Goal: Task Accomplishment & Management: Manage account settings

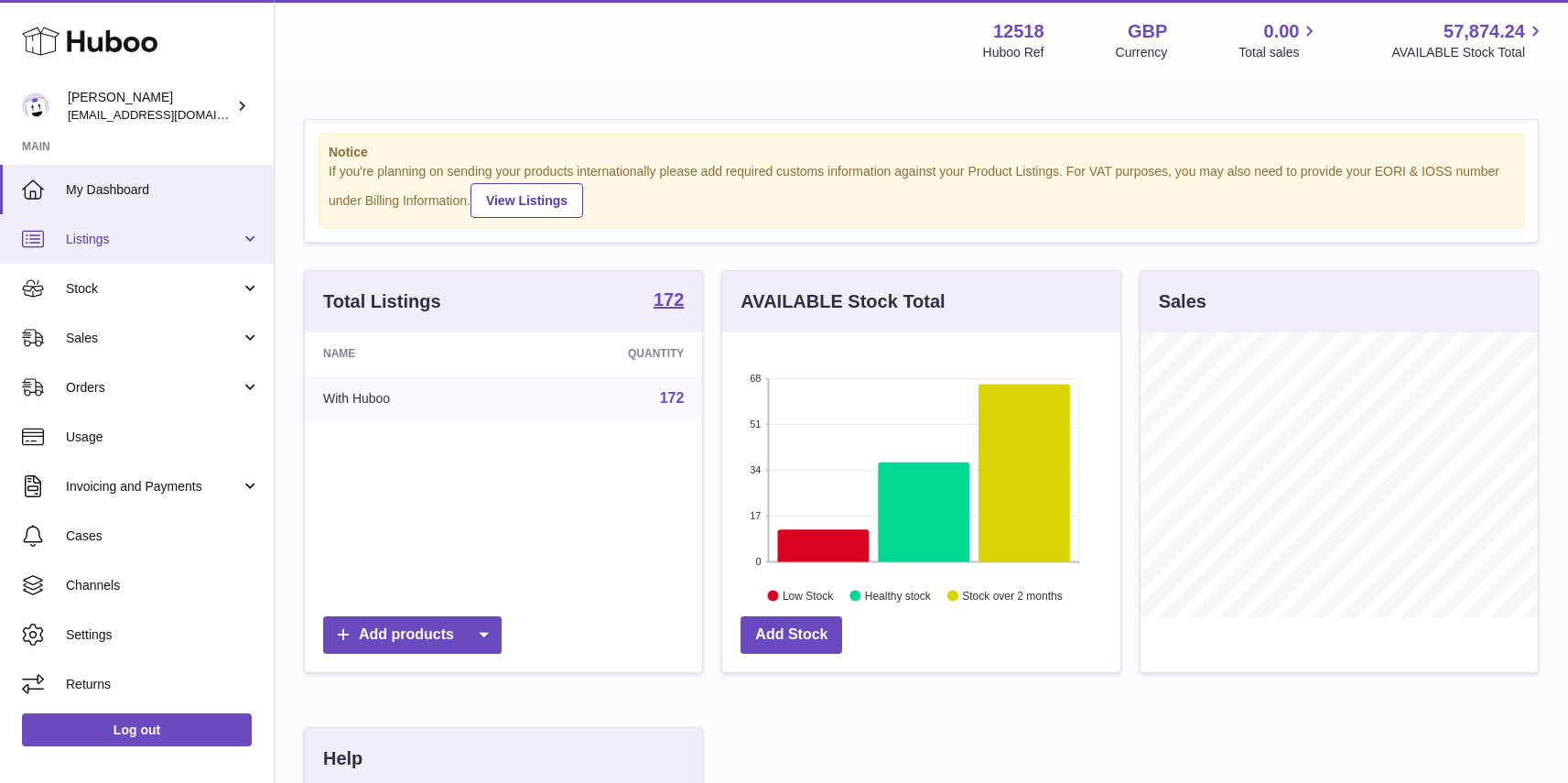
scroll to position [285, 397]
click at [116, 198] on span "My Dashboard" at bounding box center [163, 189] width 194 height 18
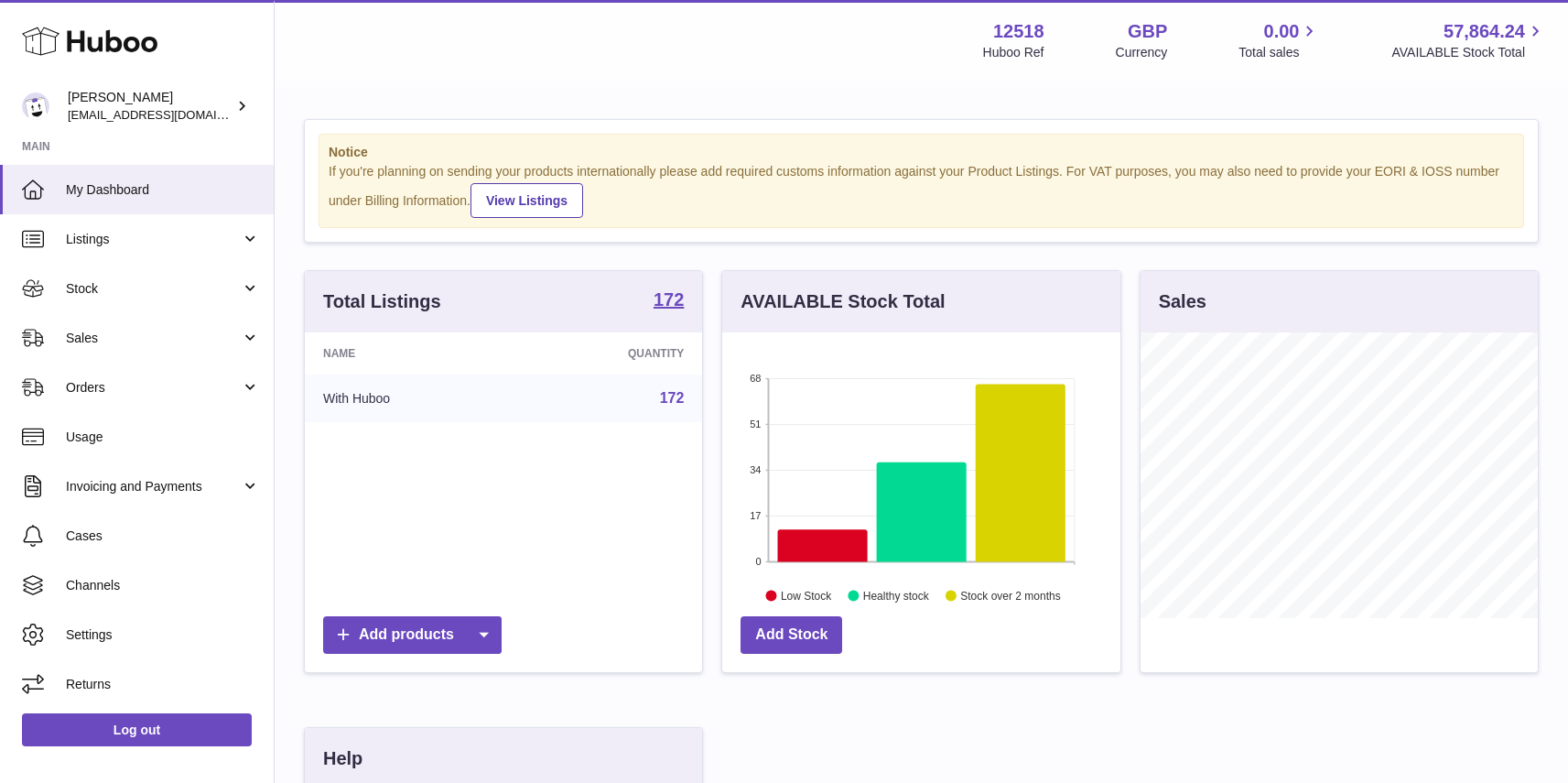
scroll to position [285, 397]
click at [88, 292] on span "Stock" at bounding box center [154, 288] width 175 height 18
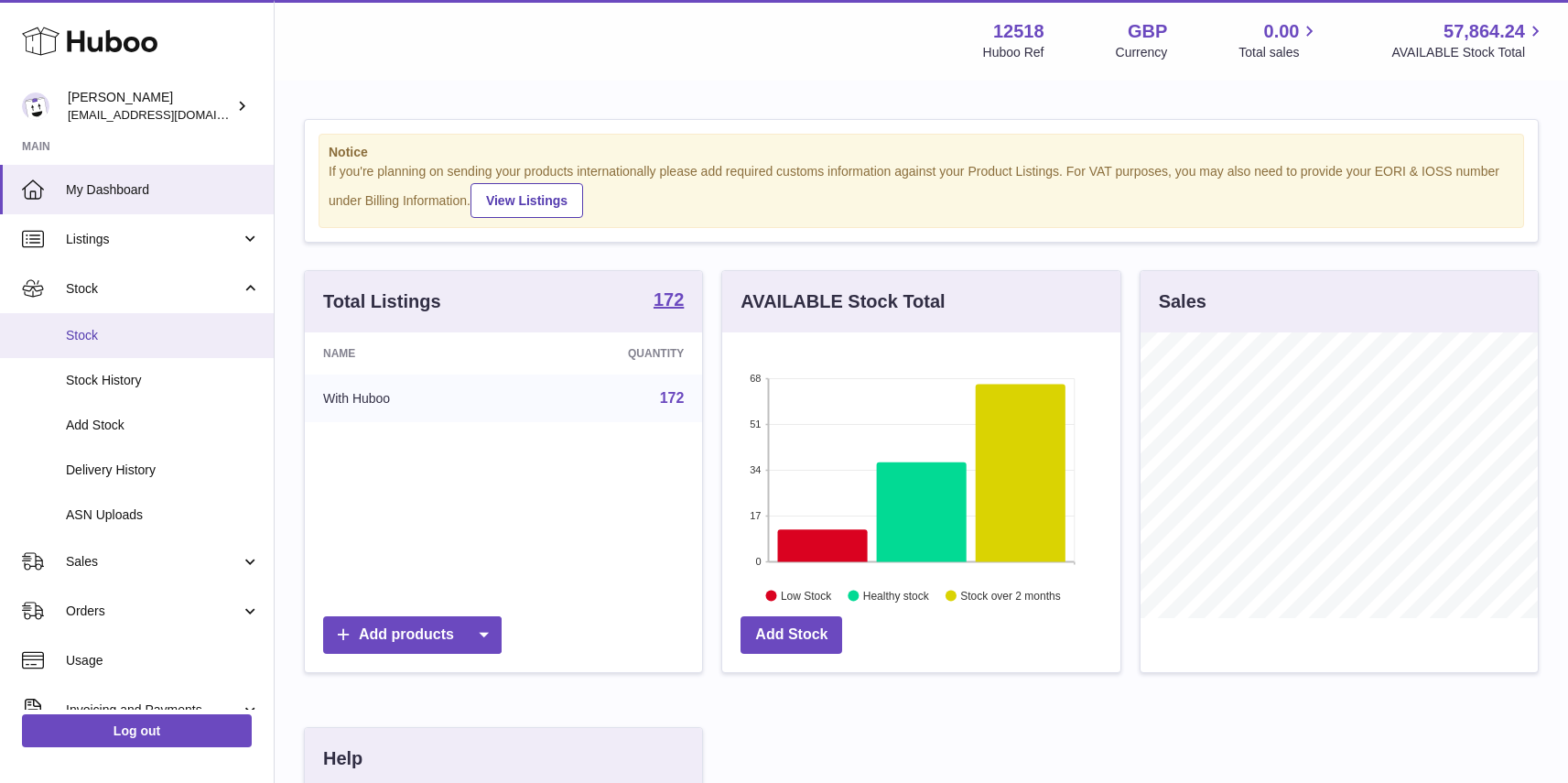
click at [92, 337] on span "Stock" at bounding box center [163, 336] width 194 height 18
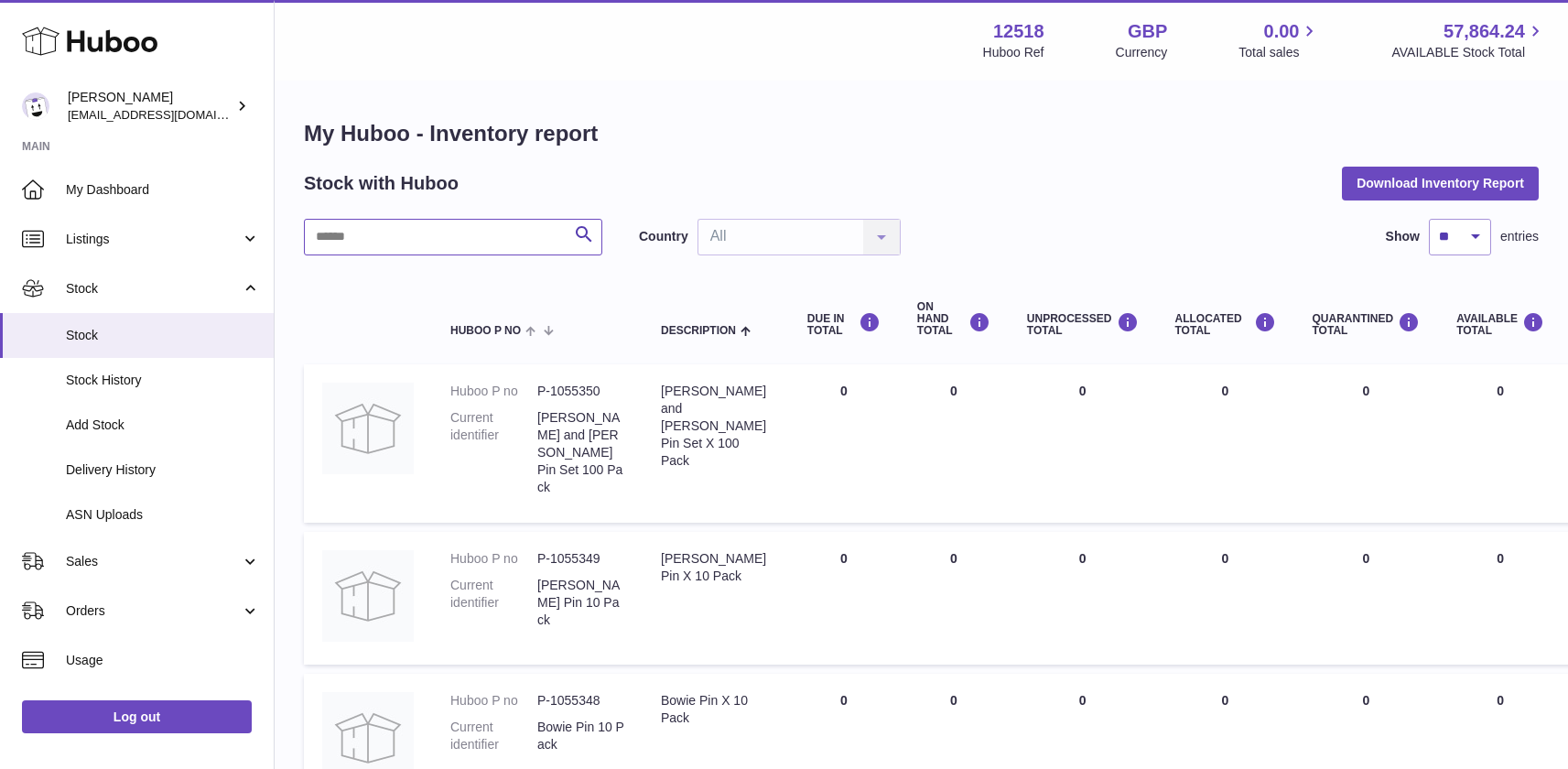
drag, startPoint x: 511, startPoint y: 238, endPoint x: 535, endPoint y: 223, distance: 28.3
click at [511, 238] on input "text" at bounding box center [453, 237] width 298 height 36
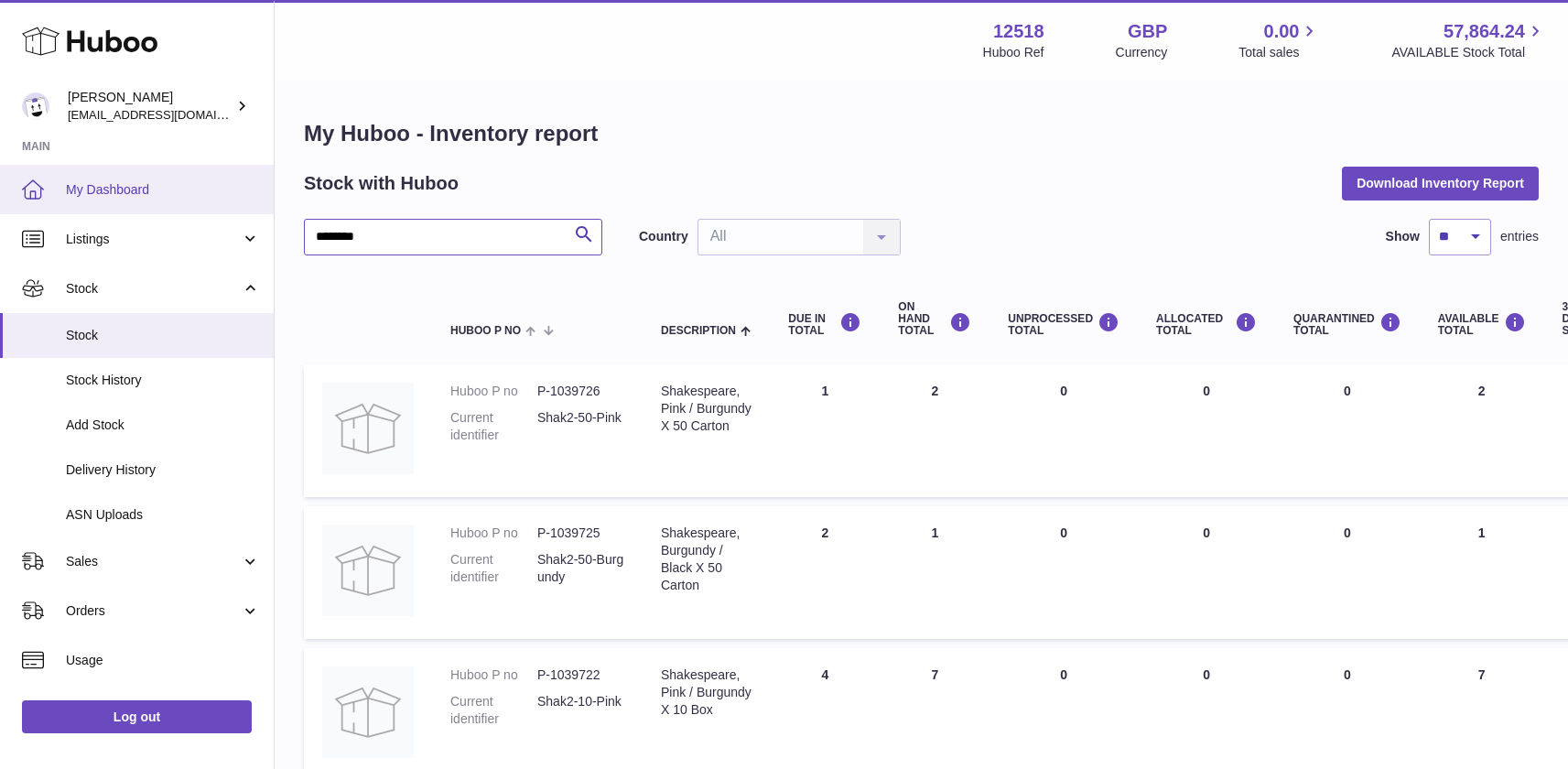
drag, startPoint x: 329, startPoint y: 228, endPoint x: 251, endPoint y: 208, distance: 80.5
click at [257, 222] on div "Huboo [PERSON_NAME] [EMAIL_ADDRESS][DOMAIN_NAME] Main My Dashboard Listings Not…" at bounding box center [784, 680] width 1568 height 1359
type input "*****"
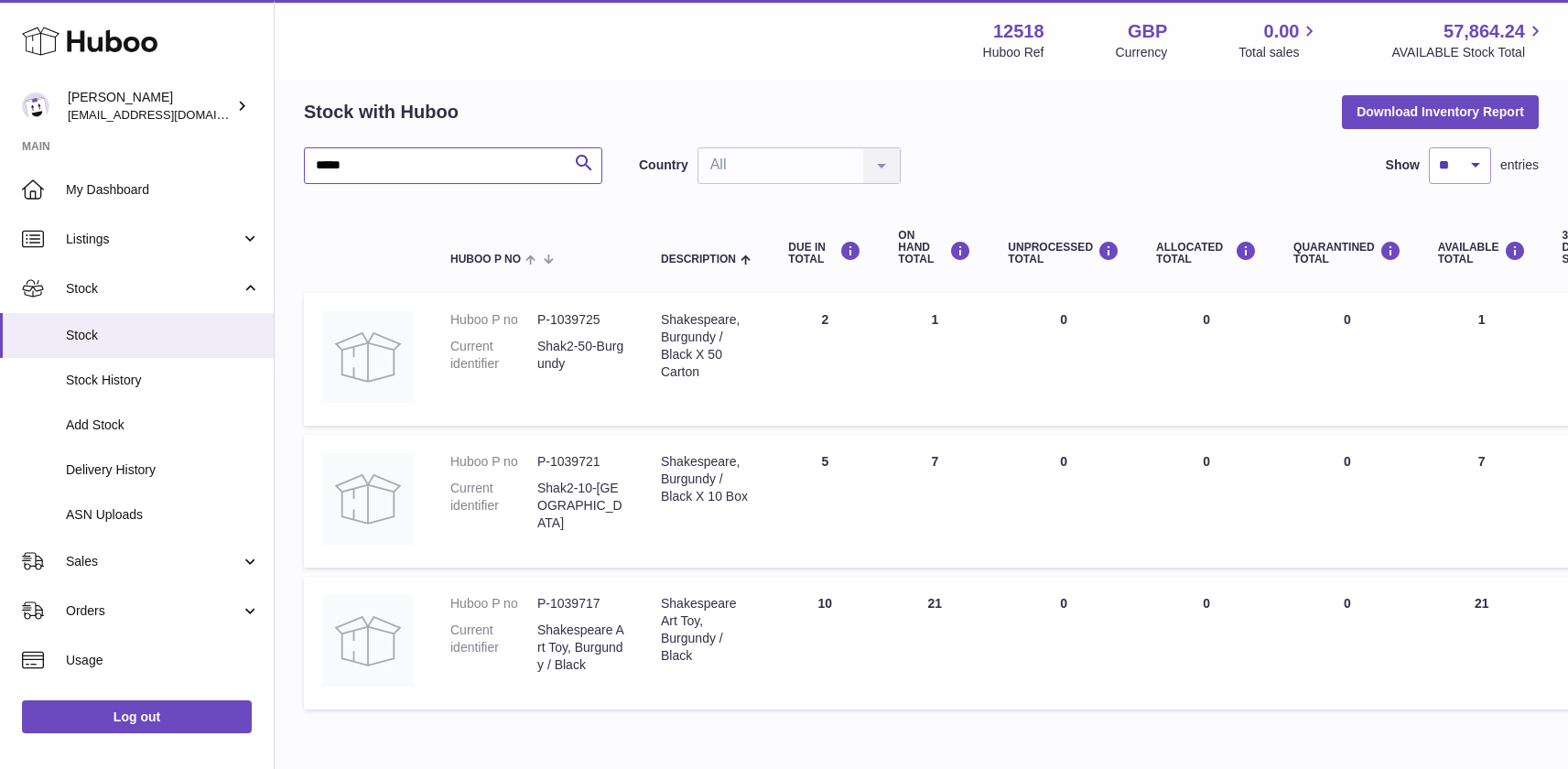
scroll to position [71, 0]
drag, startPoint x: 681, startPoint y: 318, endPoint x: 712, endPoint y: 378, distance: 67.5
click at [713, 378] on div "Shakespeare, Burgundy / Black X 50 Carton" at bounding box center [706, 347] width 90 height 70
drag, startPoint x: 913, startPoint y: 317, endPoint x: 935, endPoint y: 299, distance: 28.4
click at [908, 317] on td "ON HAND Total 1" at bounding box center [935, 360] width 110 height 132
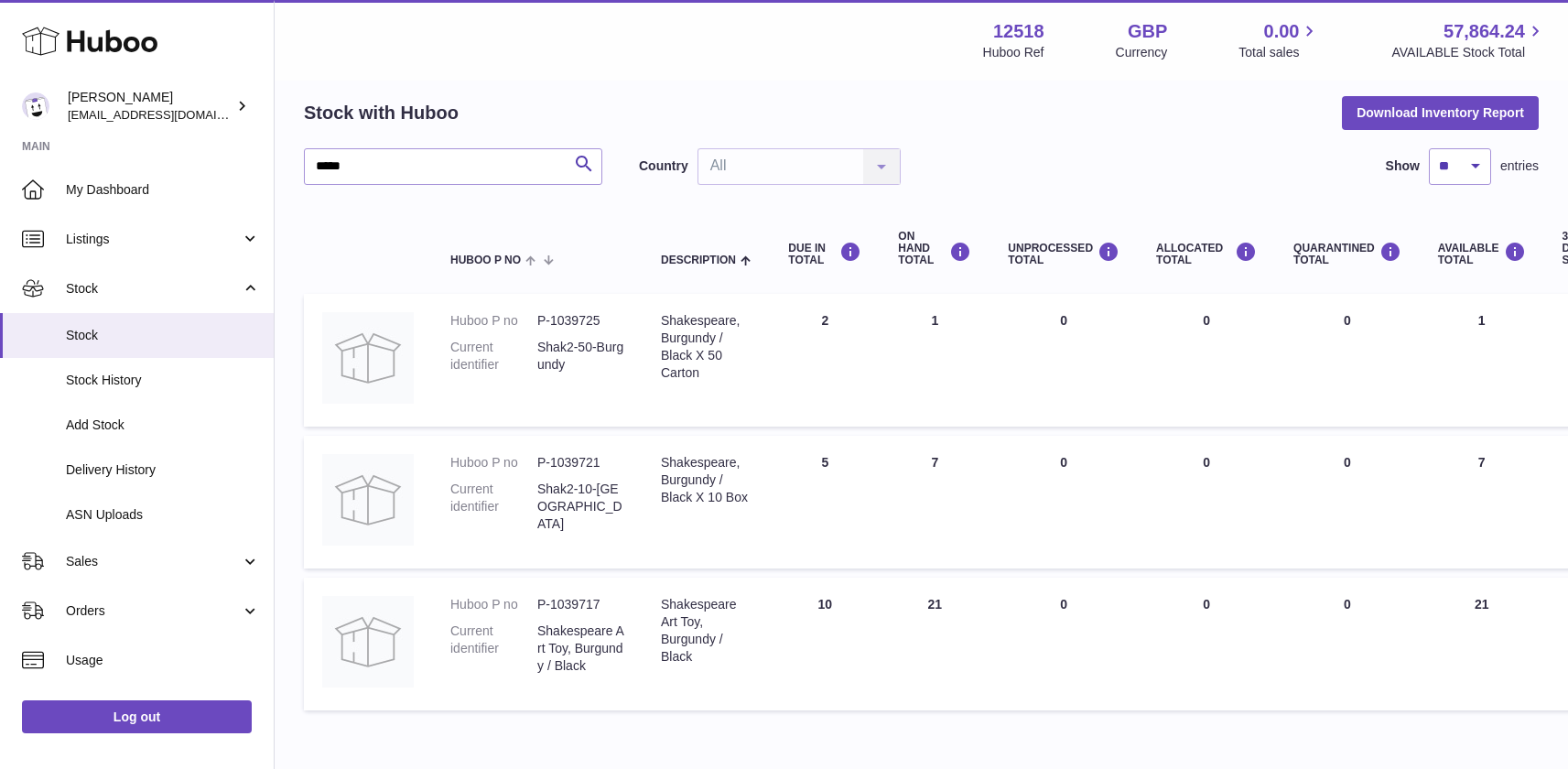
drag, startPoint x: 936, startPoint y: 458, endPoint x: 924, endPoint y: 471, distance: 17.7
click at [917, 457] on td "ON HAND Total 7" at bounding box center [935, 501] width 110 height 132
drag, startPoint x: 946, startPoint y: 604, endPoint x: 895, endPoint y: 612, distance: 51.6
click at [898, 607] on td "ON HAND Total 21" at bounding box center [935, 644] width 110 height 132
drag, startPoint x: 602, startPoint y: 317, endPoint x: 540, endPoint y: 317, distance: 62.0
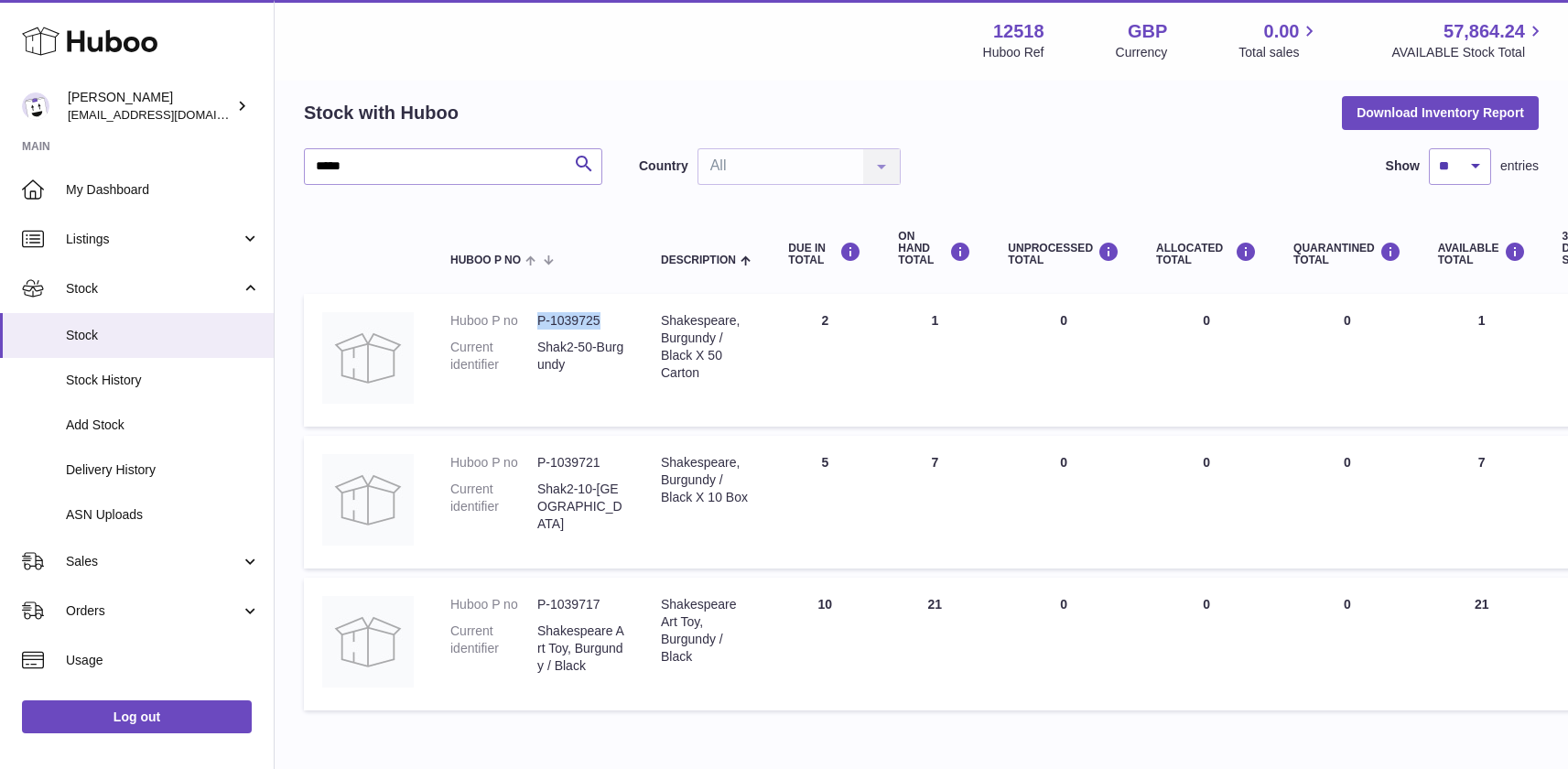
click at [533, 312] on dl "Huboo P no P-1039725 Current identifier Shak2-50-Burgundy" at bounding box center [537, 348] width 174 height 71
copy dl "P-1039725"
drag, startPoint x: 601, startPoint y: 457, endPoint x: 539, endPoint y: 458, distance: 62.0
click at [539, 457] on dd "P-1039721" at bounding box center [580, 462] width 87 height 18
copy dd "P-1039721"
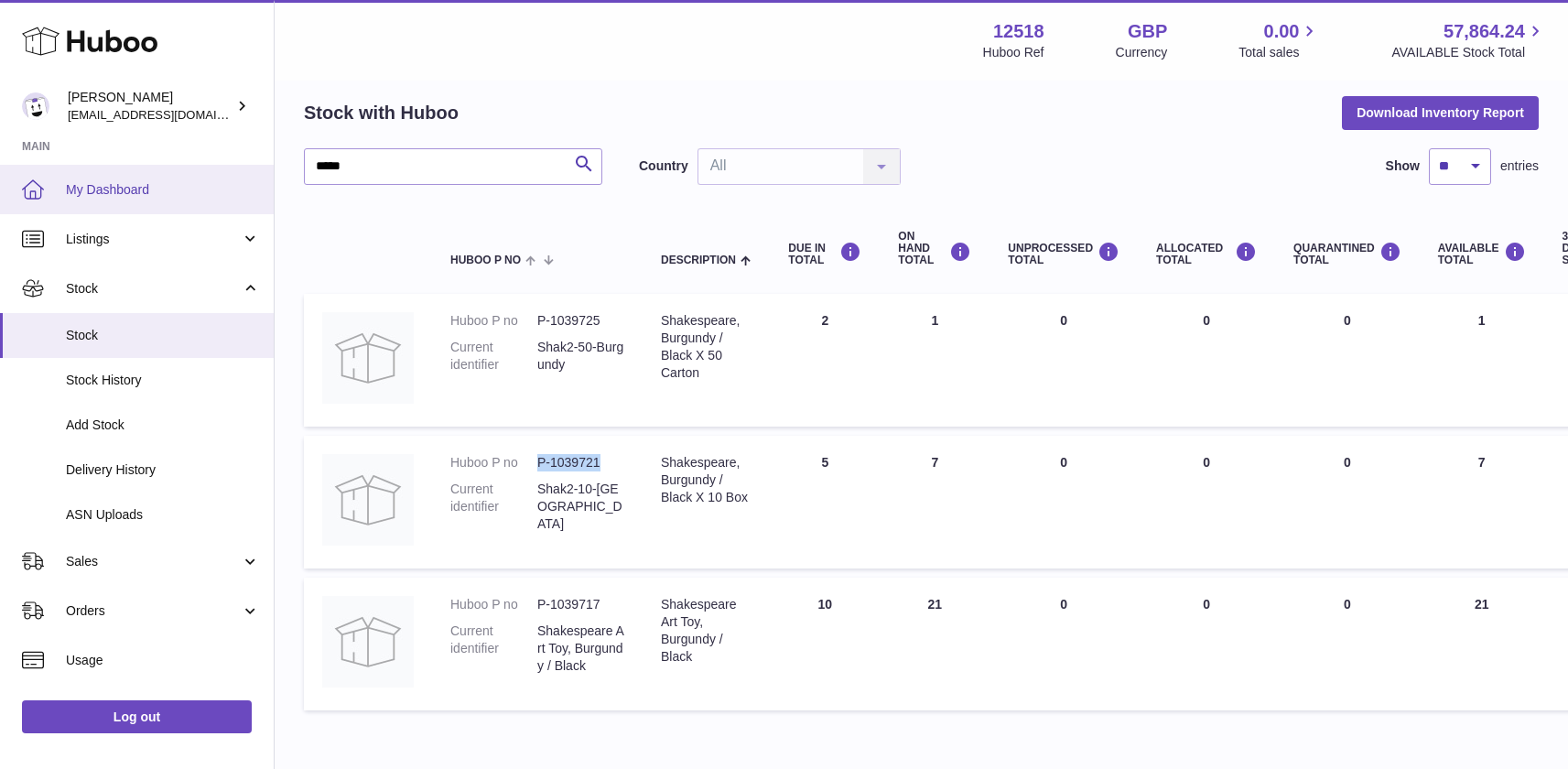
click at [130, 187] on span "My Dashboard" at bounding box center [163, 189] width 194 height 18
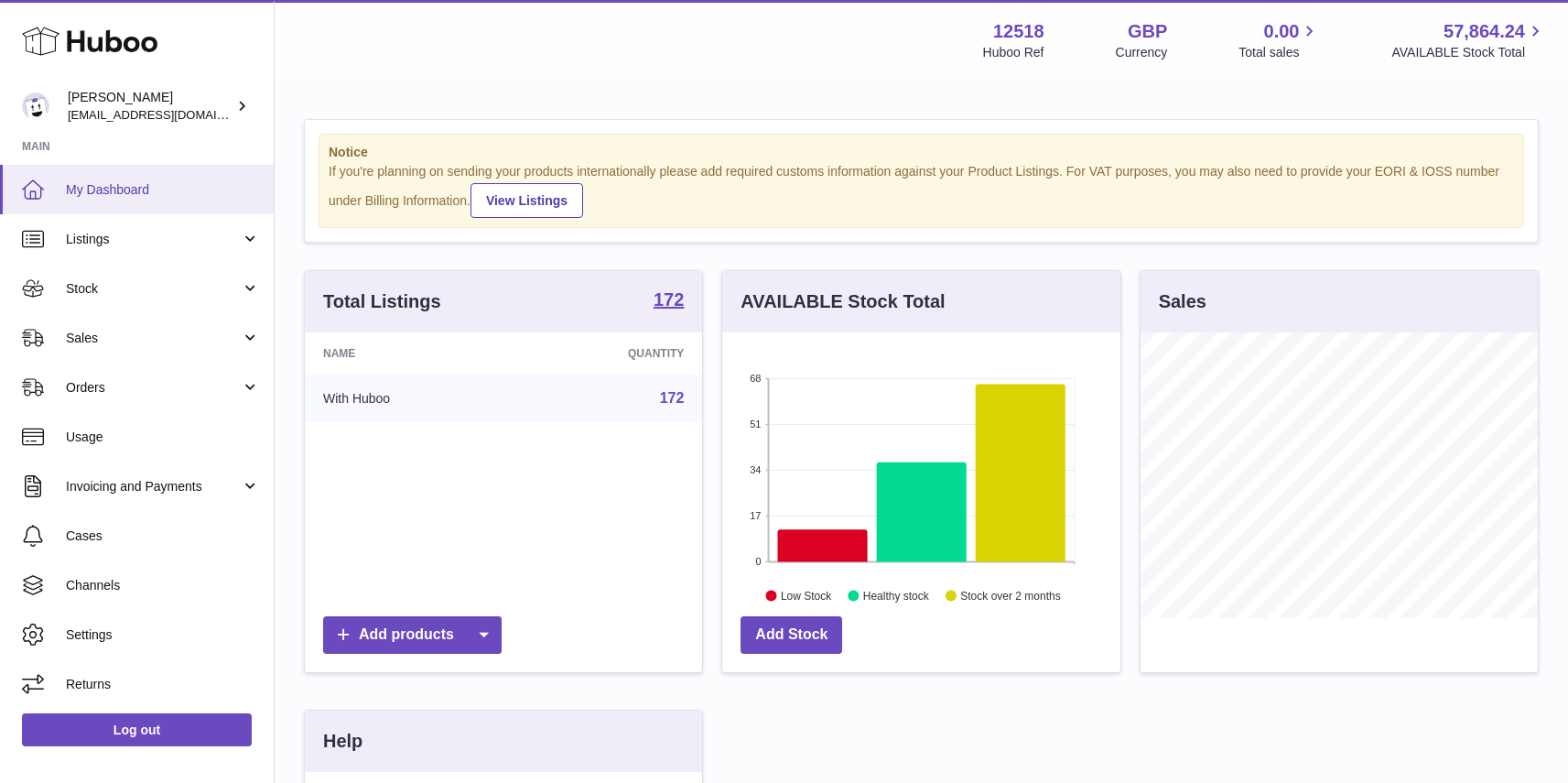
scroll to position [285, 397]
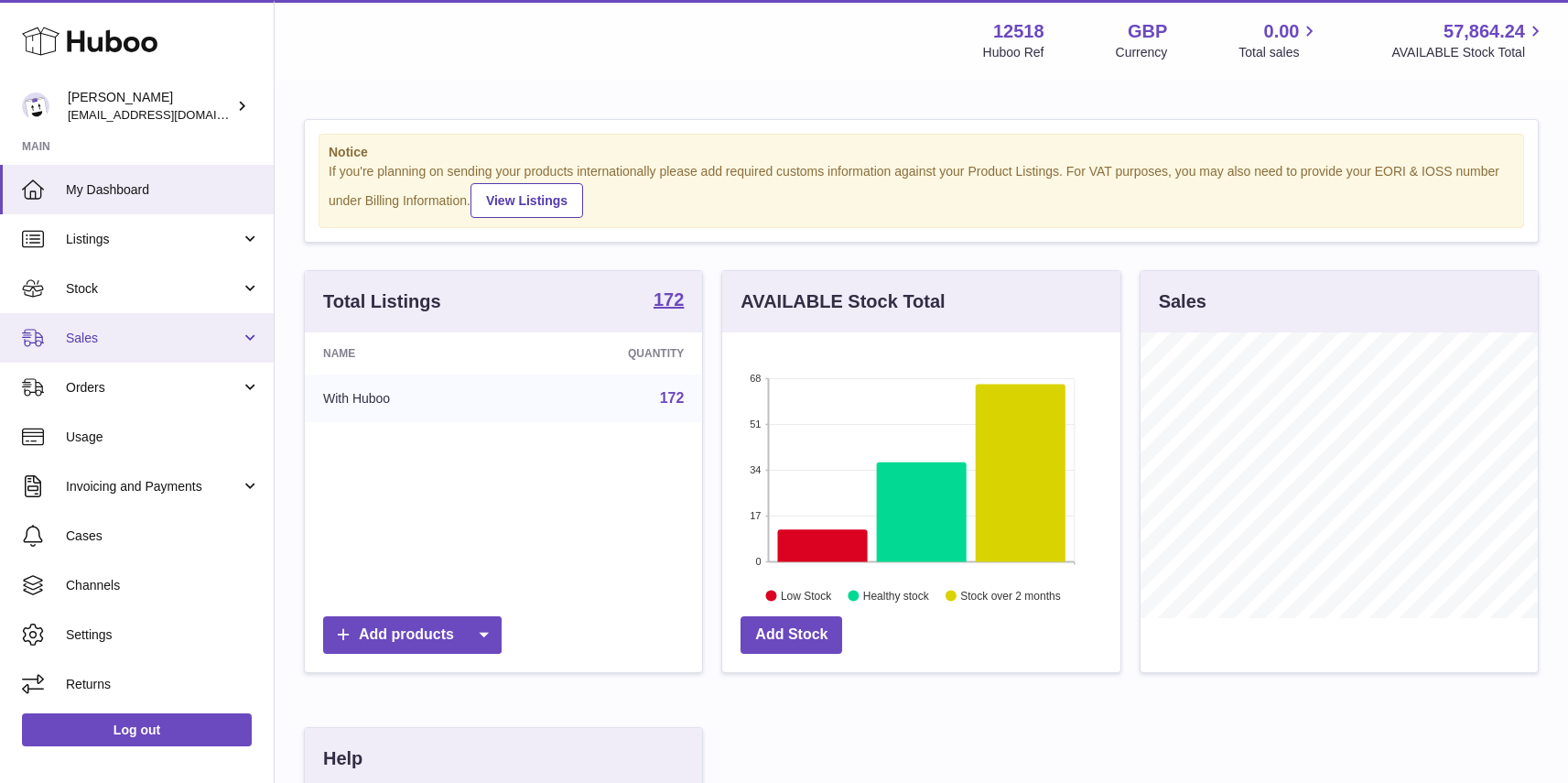
click at [130, 337] on span "Sales" at bounding box center [154, 337] width 175 height 18
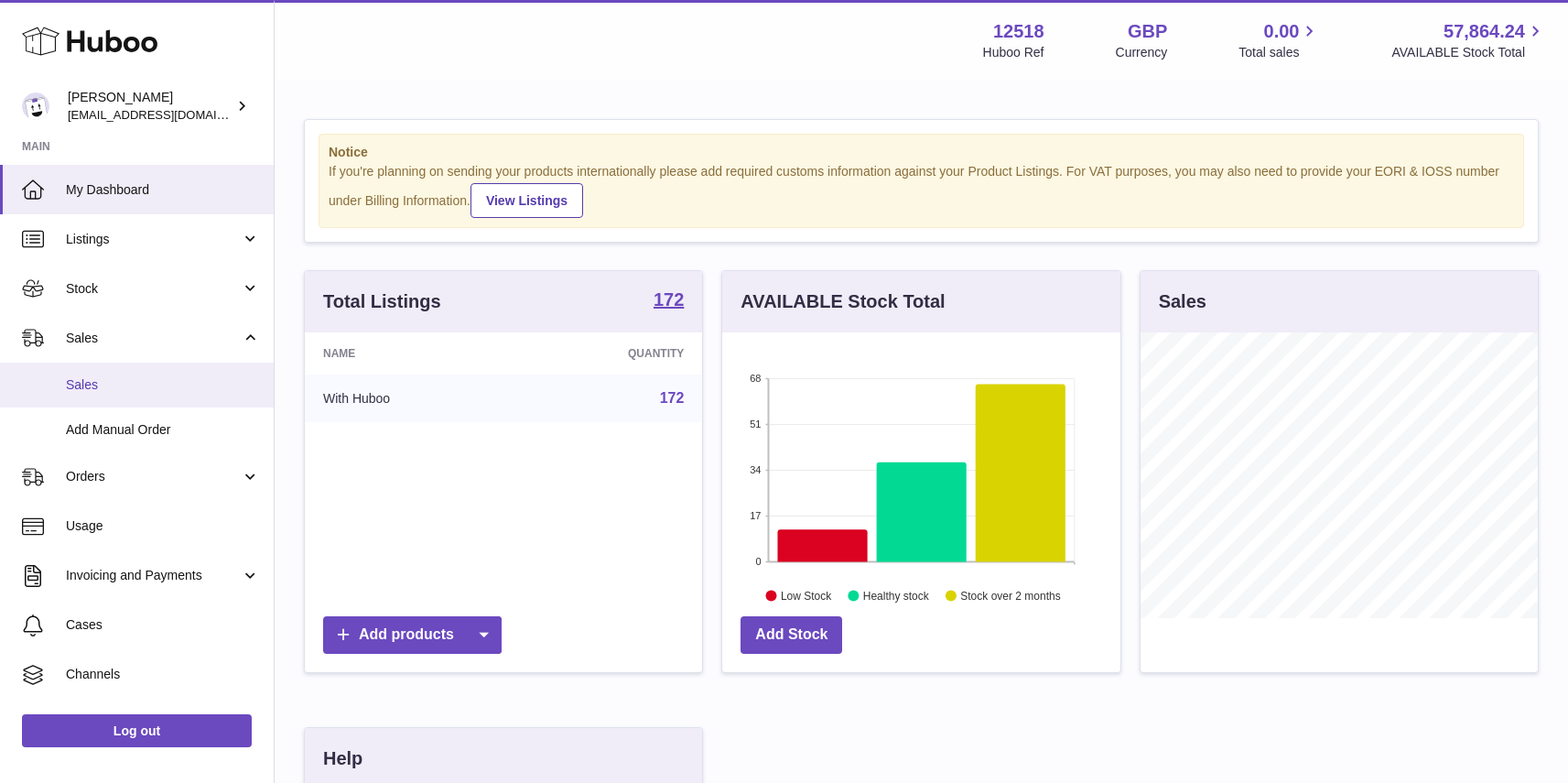
click at [117, 383] on span "Sales" at bounding box center [163, 385] width 194 height 18
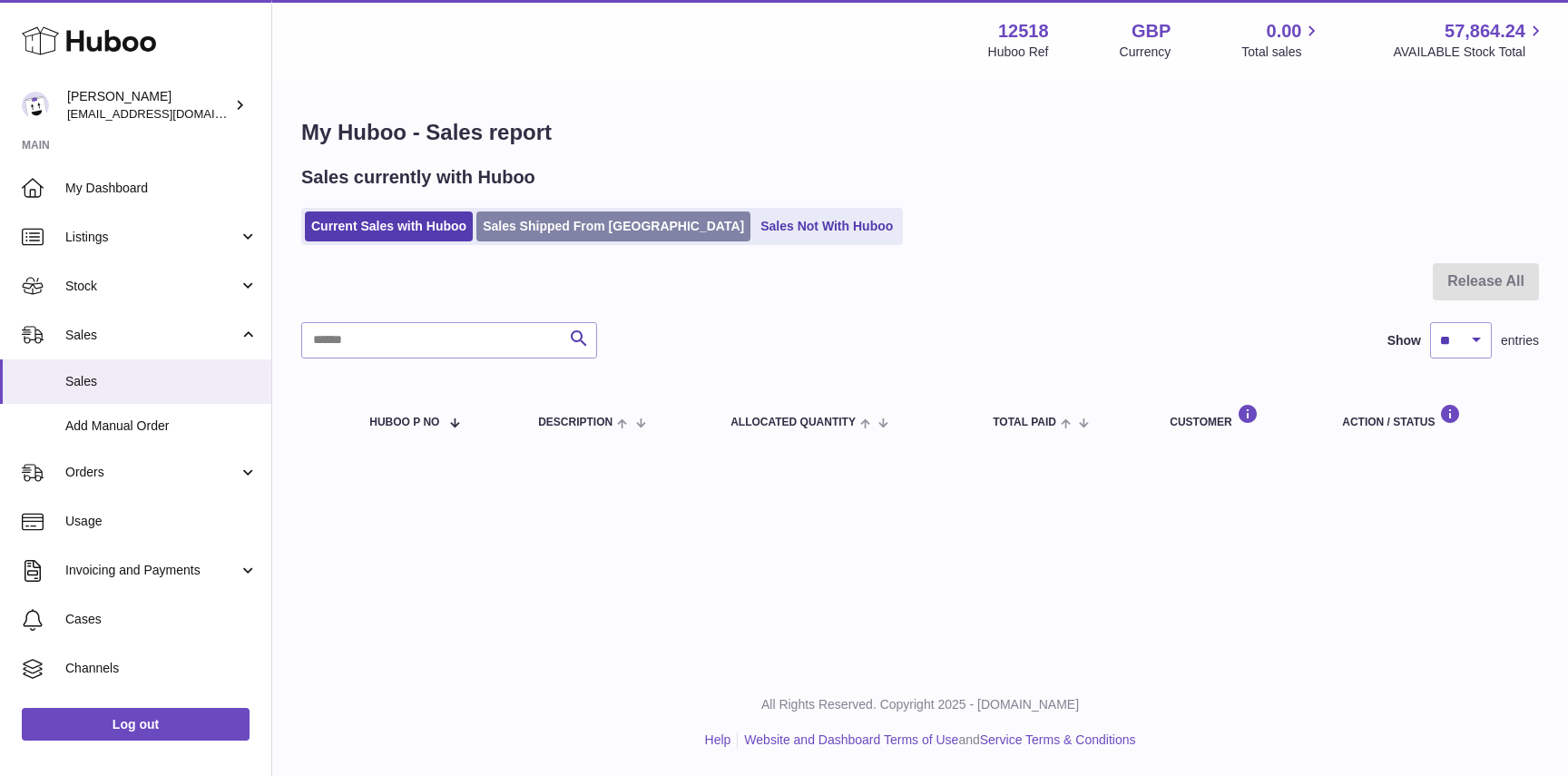
click at [590, 226] on link "Sales Shipped From [GEOGRAPHIC_DATA]" at bounding box center [613, 226] width 274 height 30
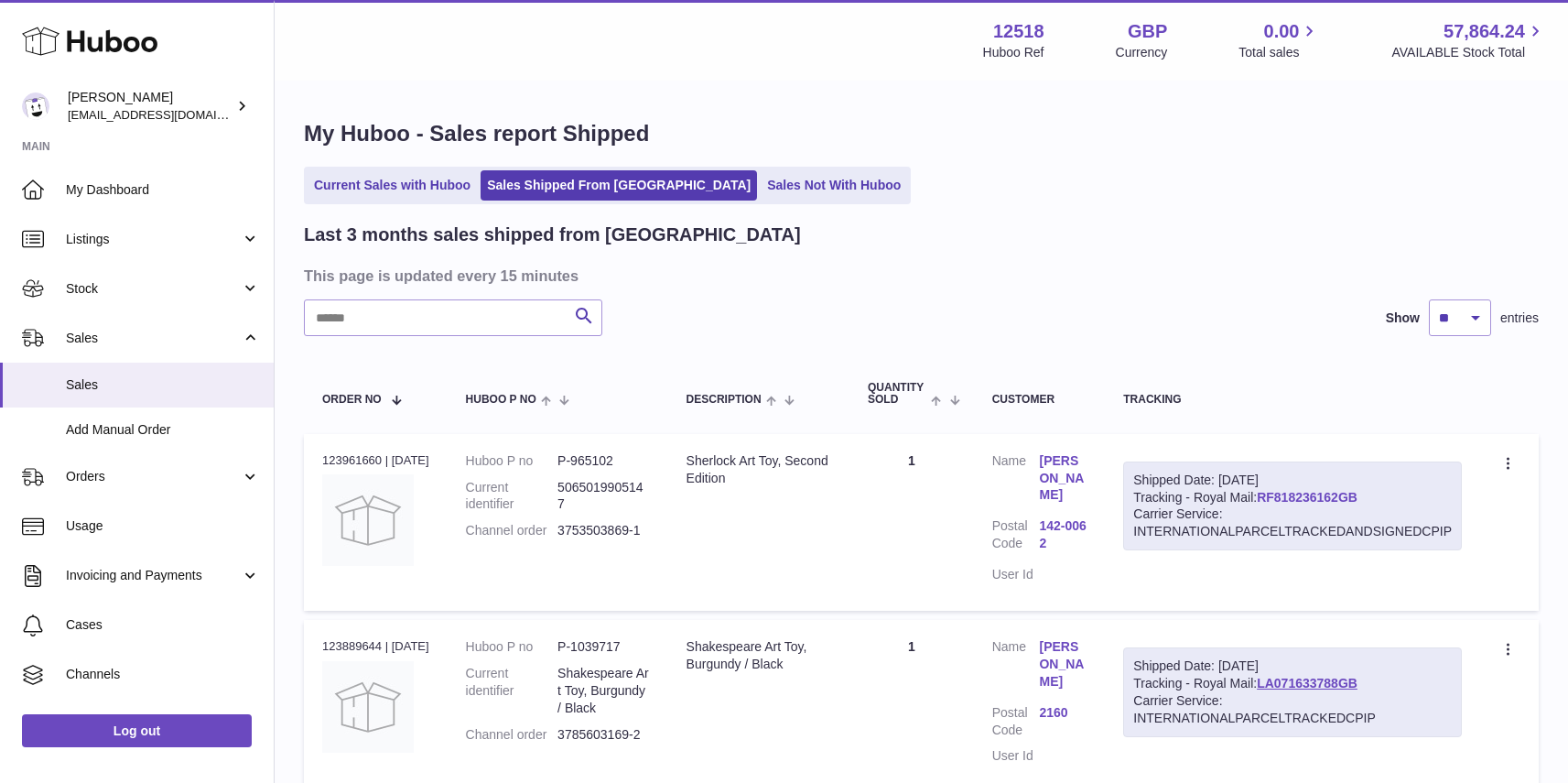
click at [1339, 494] on link "RF818236162GB" at bounding box center [1307, 497] width 101 height 15
click at [99, 186] on span "My Dashboard" at bounding box center [163, 189] width 194 height 18
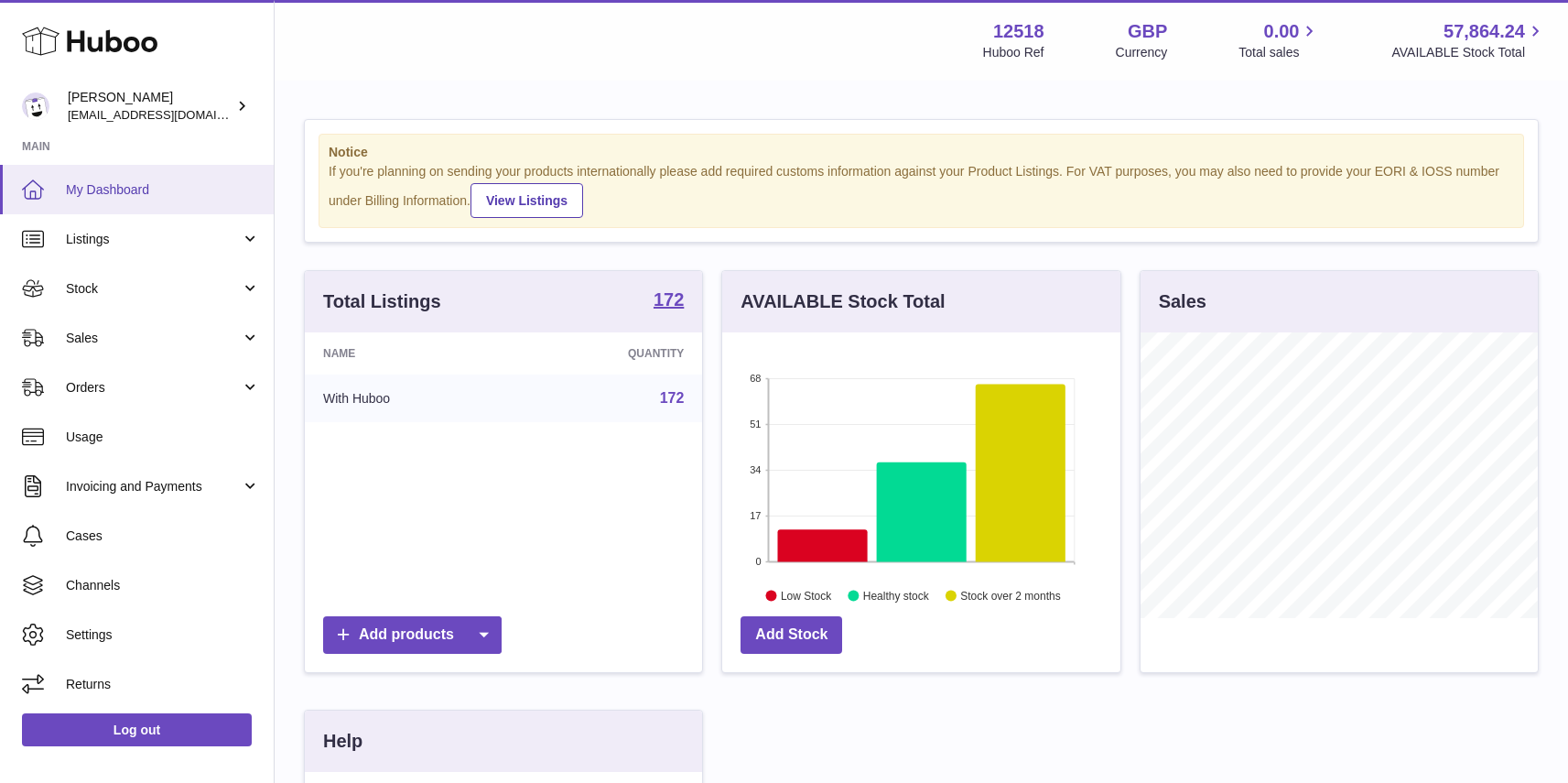
scroll to position [285, 397]
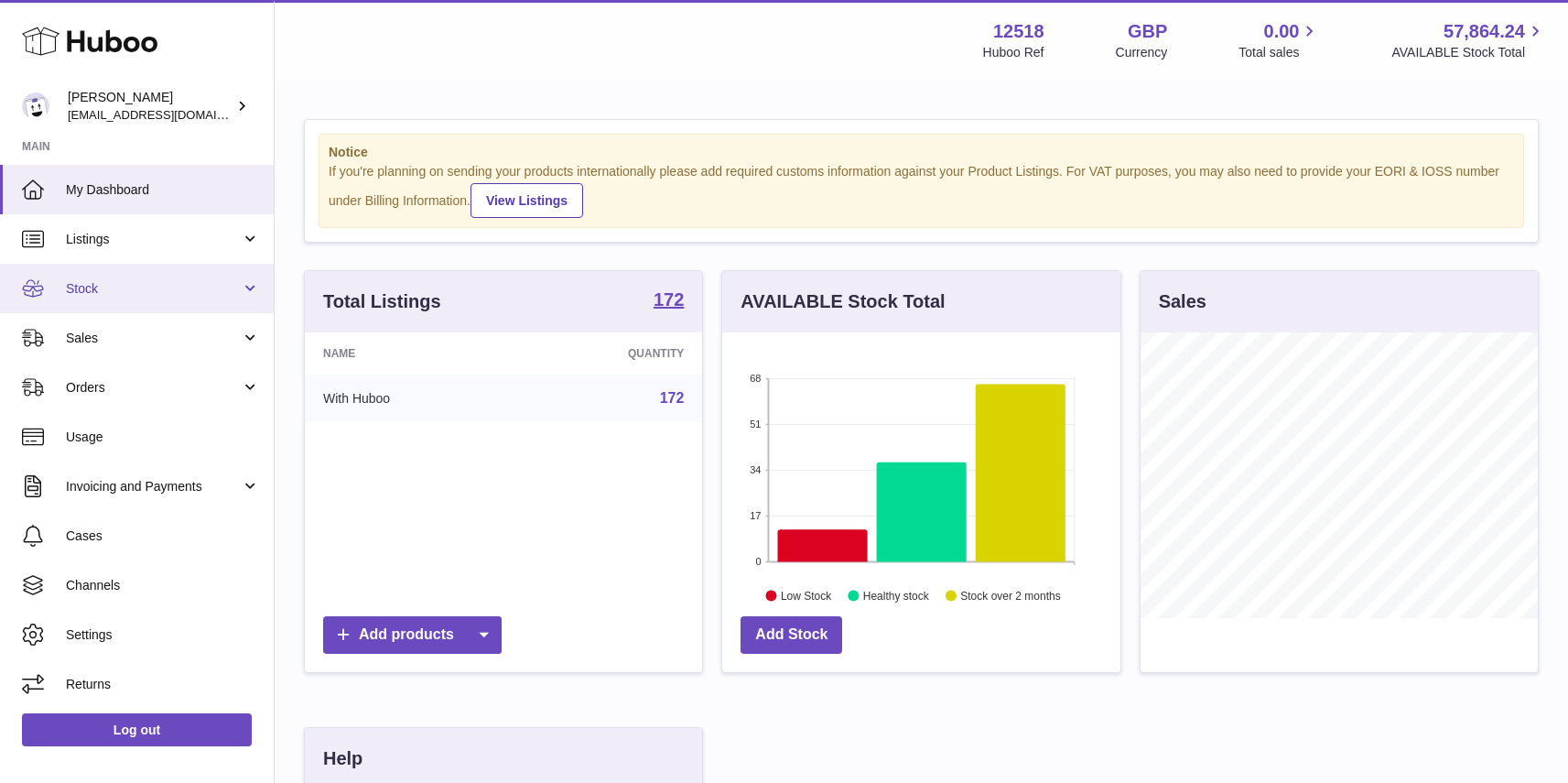
click at [98, 282] on span "Stock" at bounding box center [154, 288] width 175 height 18
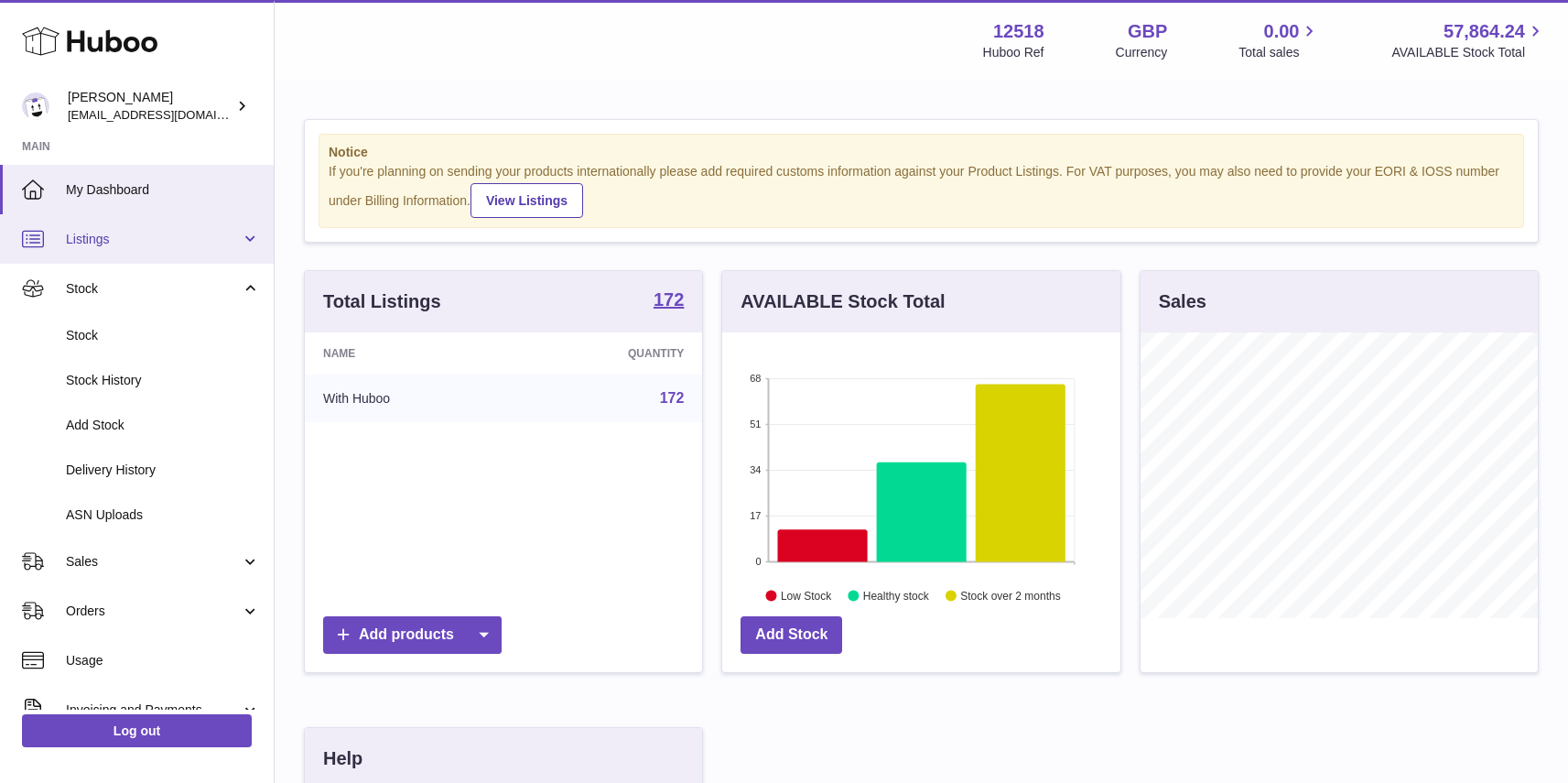
click at [100, 239] on span "Listings" at bounding box center [154, 239] width 175 height 18
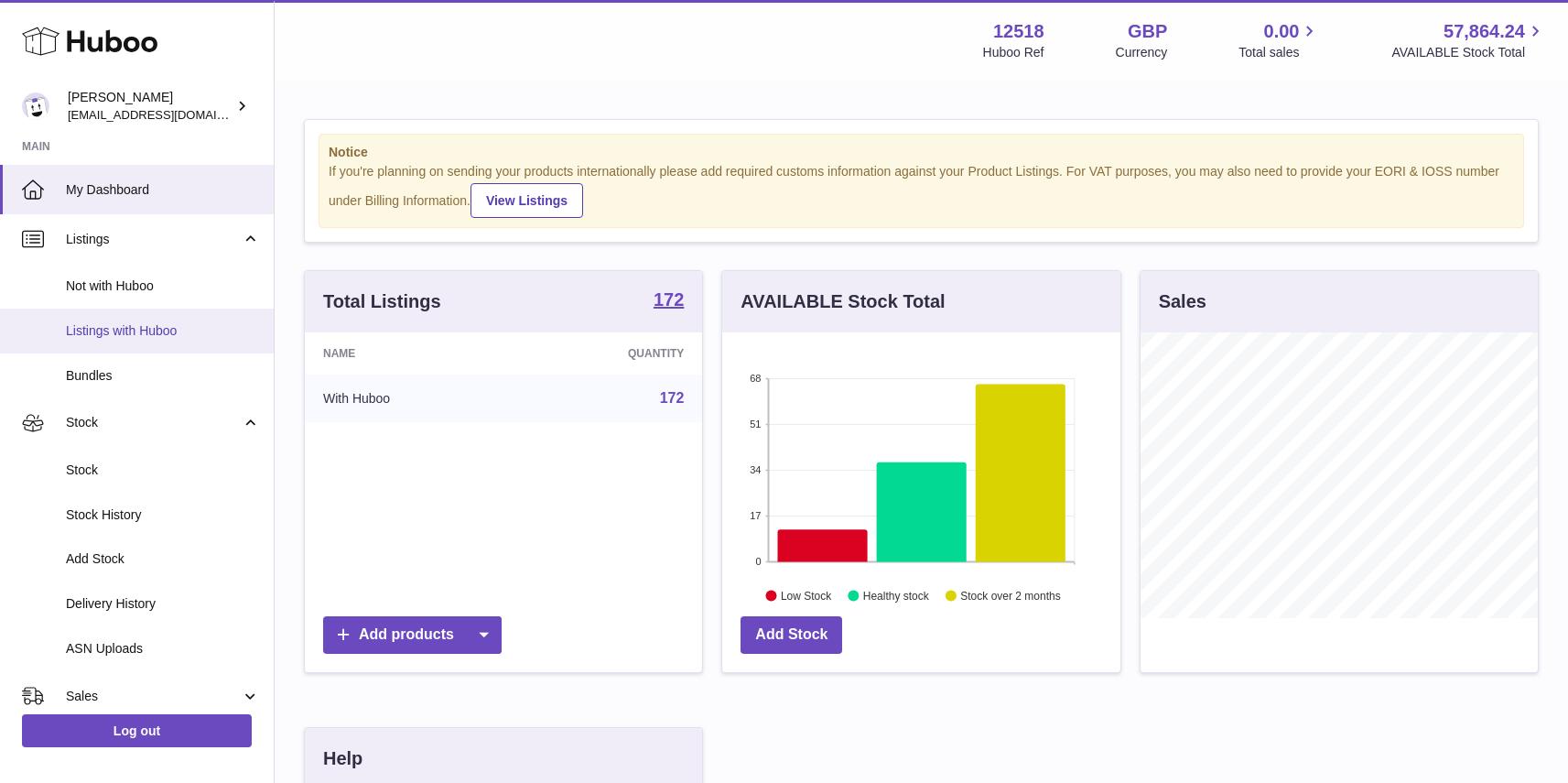
click at [96, 333] on span "Listings with Huboo" at bounding box center [163, 331] width 194 height 18
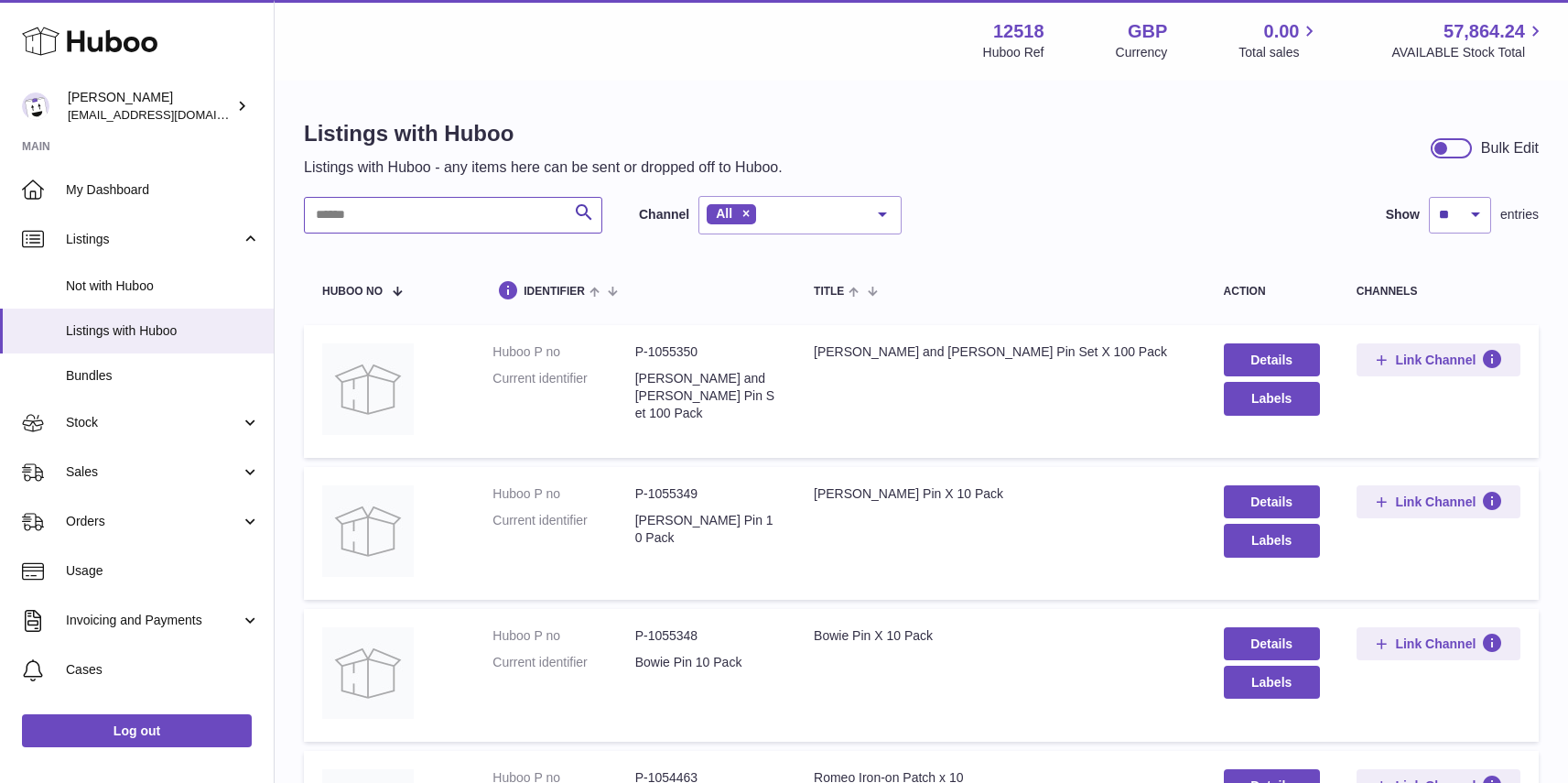
click at [376, 209] on input "text" at bounding box center [453, 214] width 298 height 36
type input "****"
click at [1263, 647] on link "Details" at bounding box center [1272, 643] width 96 height 33
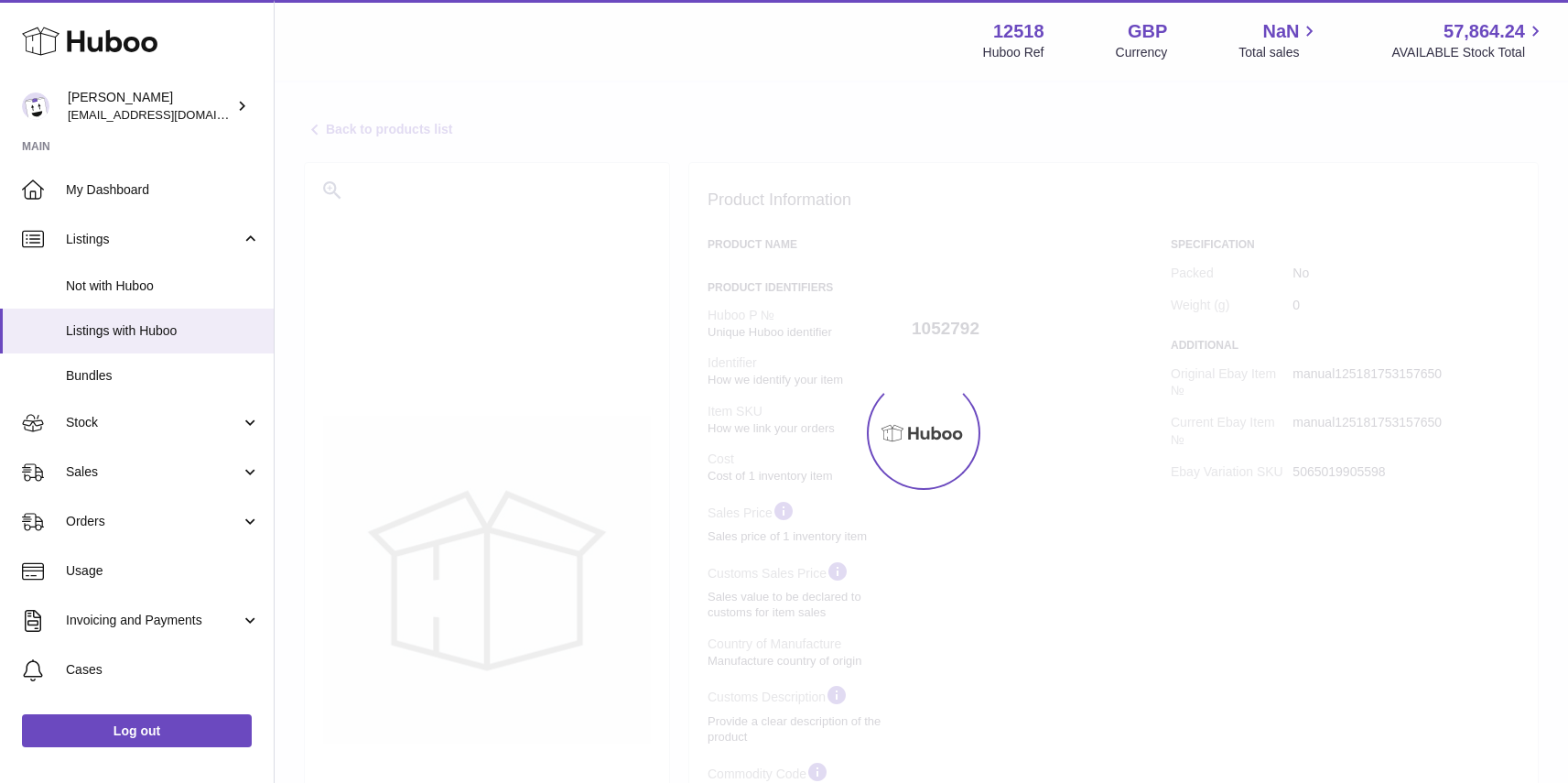
select select "**"
select select "****"
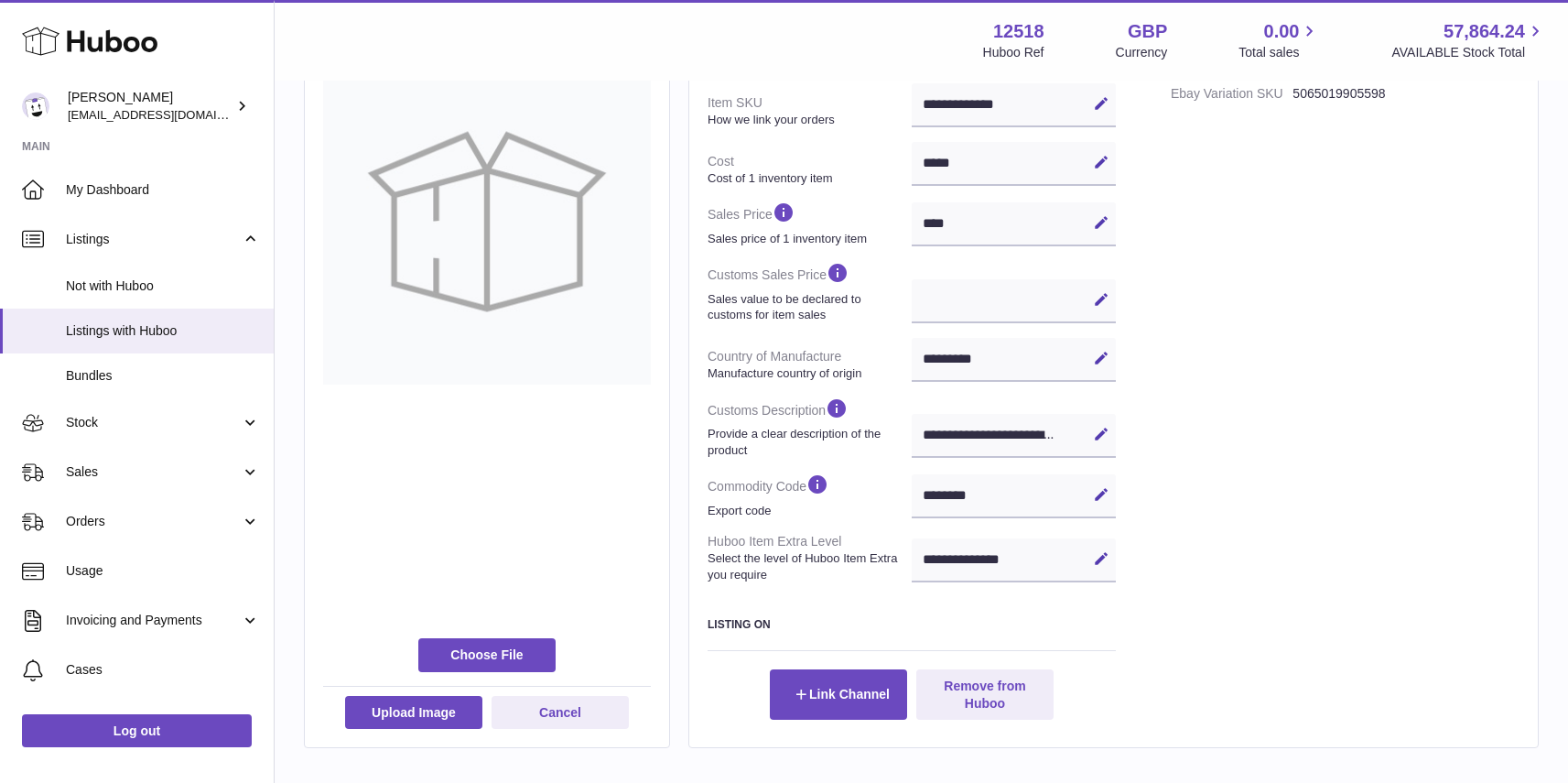
scroll to position [385, 0]
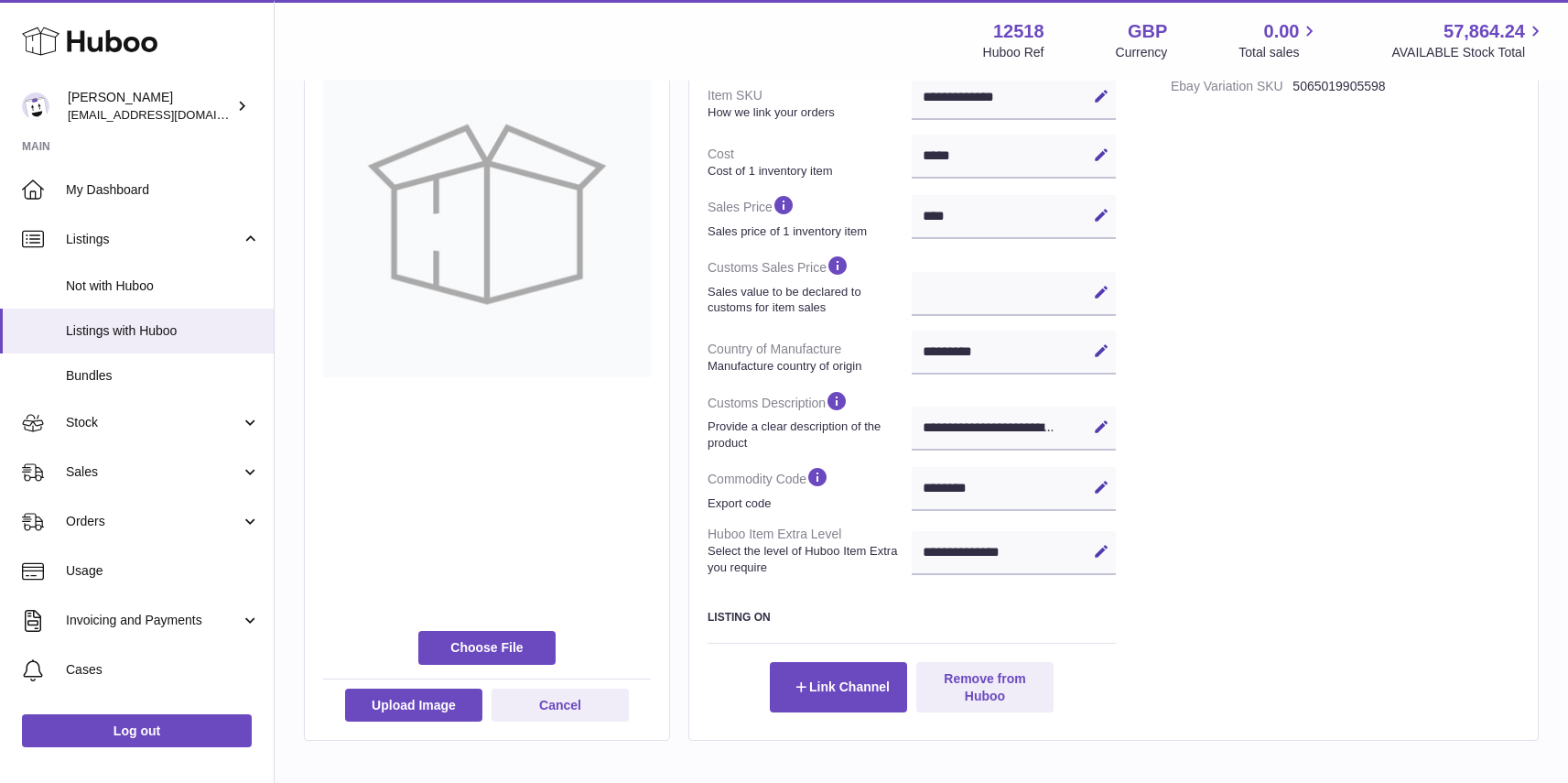
click at [1095, 485] on icon at bounding box center [1101, 488] width 17 height 17
drag, startPoint x: 967, startPoint y: 488, endPoint x: 928, endPoint y: 492, distance: 39.2
click at [912, 491] on input "********" at bounding box center [1013, 488] width 204 height 44
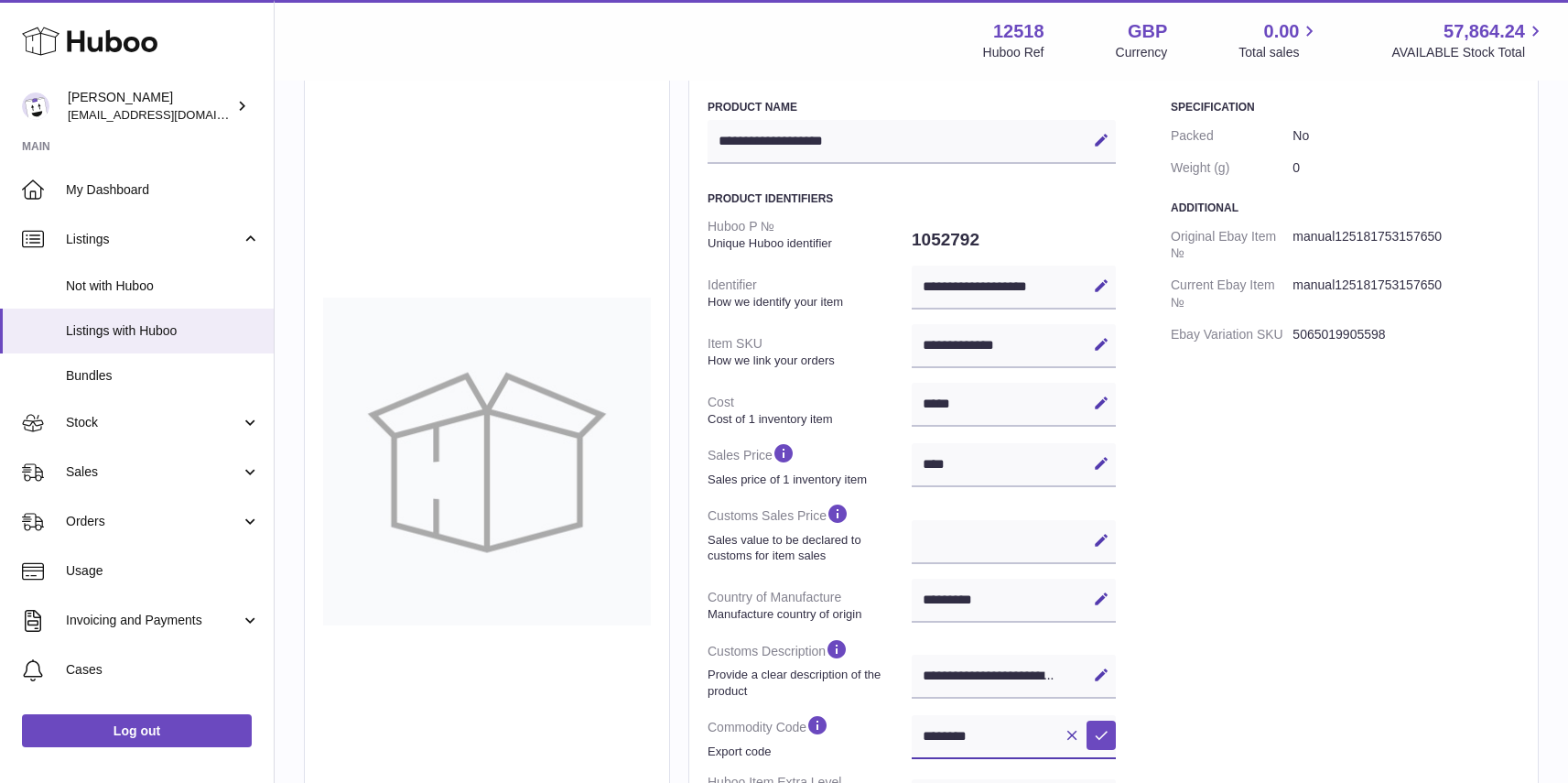
scroll to position [0, 0]
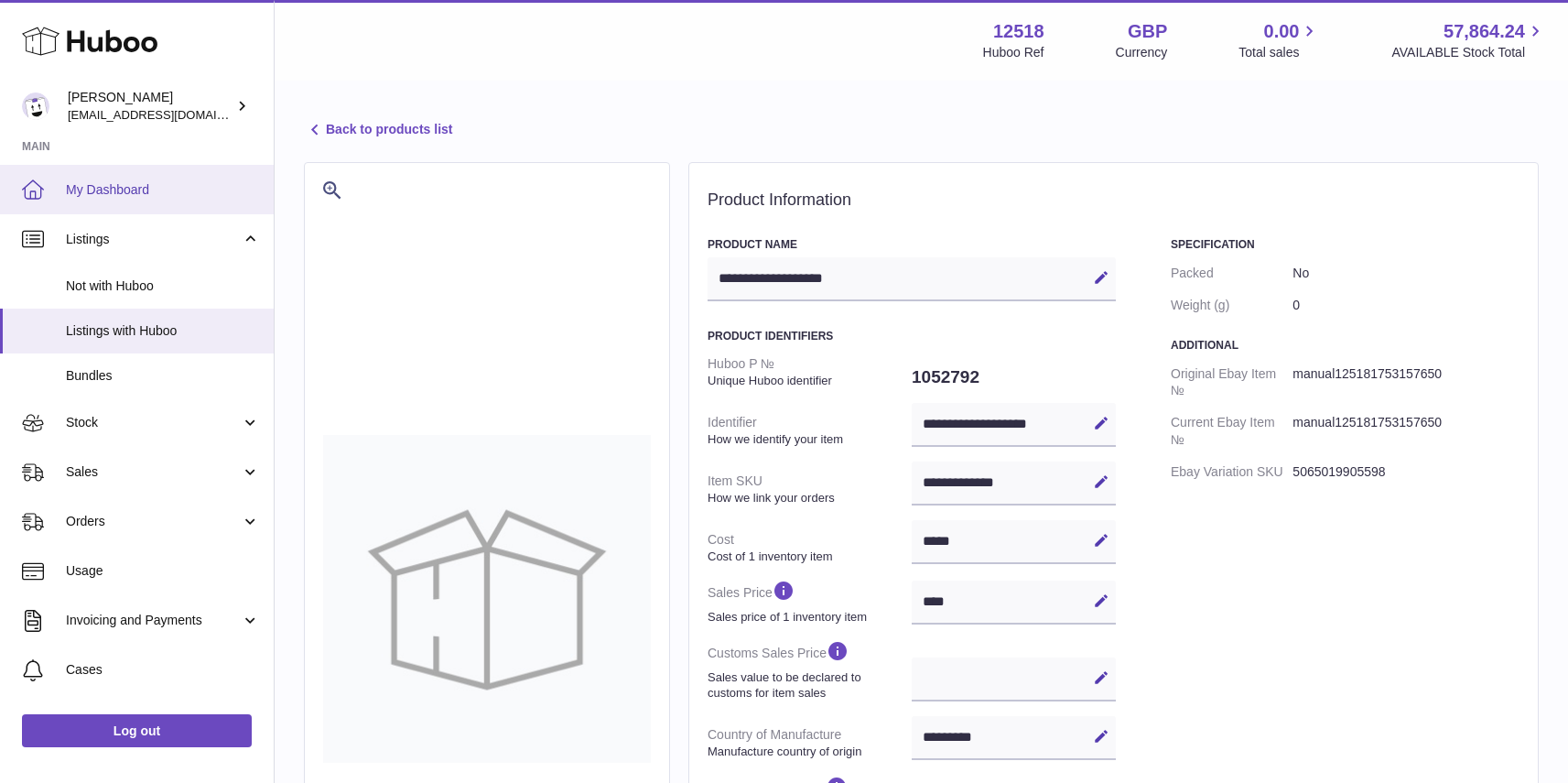
click at [110, 184] on span "My Dashboard" at bounding box center [163, 189] width 194 height 18
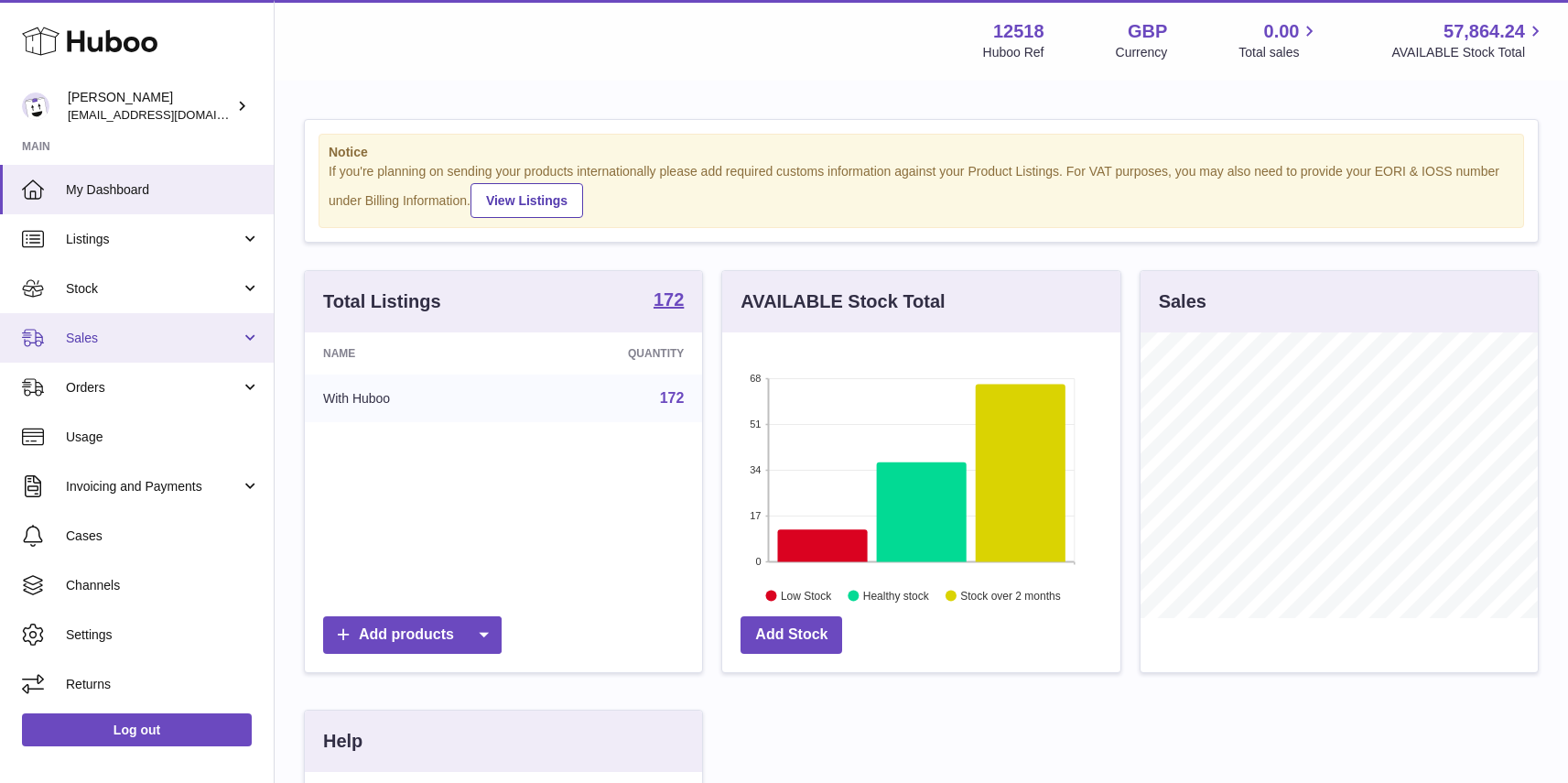
scroll to position [285, 397]
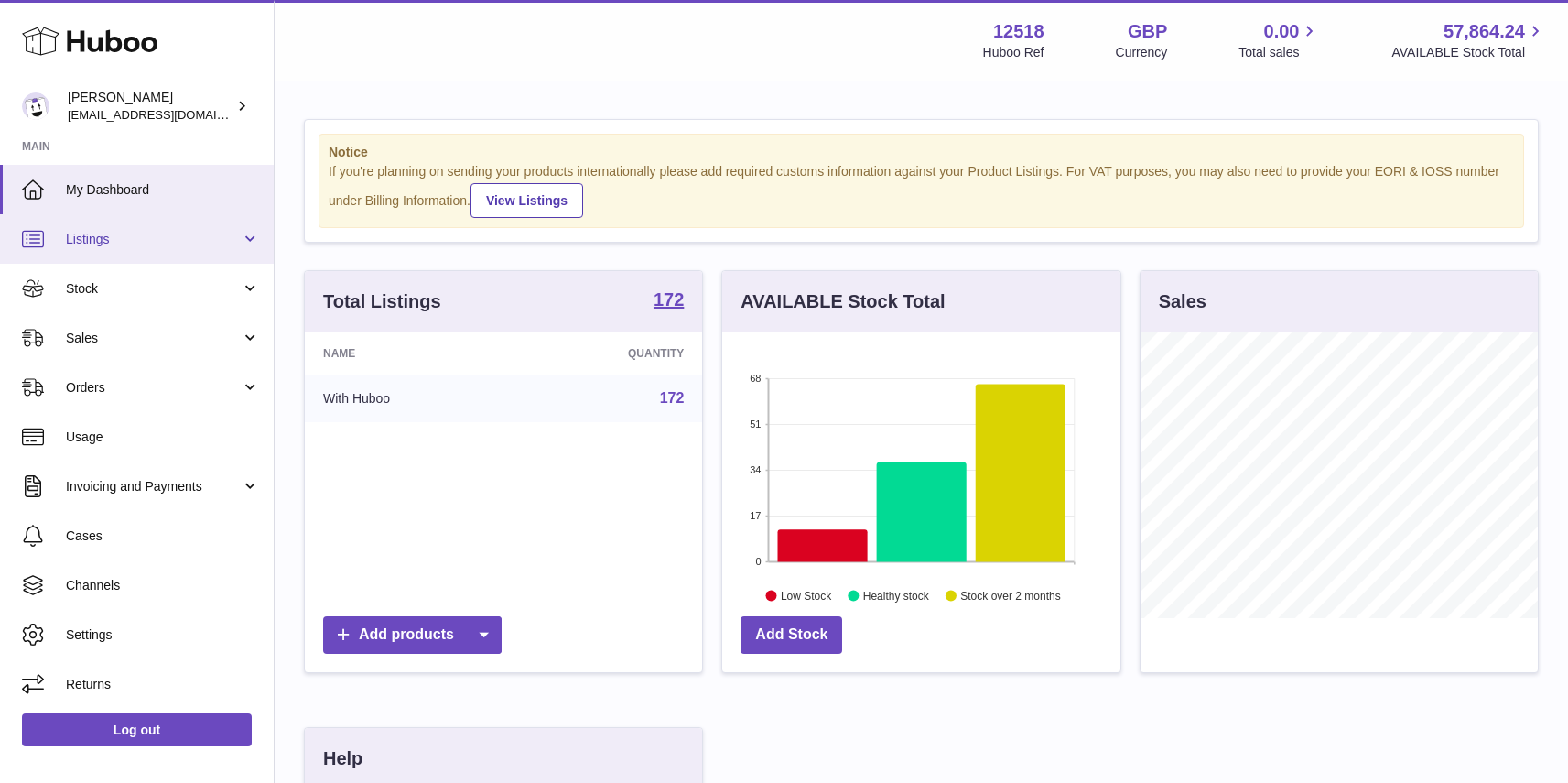
click at [99, 239] on span "Listings" at bounding box center [154, 239] width 175 height 18
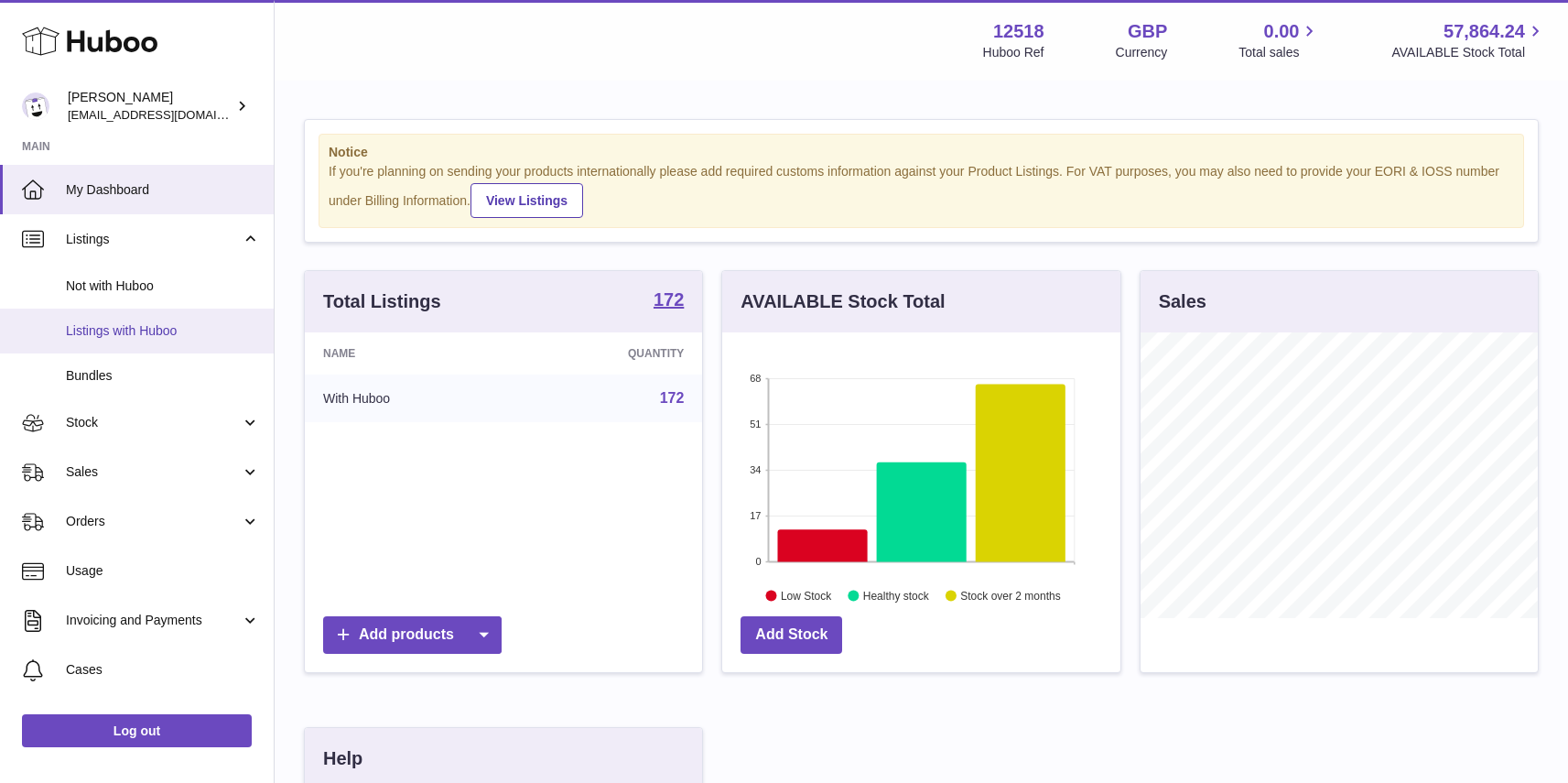
click at [99, 329] on span "Listings with Huboo" at bounding box center [163, 331] width 194 height 18
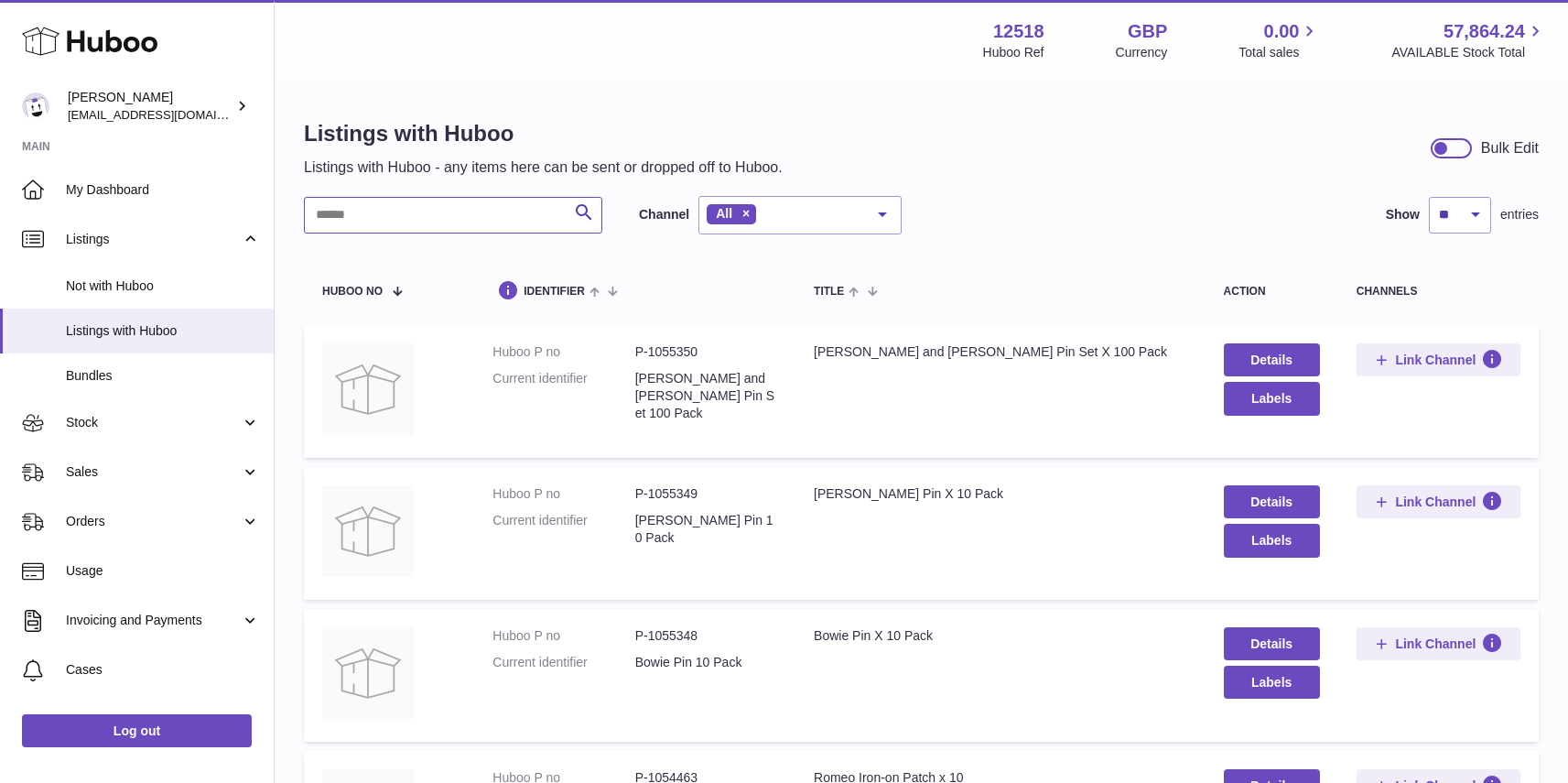
drag, startPoint x: 474, startPoint y: 218, endPoint x: 496, endPoint y: 214, distance: 22.4
click at [474, 219] on input "text" at bounding box center [453, 214] width 298 height 36
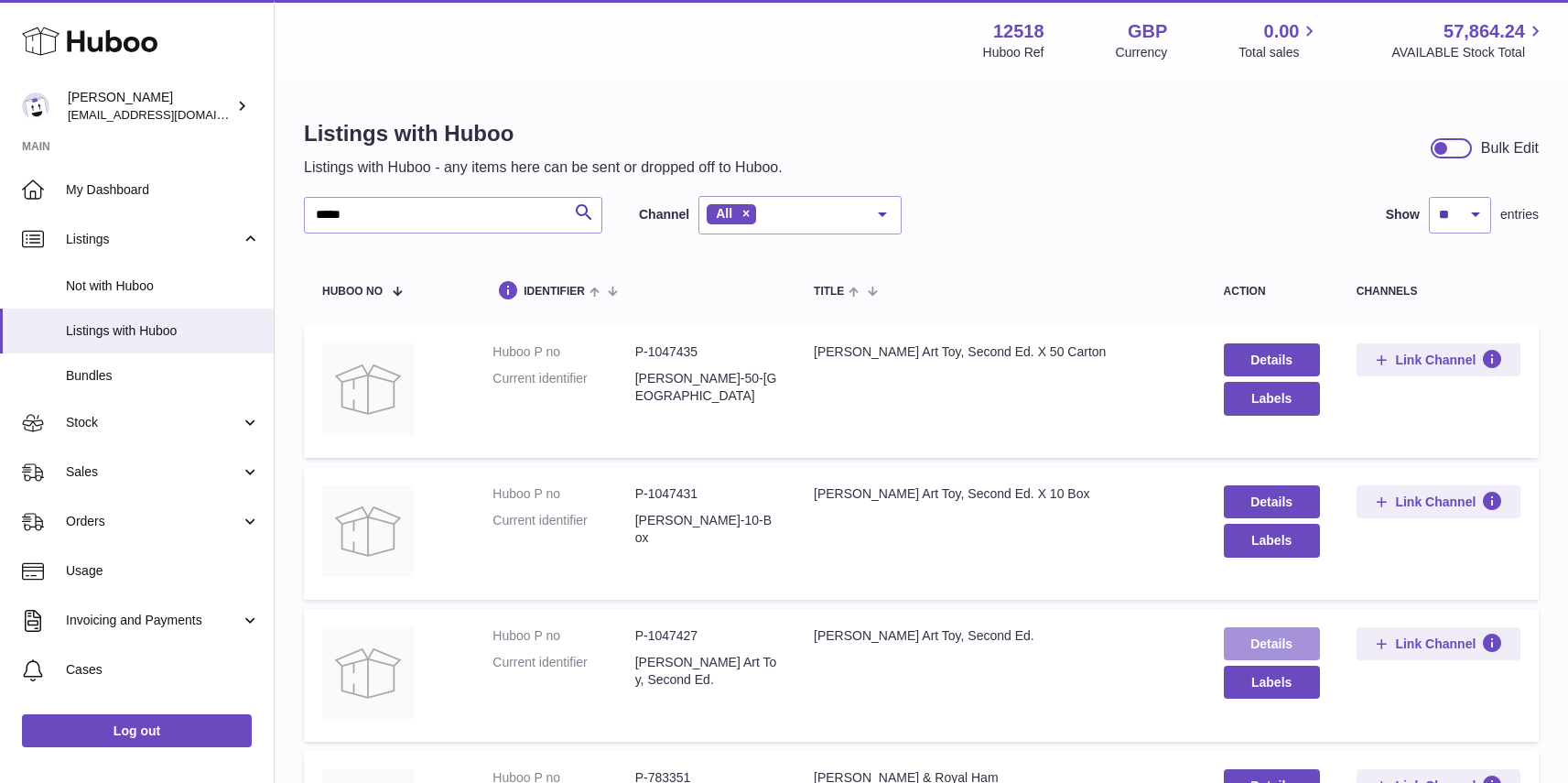
click at [1277, 643] on link "Details" at bounding box center [1272, 643] width 96 height 33
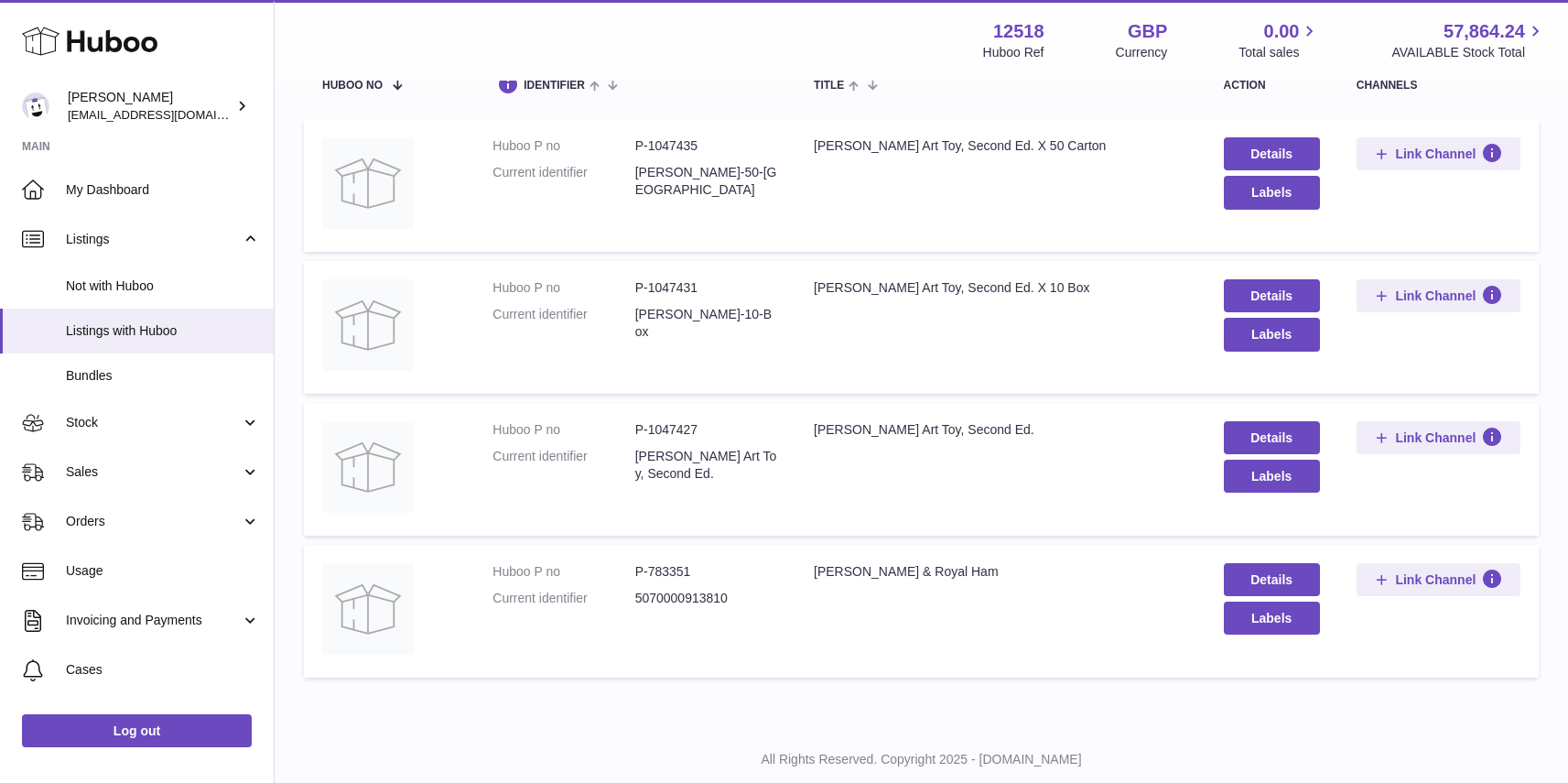
scroll to position [254, 0]
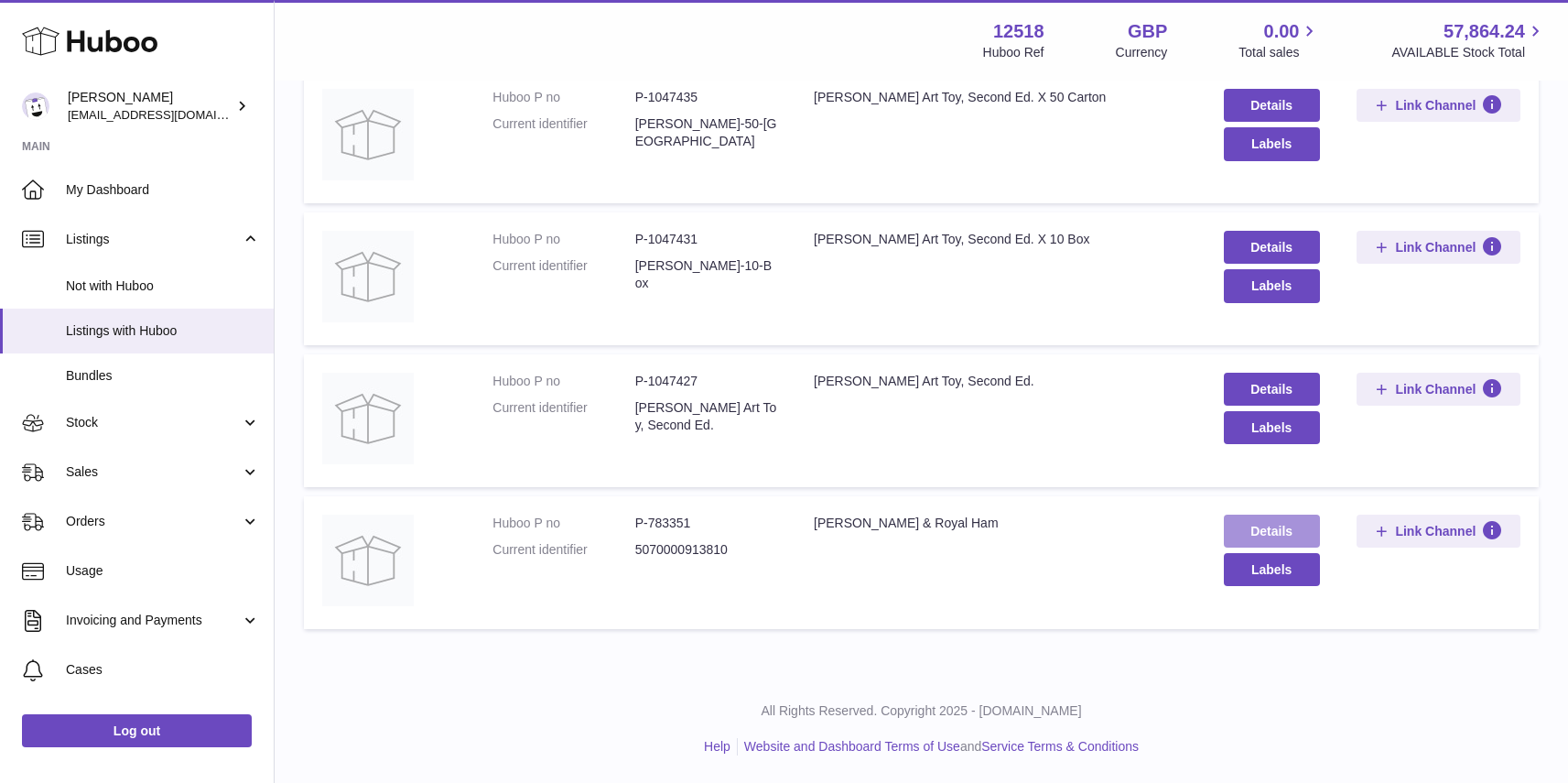
click at [1298, 531] on link "Details" at bounding box center [1272, 530] width 96 height 33
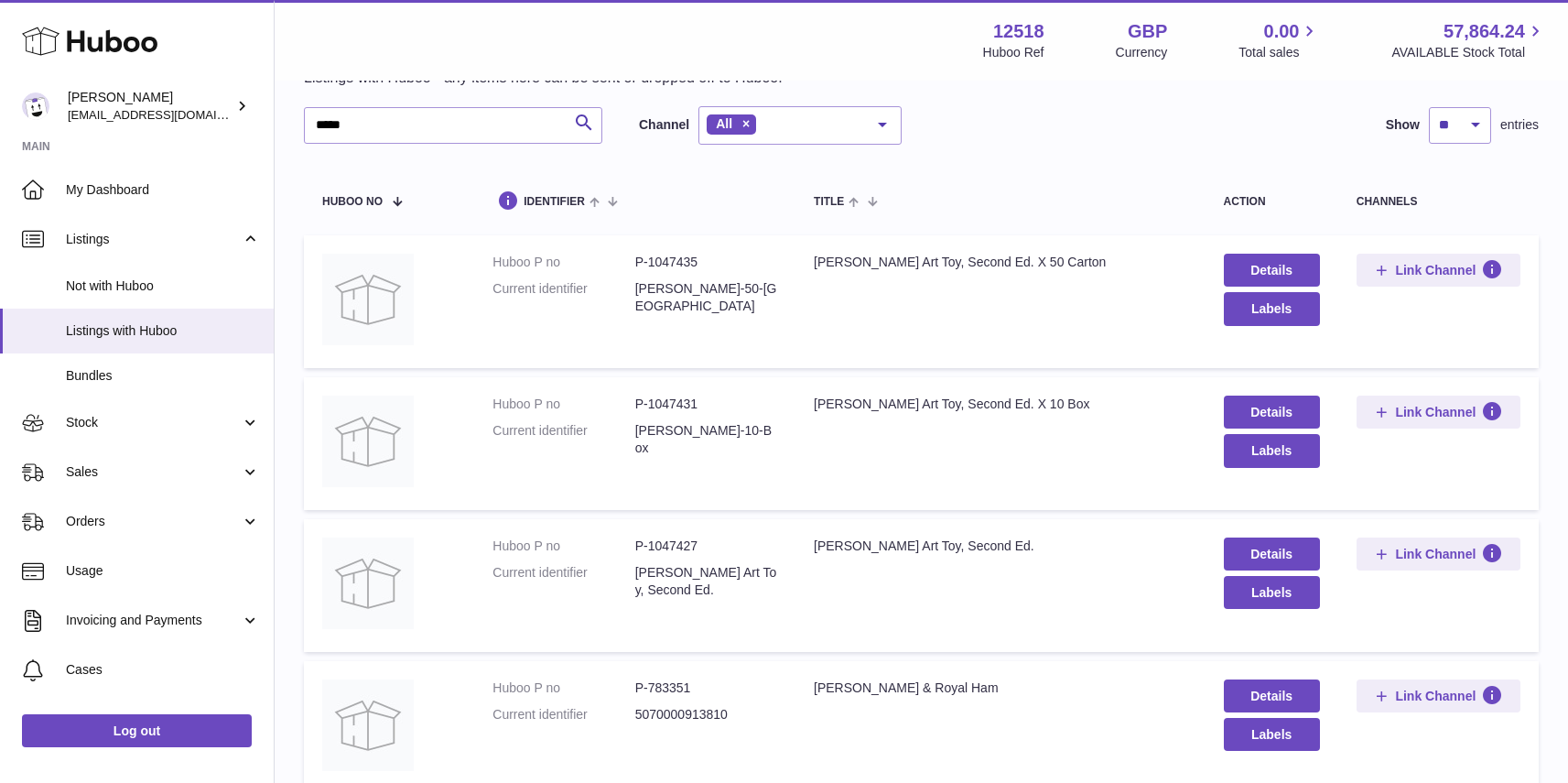
scroll to position [0, 0]
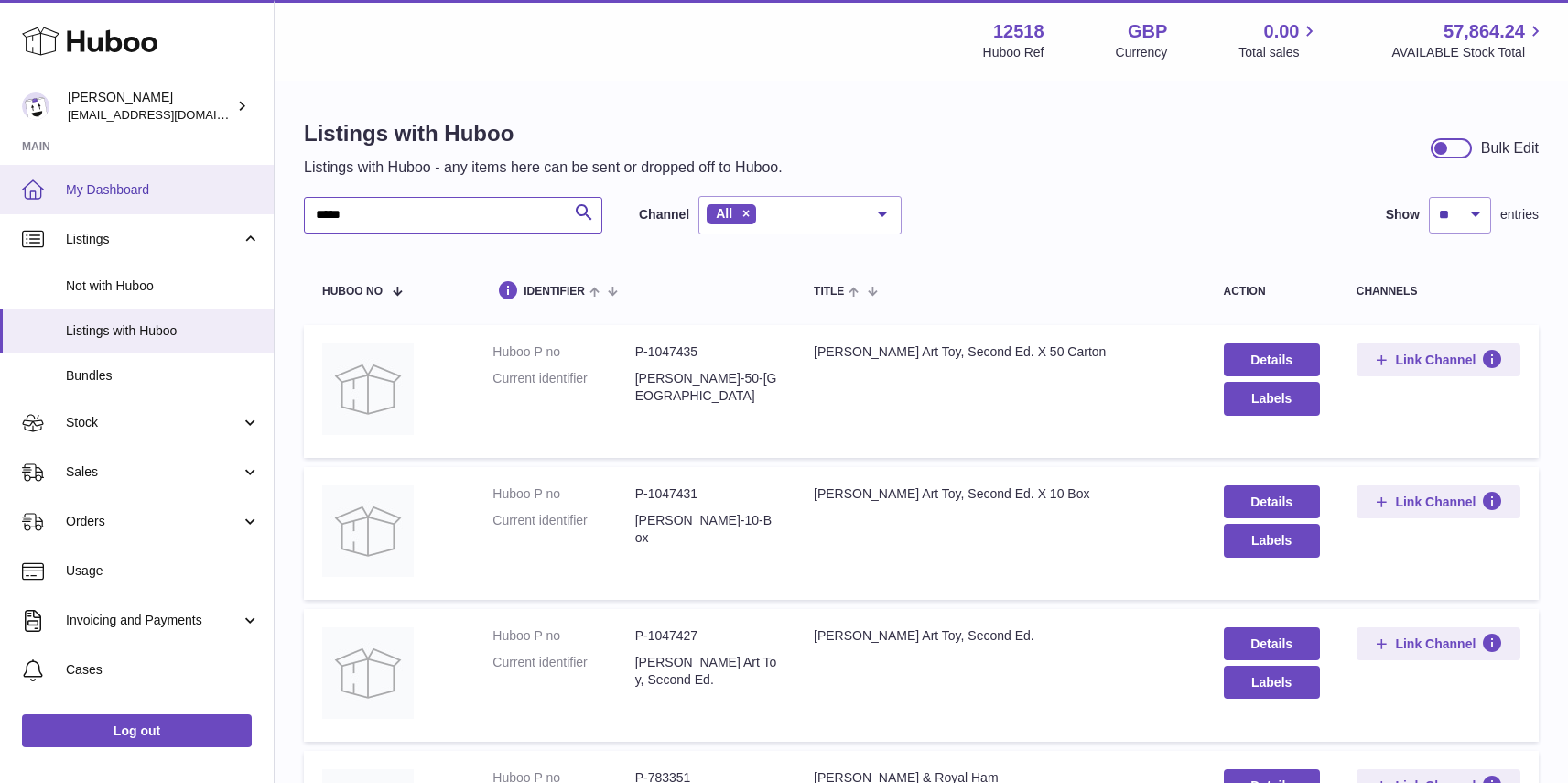
drag, startPoint x: 377, startPoint y: 212, endPoint x: 244, endPoint y: 213, distance: 133.0
click at [244, 213] on div "Huboo Caitlin Derer caitlin@fancylamp.co Main My Dashboard Listings Not with Hu…" at bounding box center [784, 518] width 1568 height 1037
type input "****"
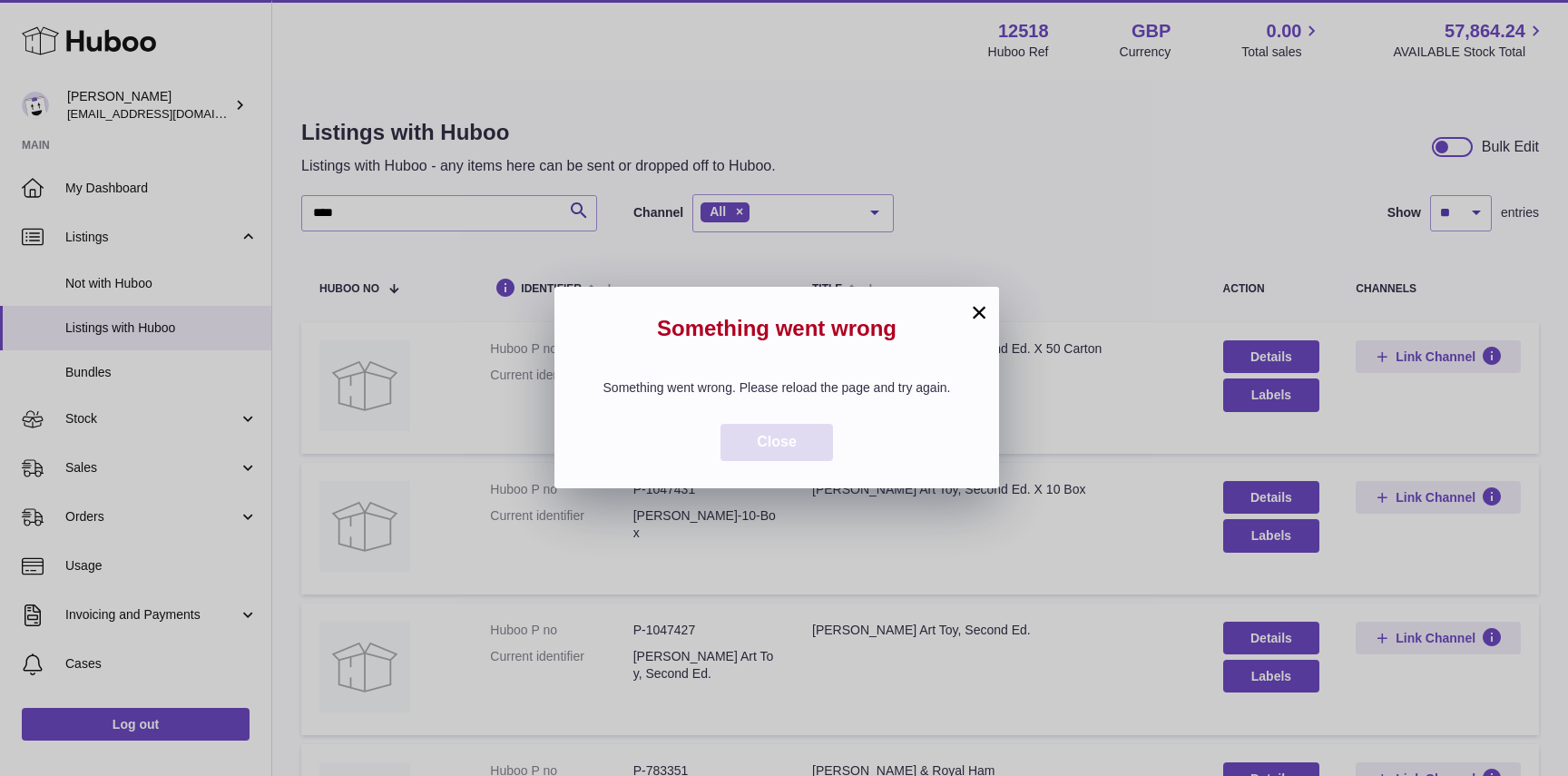
click at [813, 440] on button "Close" at bounding box center [777, 443] width 113 height 37
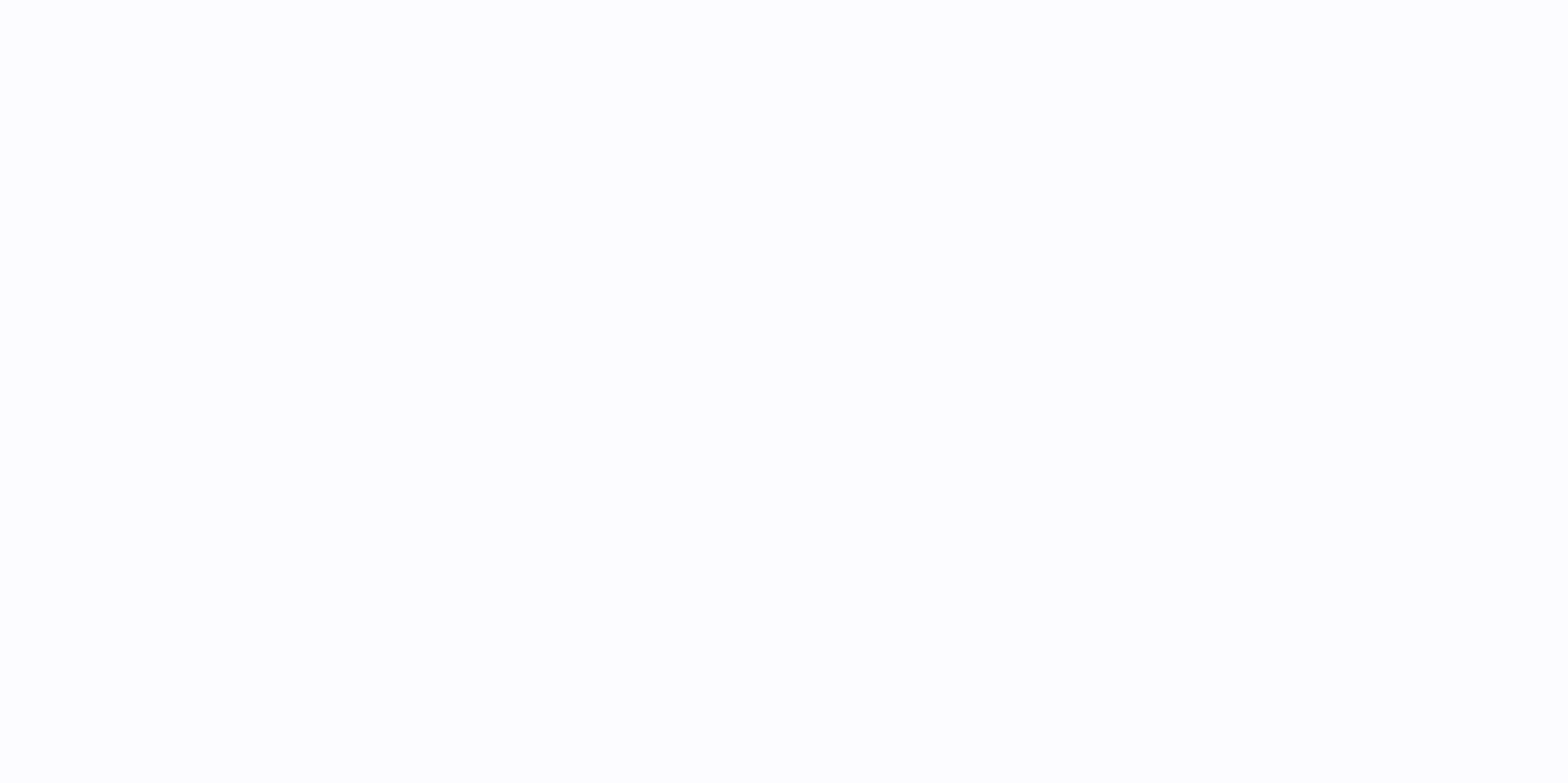
select select "**"
select select "****"
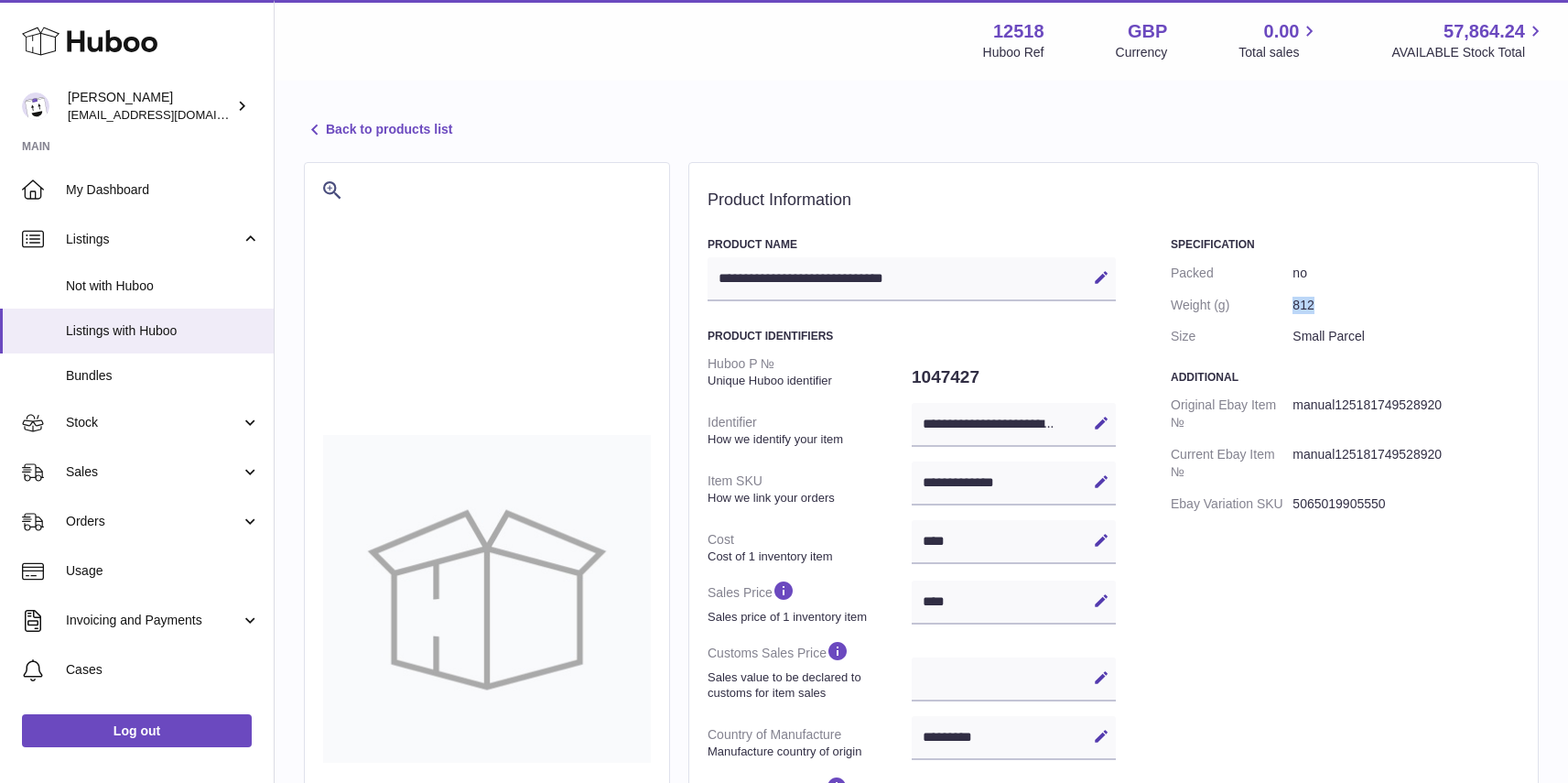
drag, startPoint x: 1319, startPoint y: 302, endPoint x: 1295, endPoint y: 301, distance: 24.0
click at [1293, 302] on dd "812" at bounding box center [1406, 305] width 227 height 32
click at [1357, 586] on div "Specification Packed no Weight (g) 812 Size Small Parcel Additional Original Eb…" at bounding box center [1345, 666] width 349 height 859
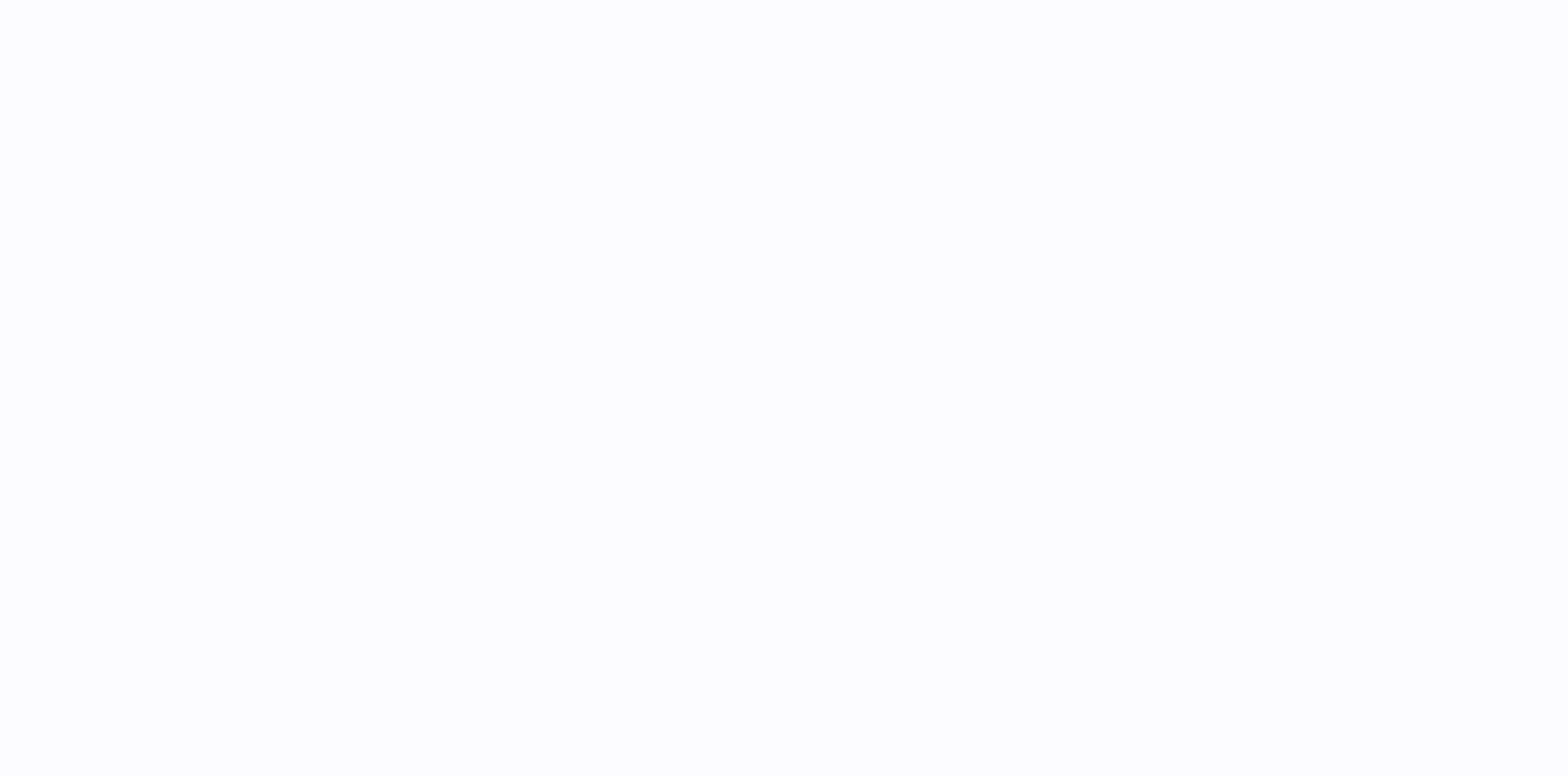
select select "**"
select select "****"
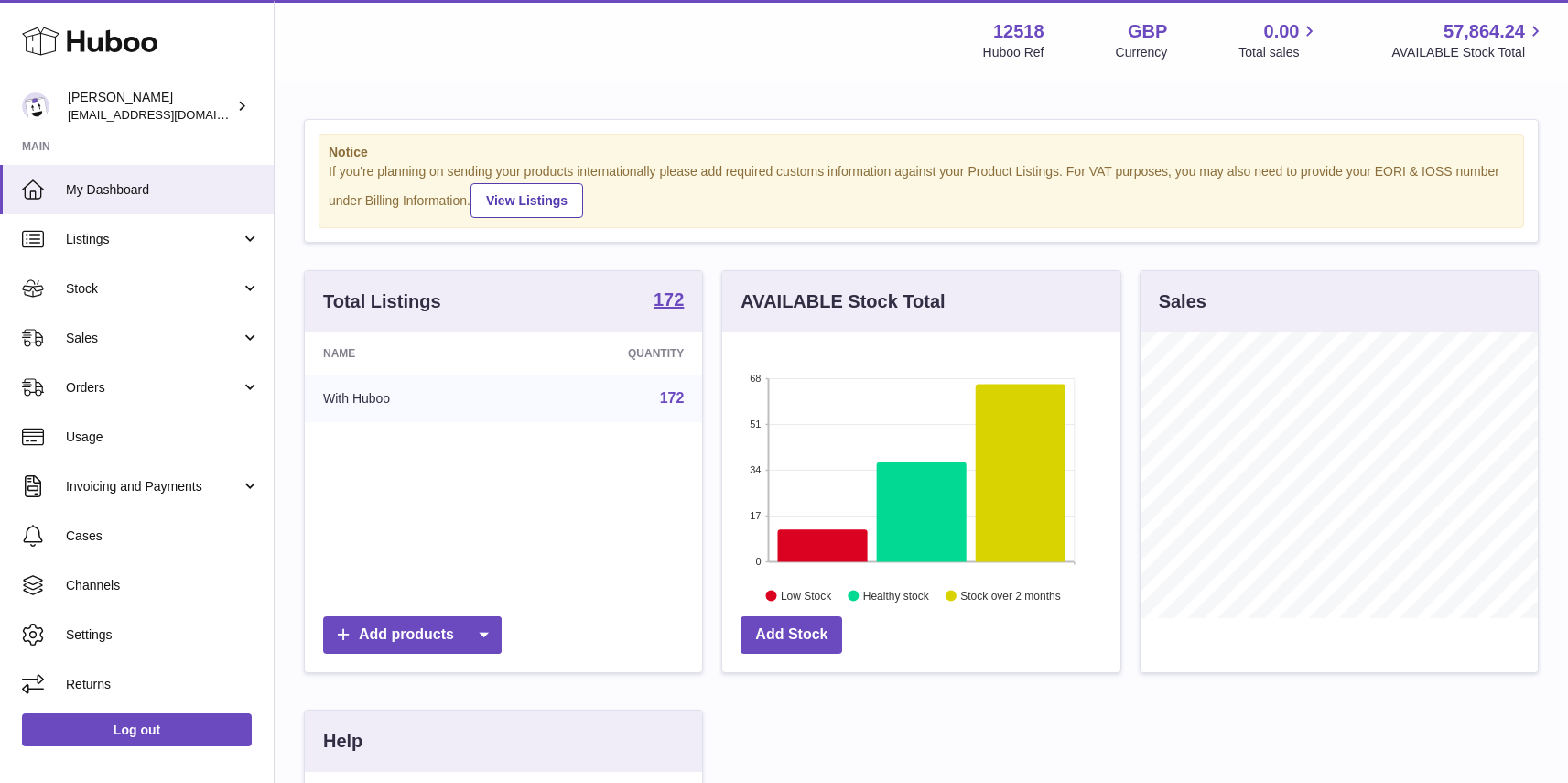
scroll to position [285, 397]
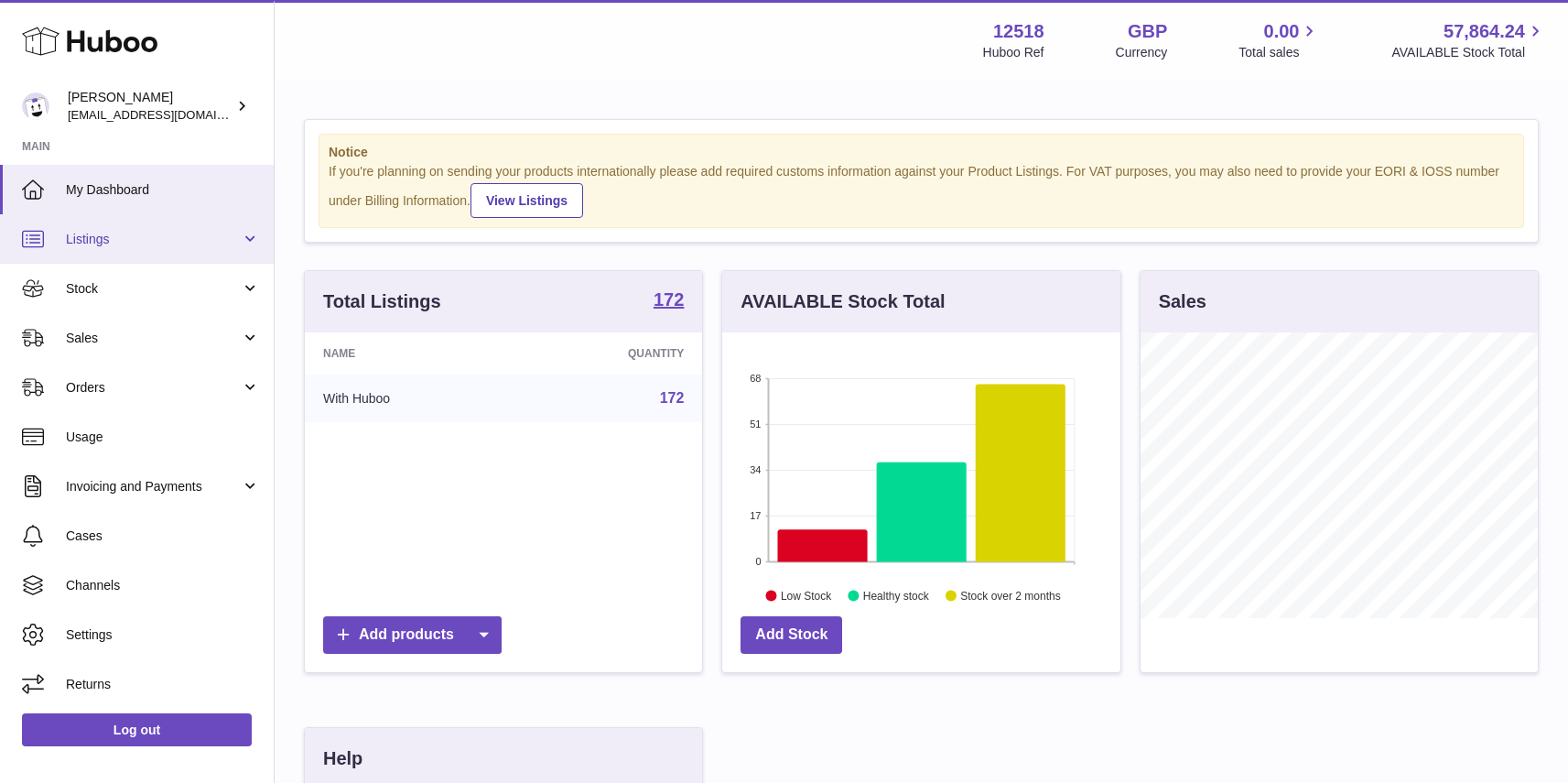
click at [95, 245] on span "Listings" at bounding box center [154, 239] width 175 height 18
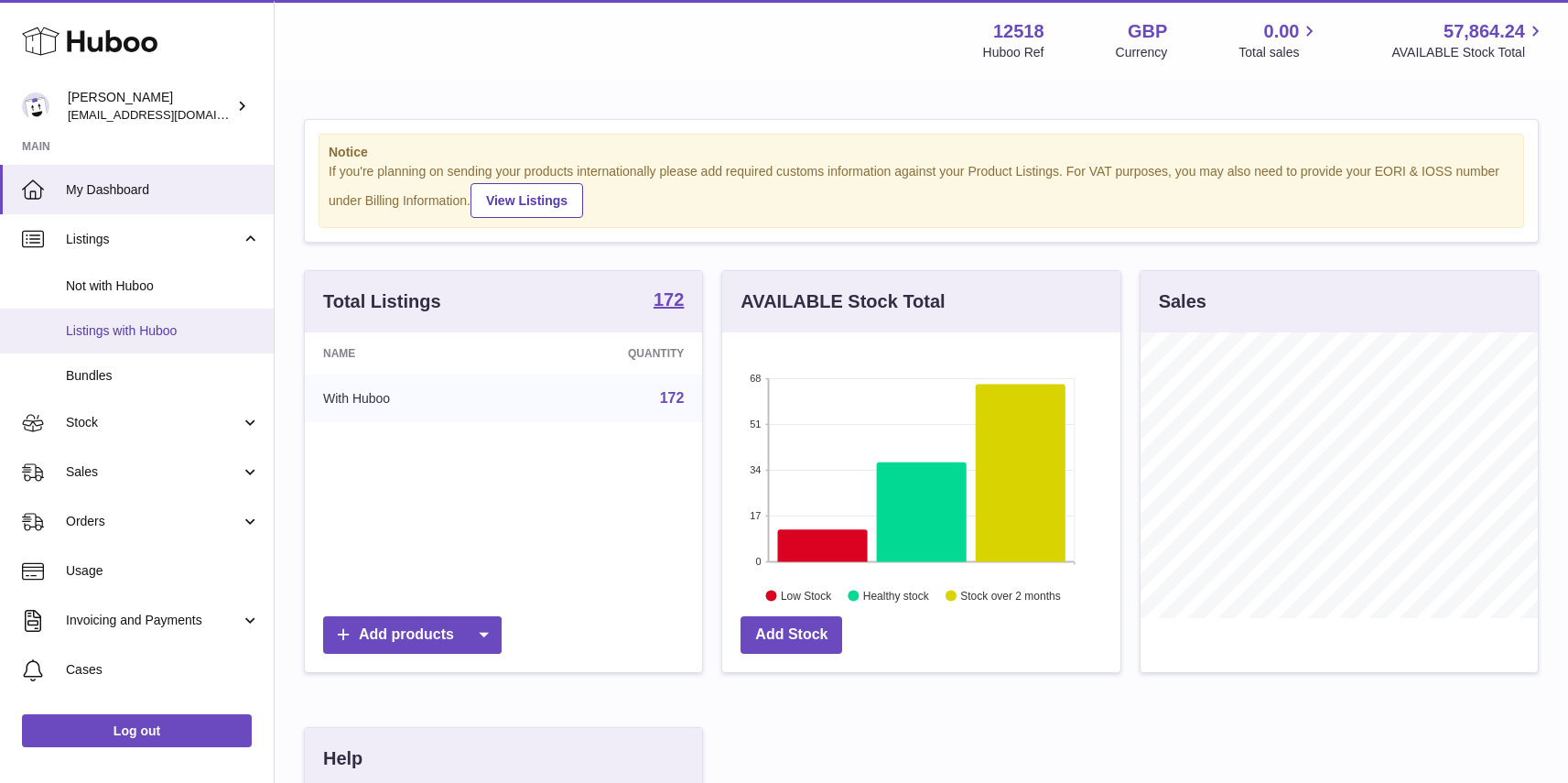
click at [100, 333] on span "Listings with Huboo" at bounding box center [163, 331] width 194 height 18
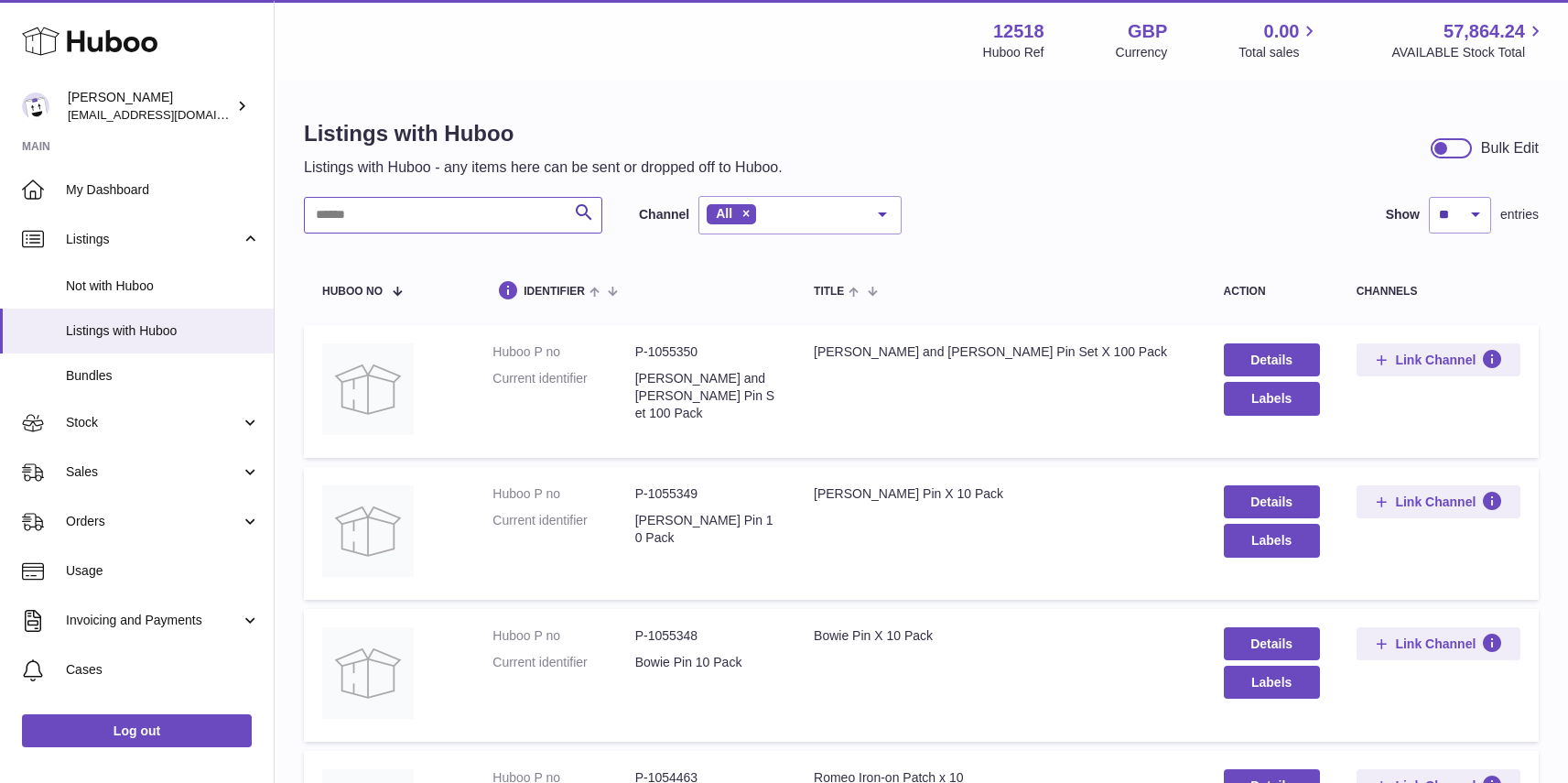
click at [433, 201] on input "text" at bounding box center [453, 214] width 298 height 36
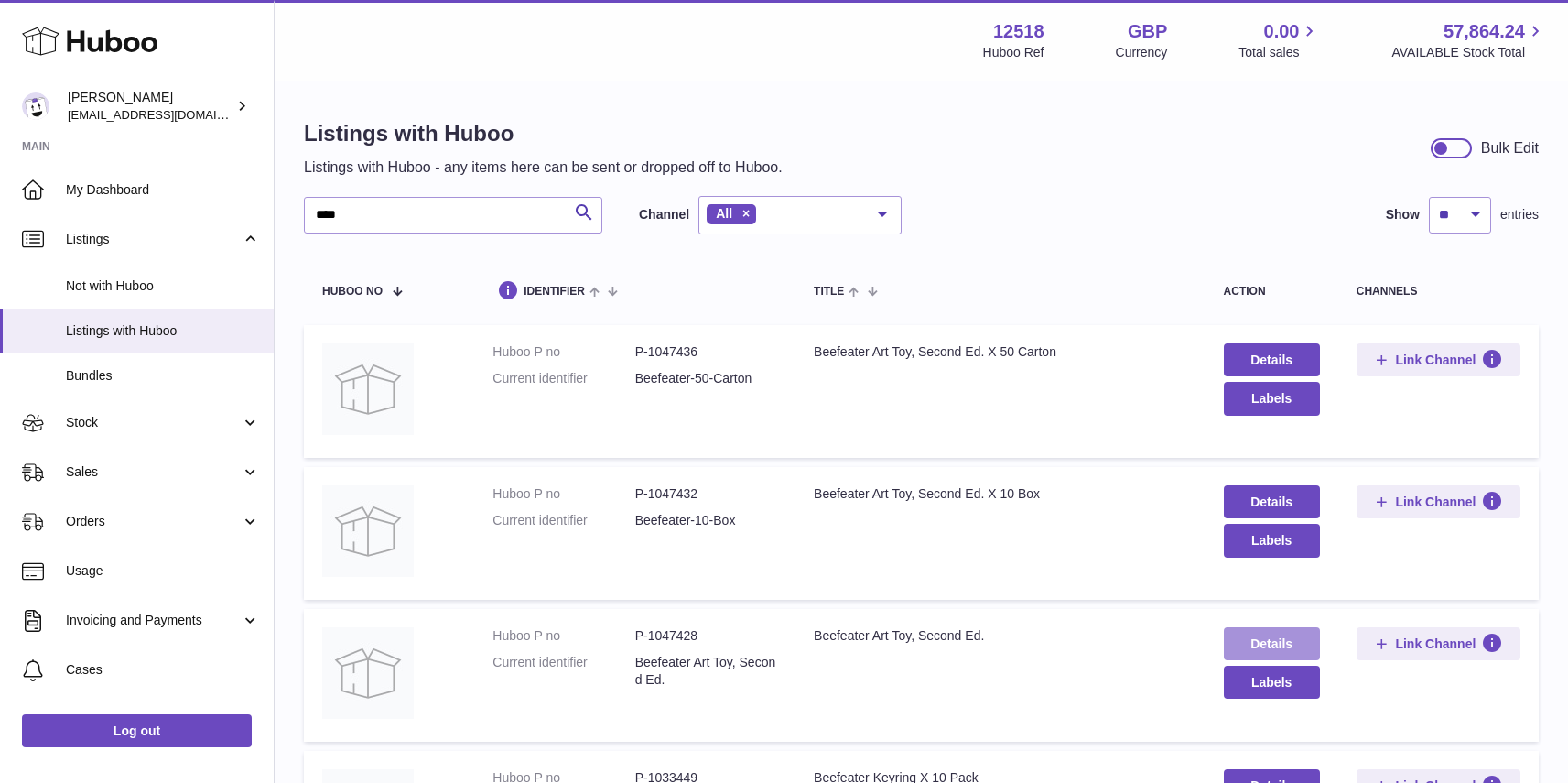
click at [1268, 641] on link "Details" at bounding box center [1272, 643] width 96 height 33
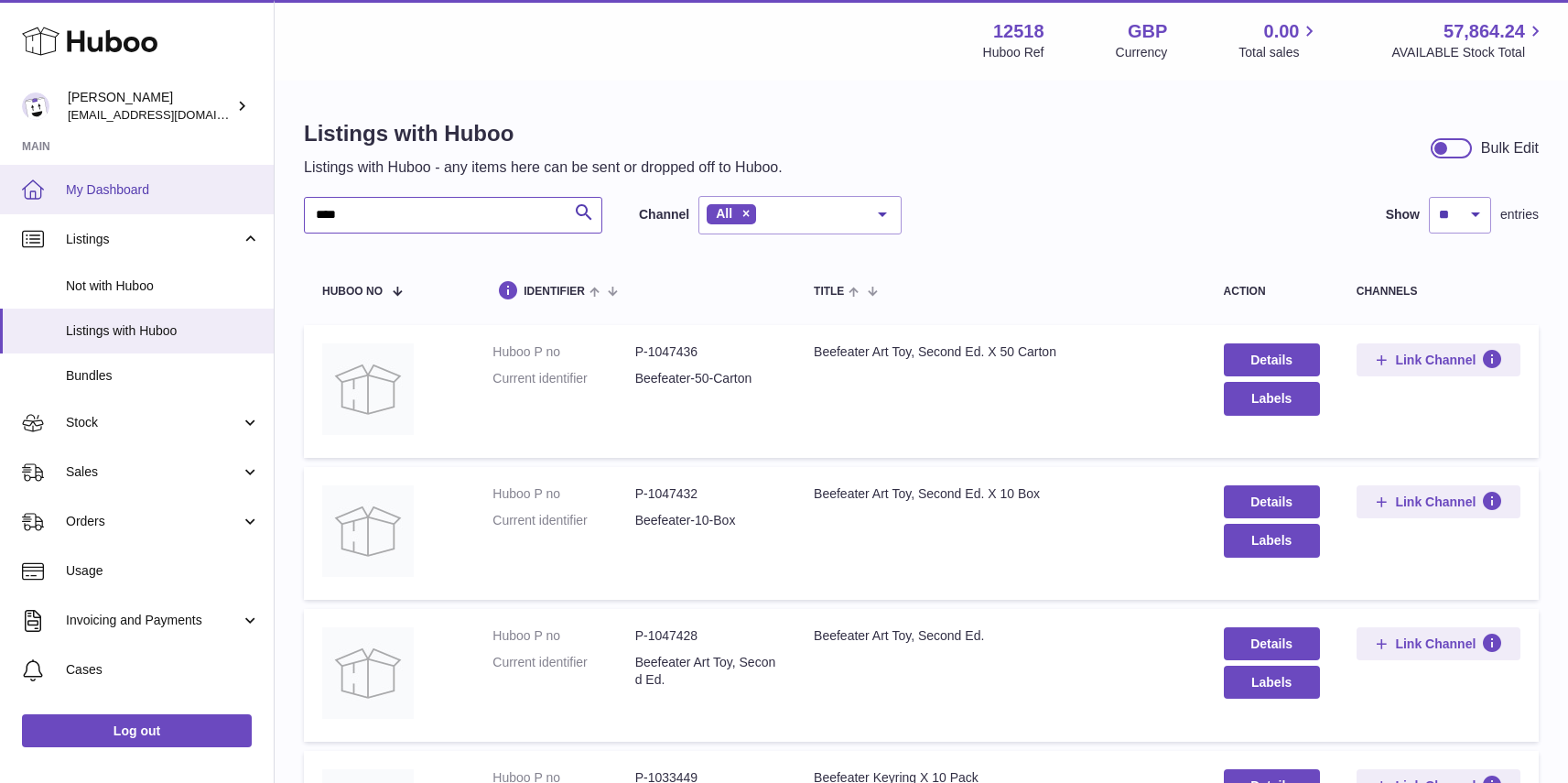
drag, startPoint x: 343, startPoint y: 210, endPoint x: 263, endPoint y: 193, distance: 81.8
click at [259, 200] on div "Huboo Caitlin Derer caitlin@fancylamp.co Main My Dashboard Listings Not with Hu…" at bounding box center [784, 660] width 1568 height 1320
type input "**********"
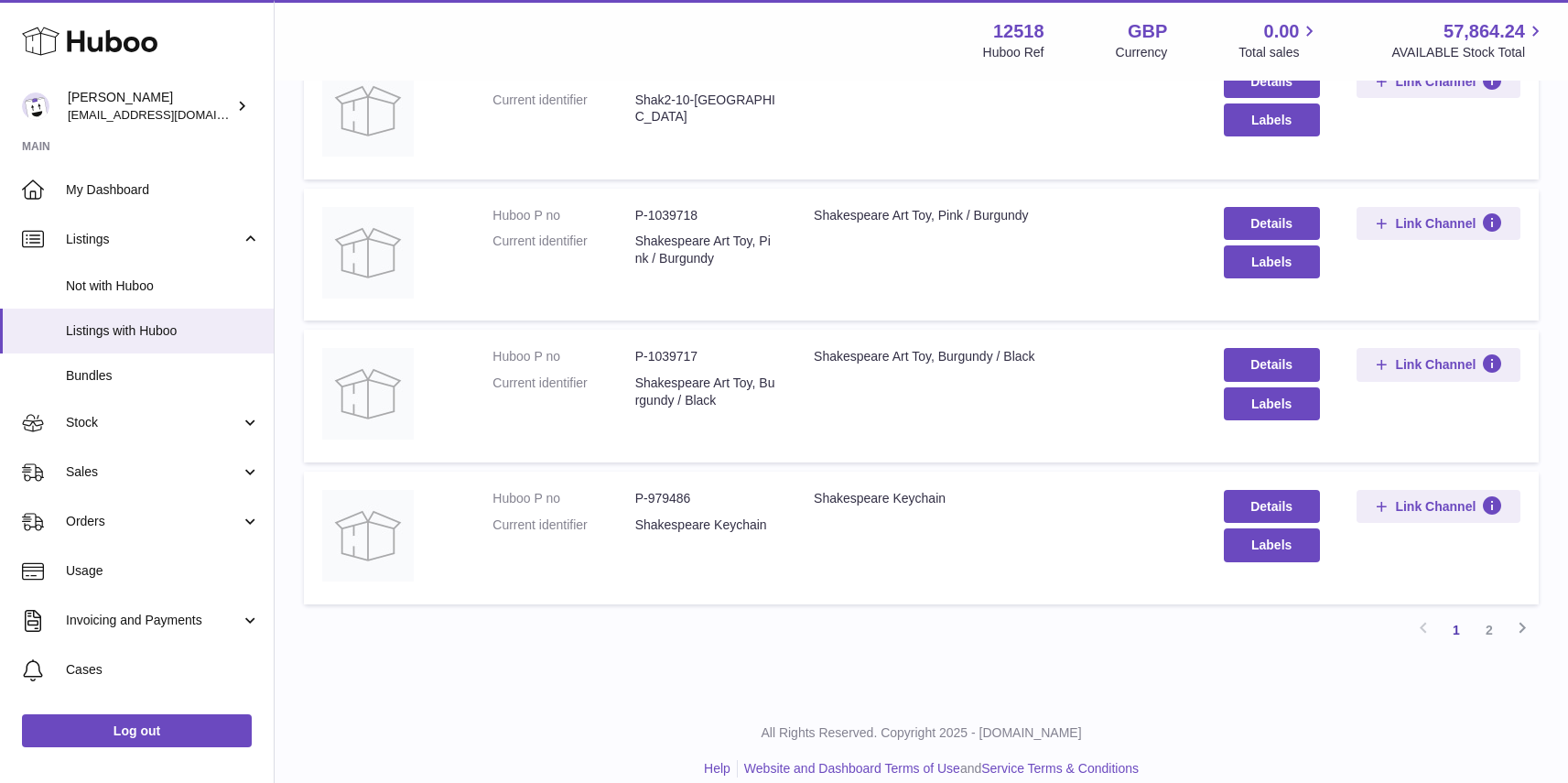
scroll to position [1151, 0]
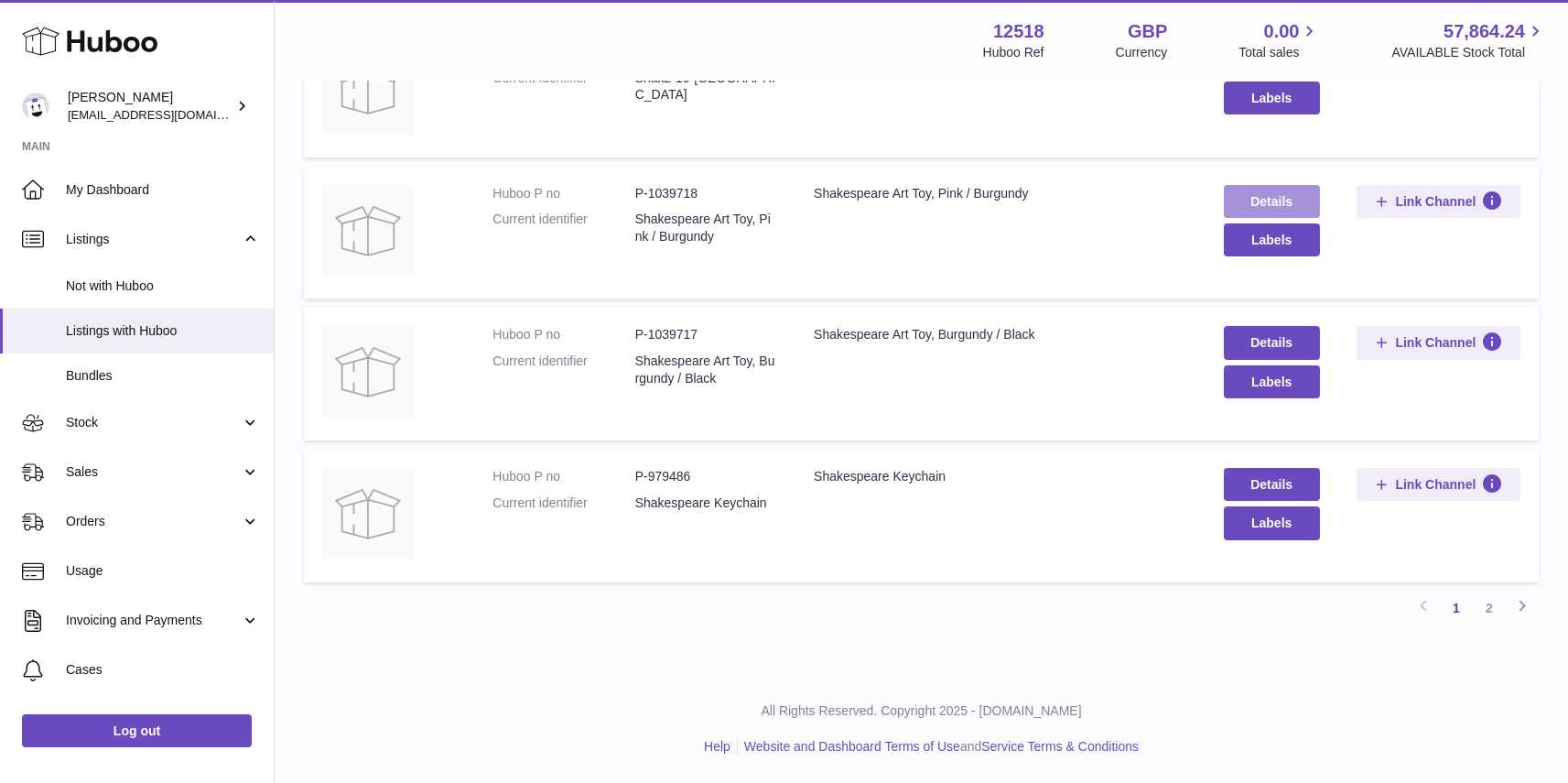
click at [1278, 188] on link "Details" at bounding box center [1272, 200] width 96 height 33
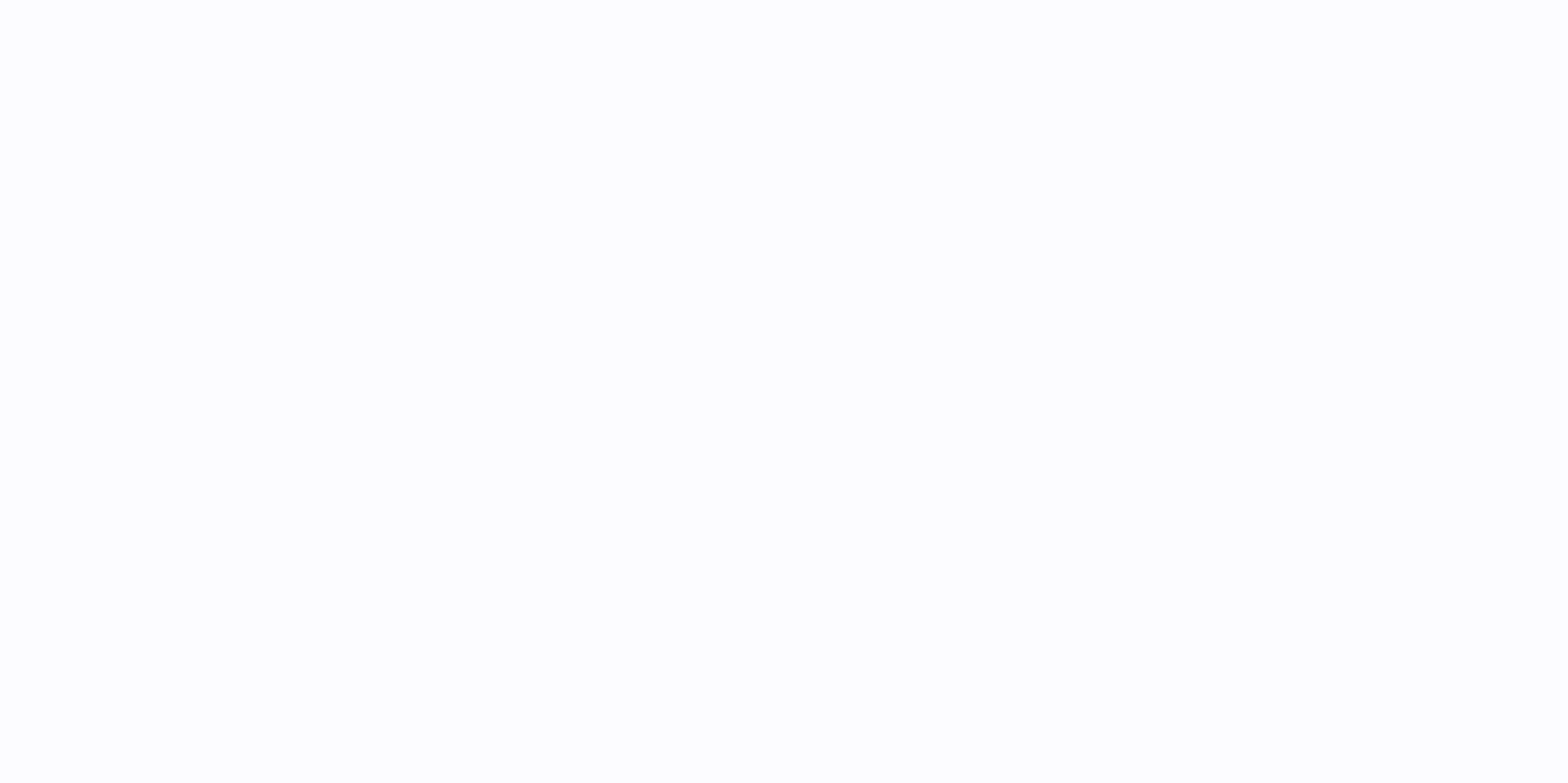
select select "**"
select select "****"
select select "**"
select select "****"
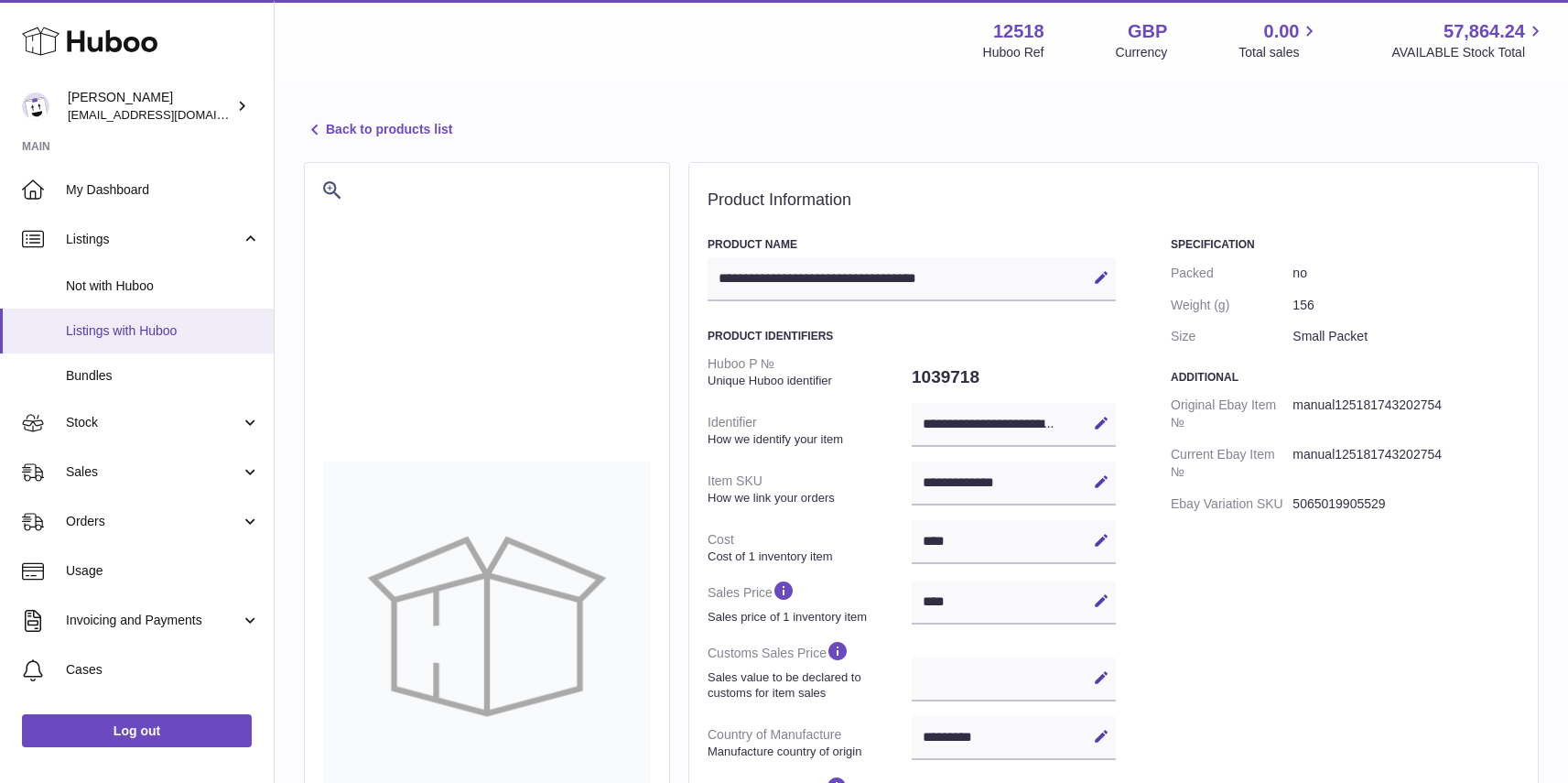
click at [116, 329] on span "Listings with Huboo" at bounding box center [163, 331] width 194 height 18
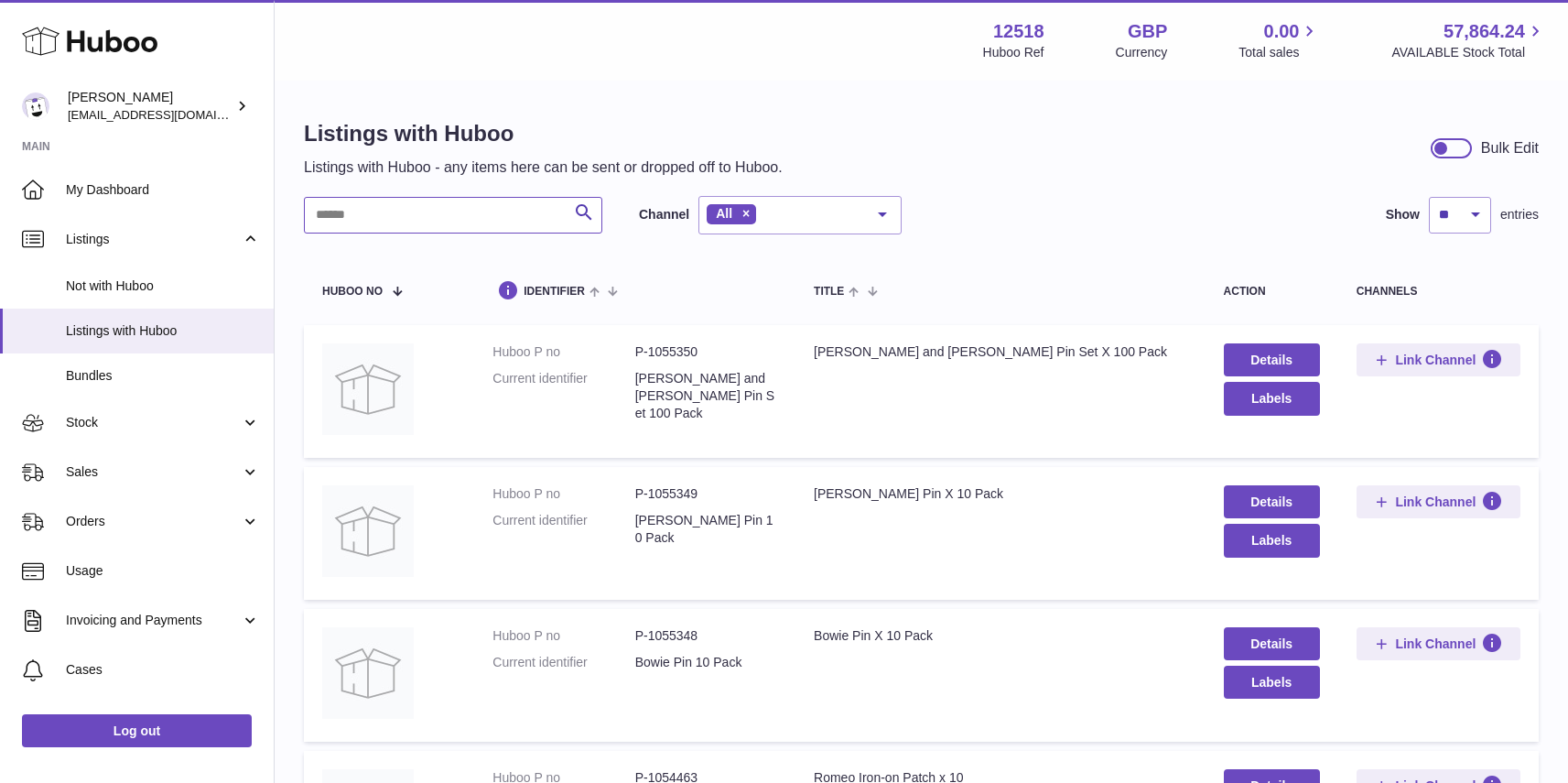
click at [488, 207] on input "text" at bounding box center [453, 214] width 298 height 36
type input "*********"
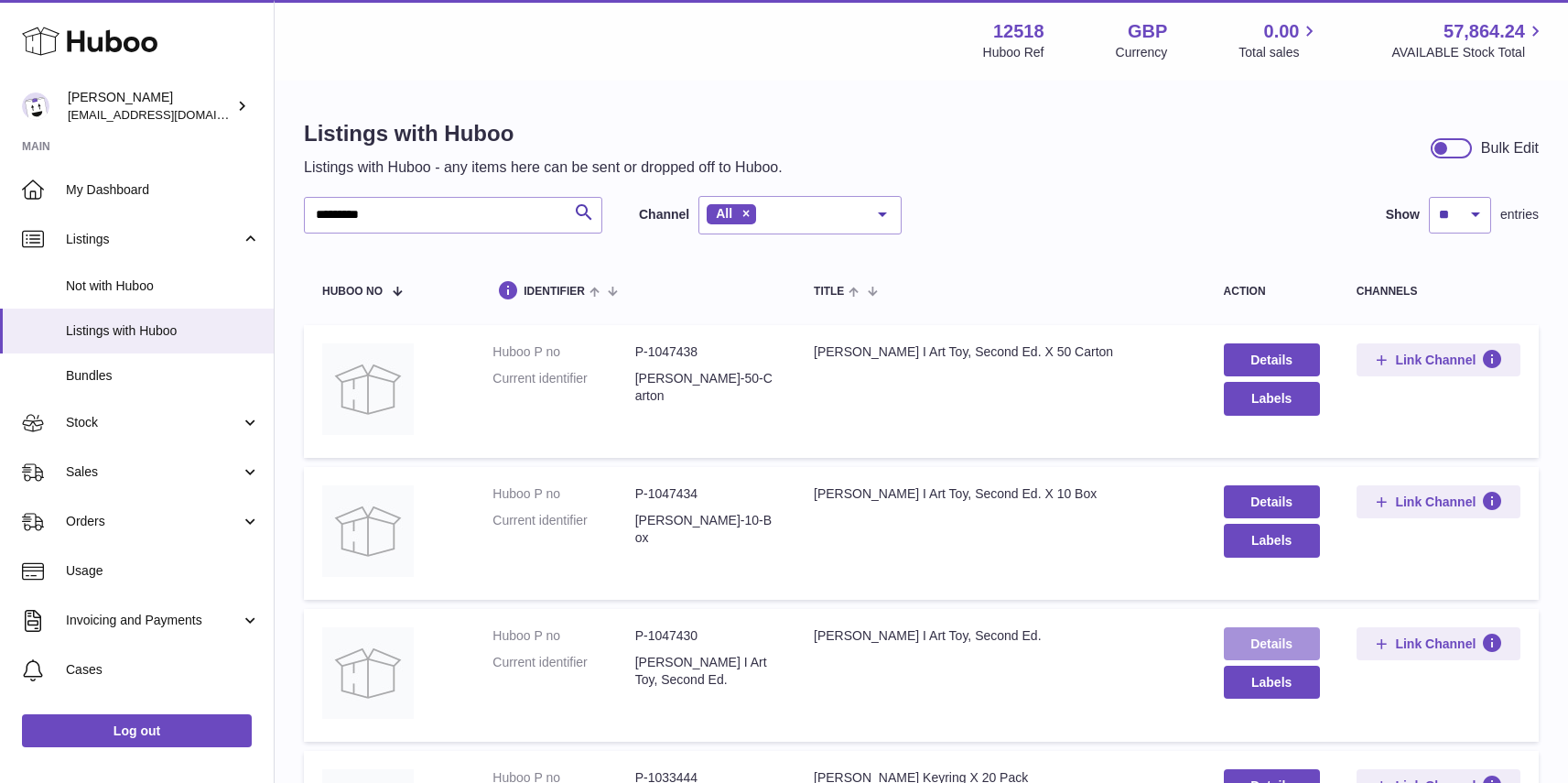
click at [1292, 647] on link "Details" at bounding box center [1272, 643] width 96 height 33
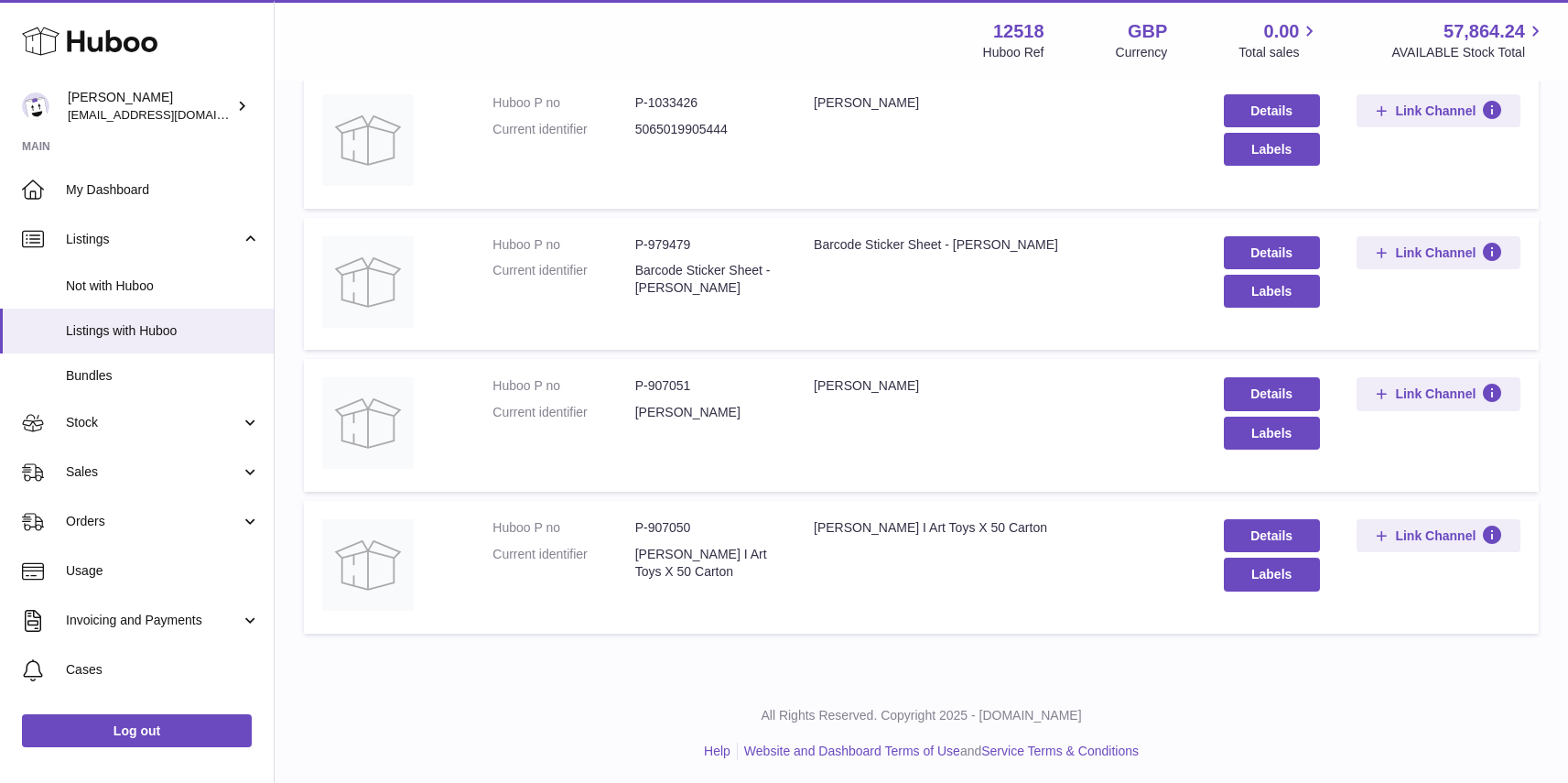
scroll to position [1105, 0]
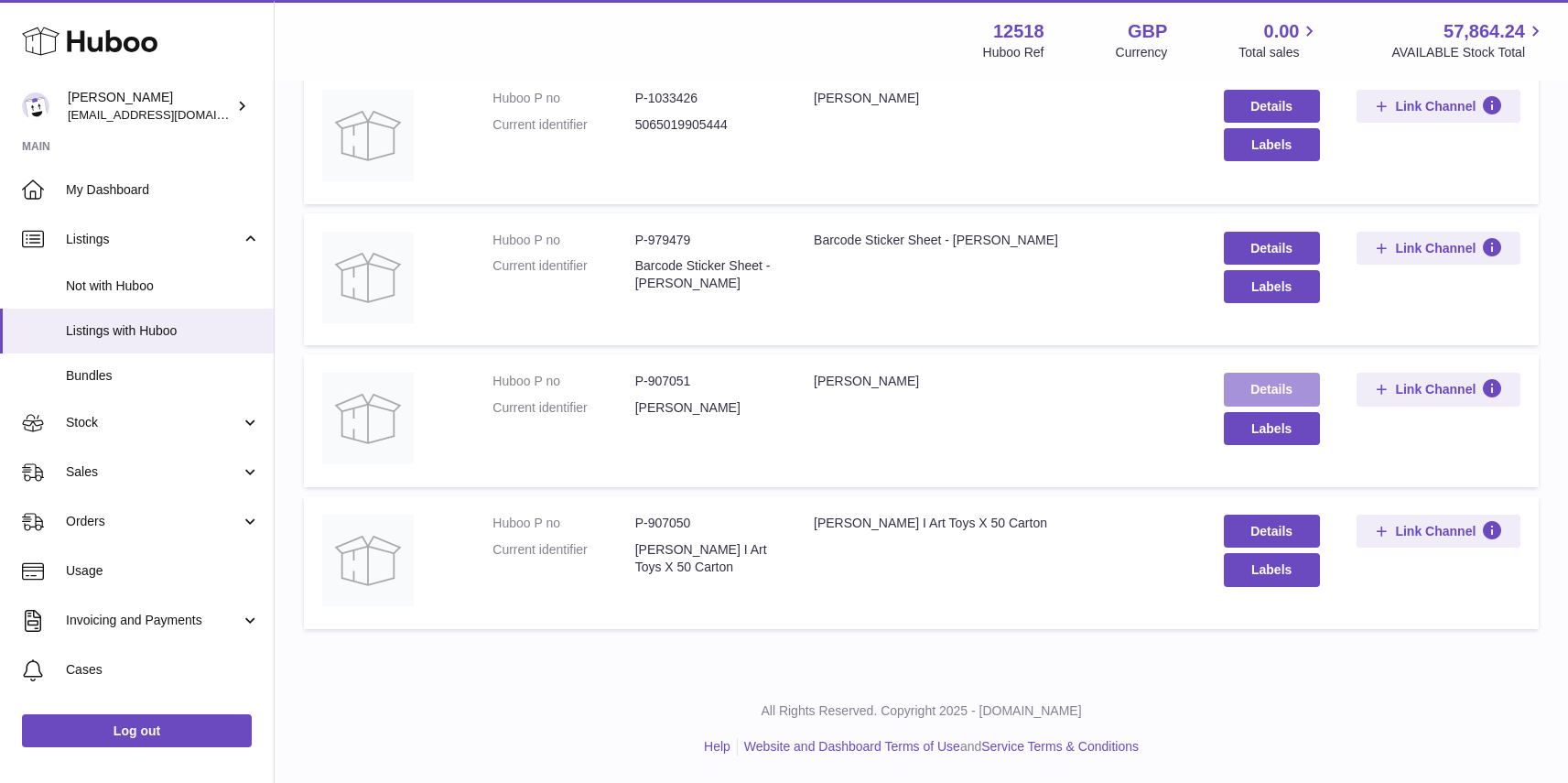
click at [1277, 392] on link "Details" at bounding box center [1272, 389] width 96 height 33
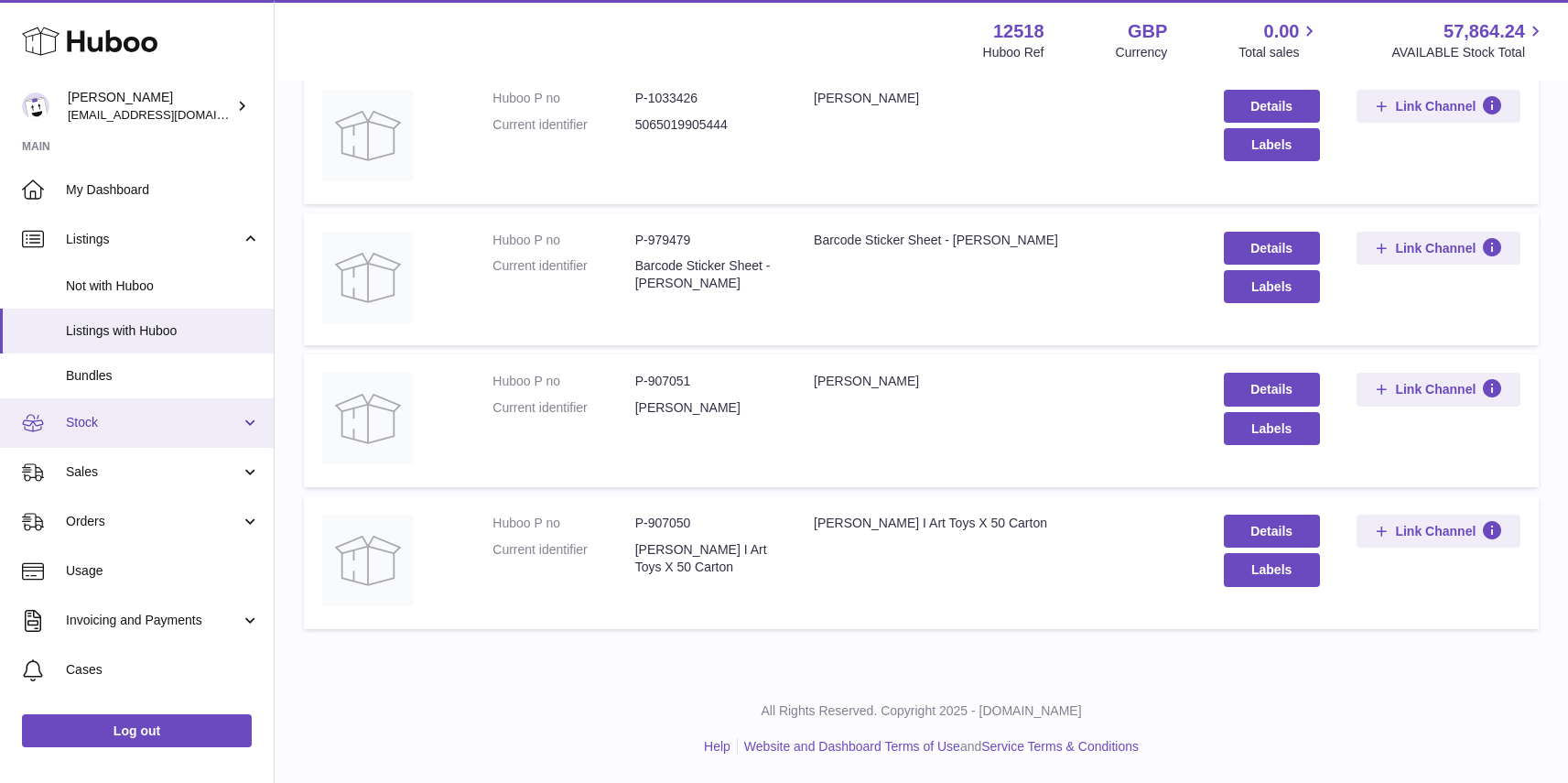
click at [96, 427] on span "Stock" at bounding box center [154, 422] width 175 height 18
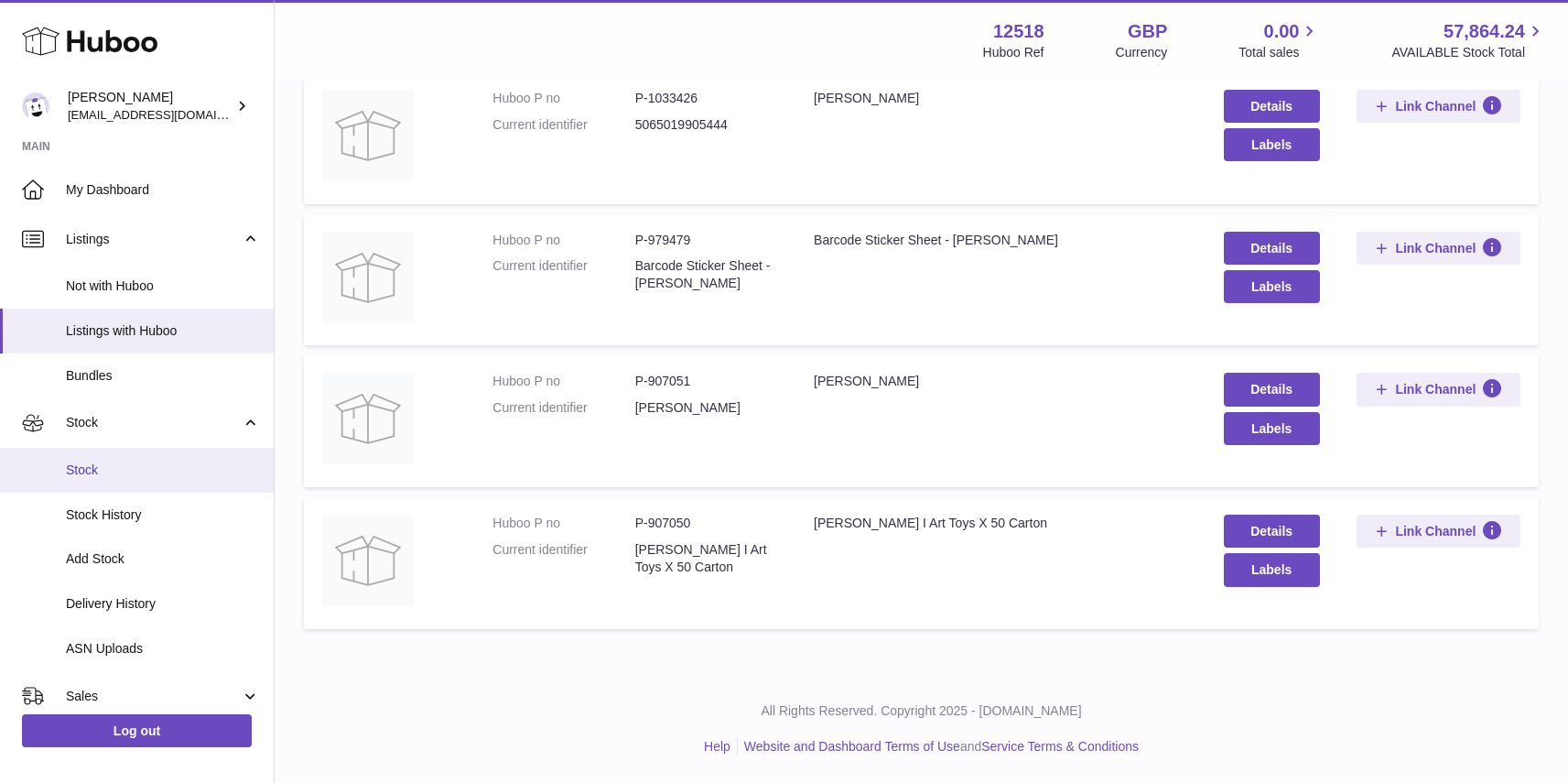
click at [94, 469] on span "Stock" at bounding box center [163, 470] width 194 height 18
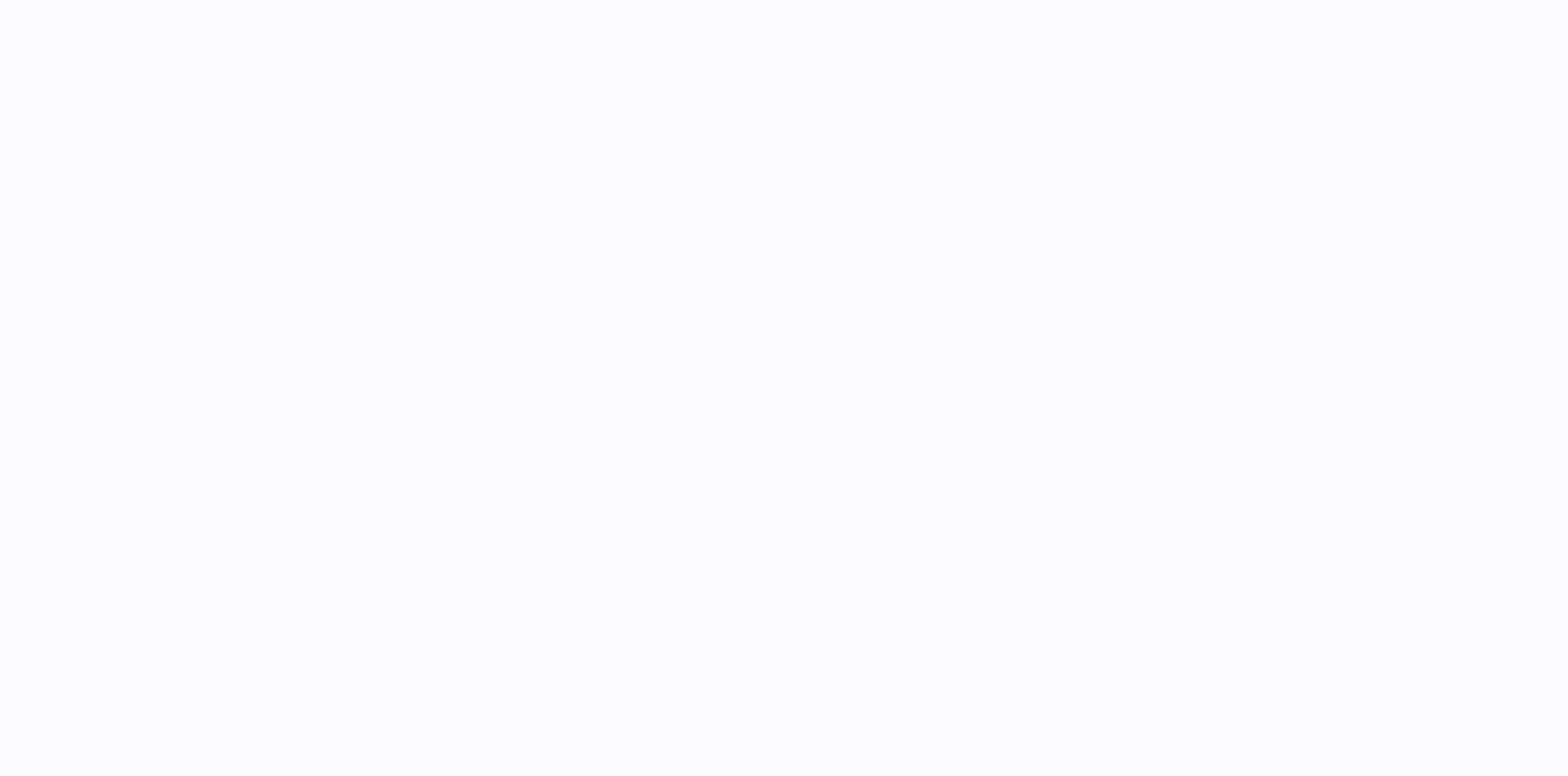
select select "**"
select select "****"
select select "**"
select select "****"
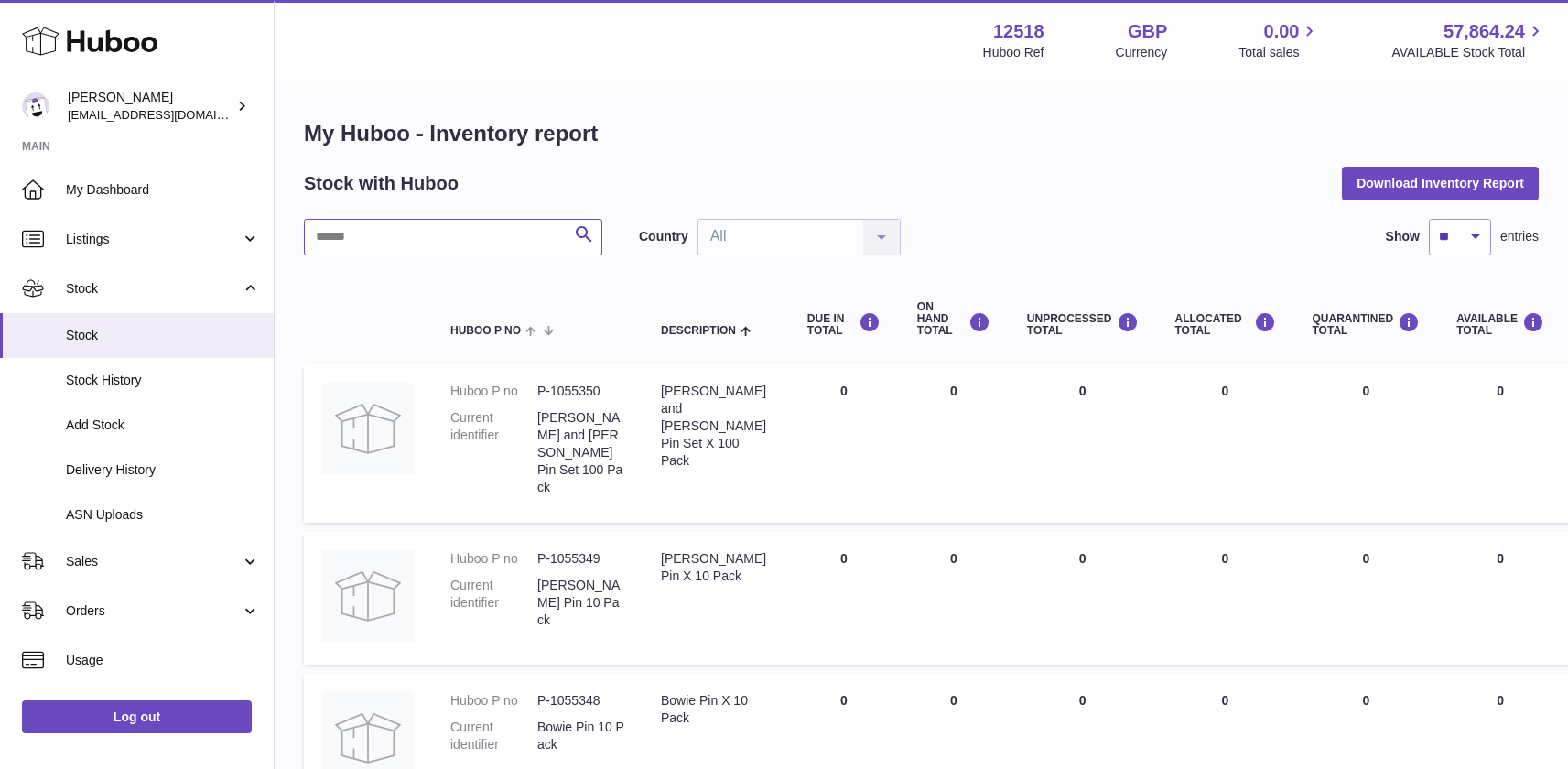
click at [441, 234] on input "text" at bounding box center [453, 237] width 298 height 36
type input "*****"
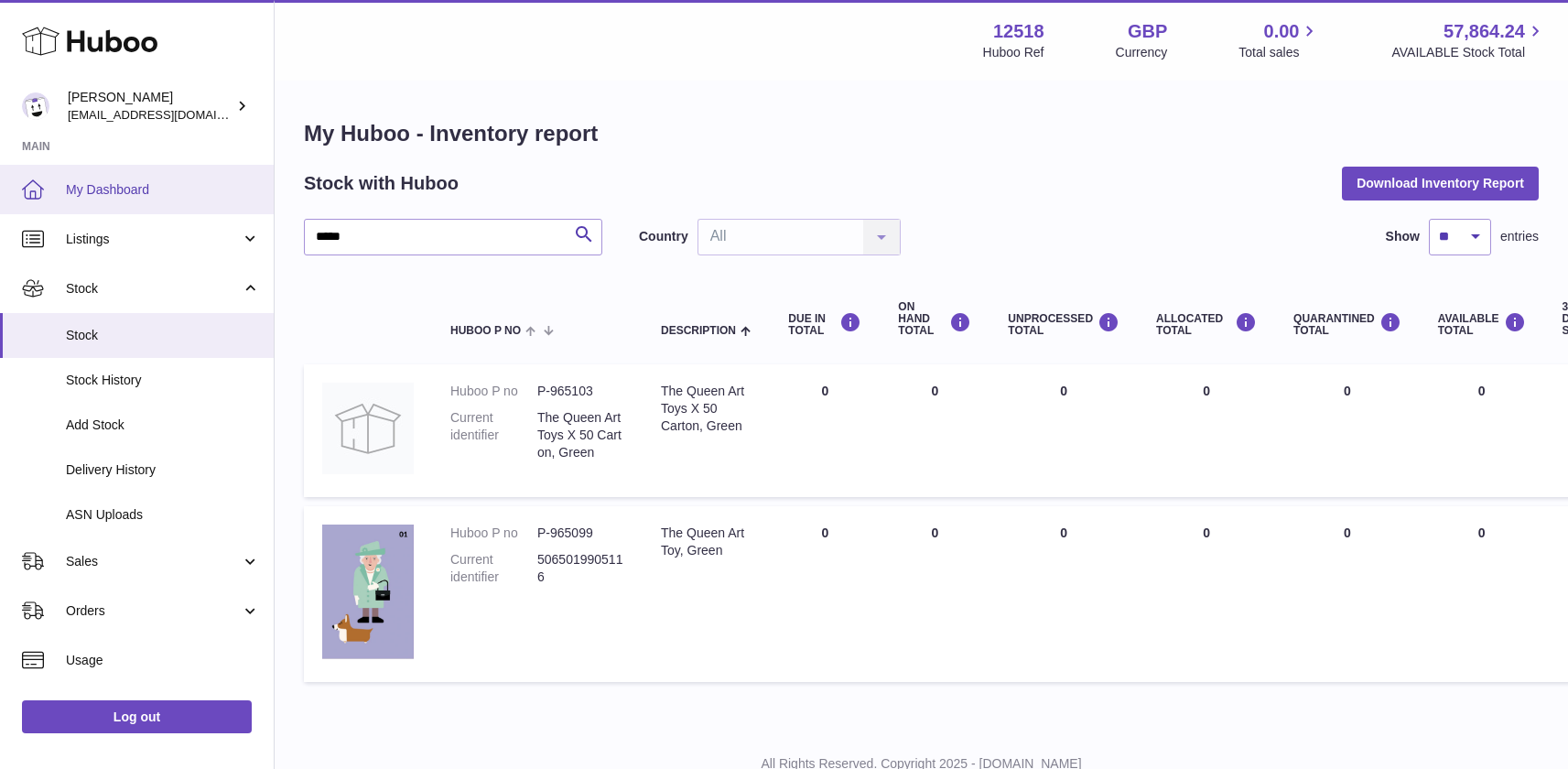
click at [118, 184] on span "My Dashboard" at bounding box center [163, 189] width 194 height 18
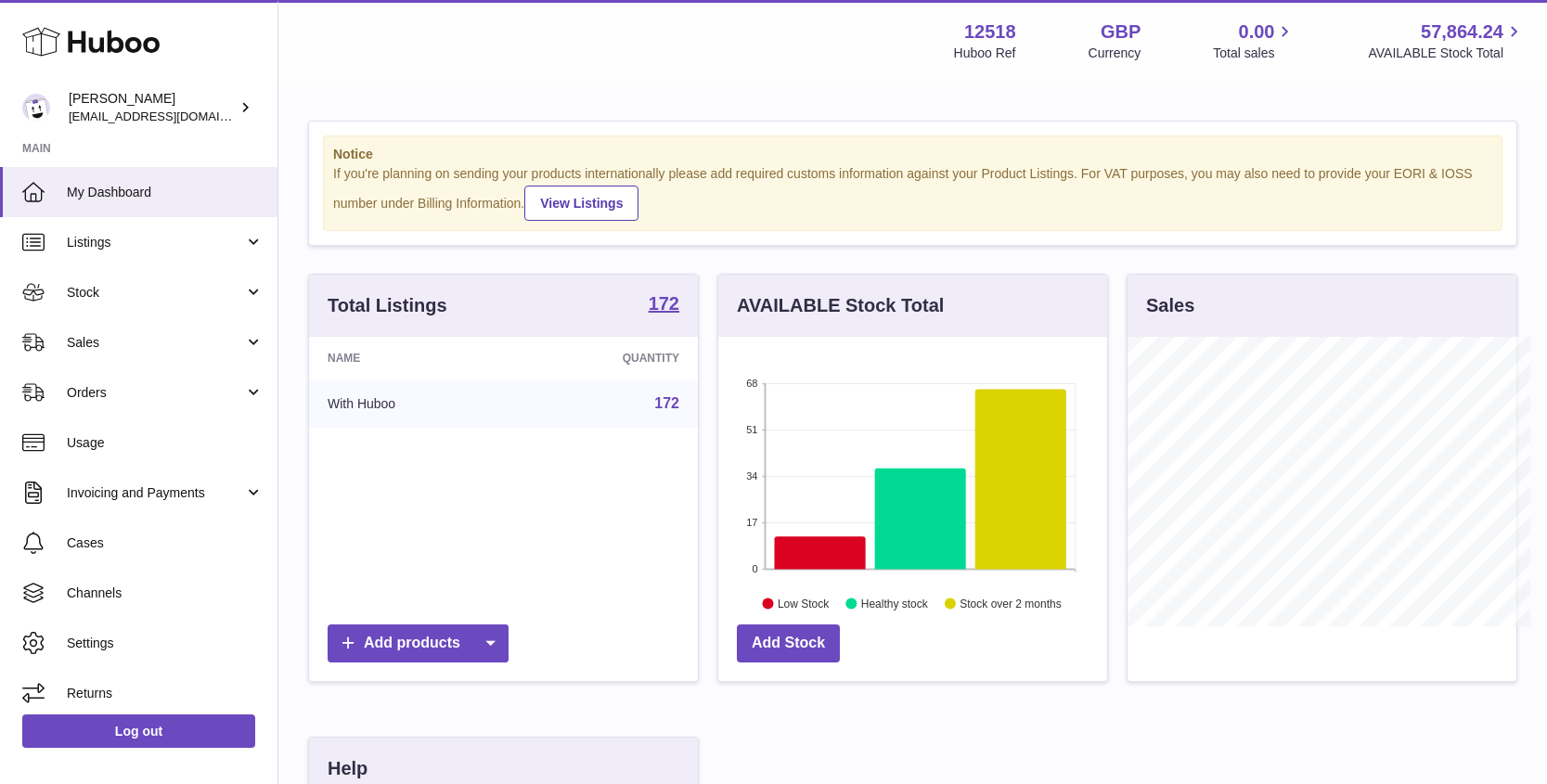
scroll to position [927178, 927514]
click at [81, 294] on span "Stock" at bounding box center [156, 292] width 178 height 18
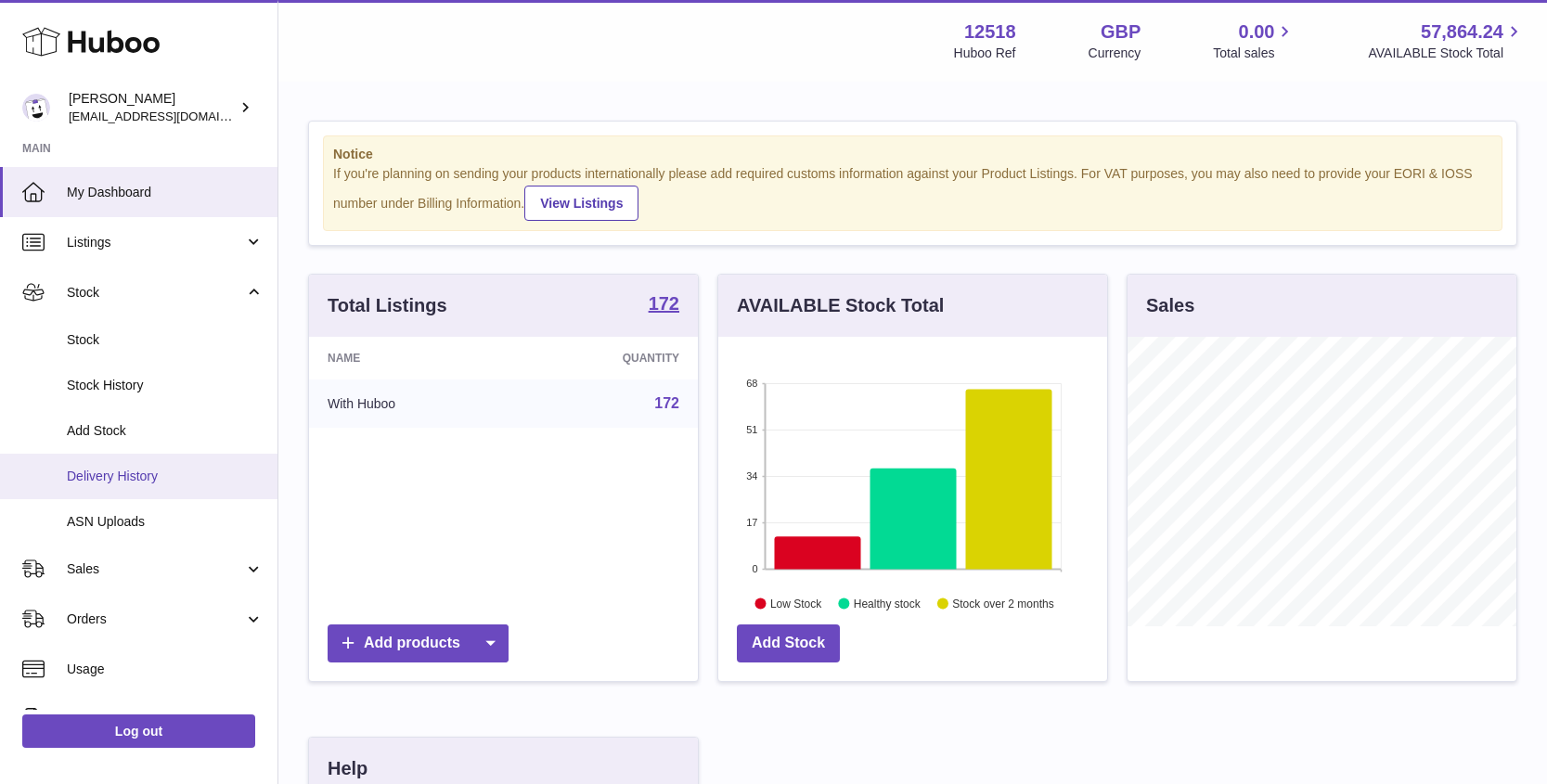
click at [114, 470] on span "Delivery History" at bounding box center [165, 476] width 197 height 18
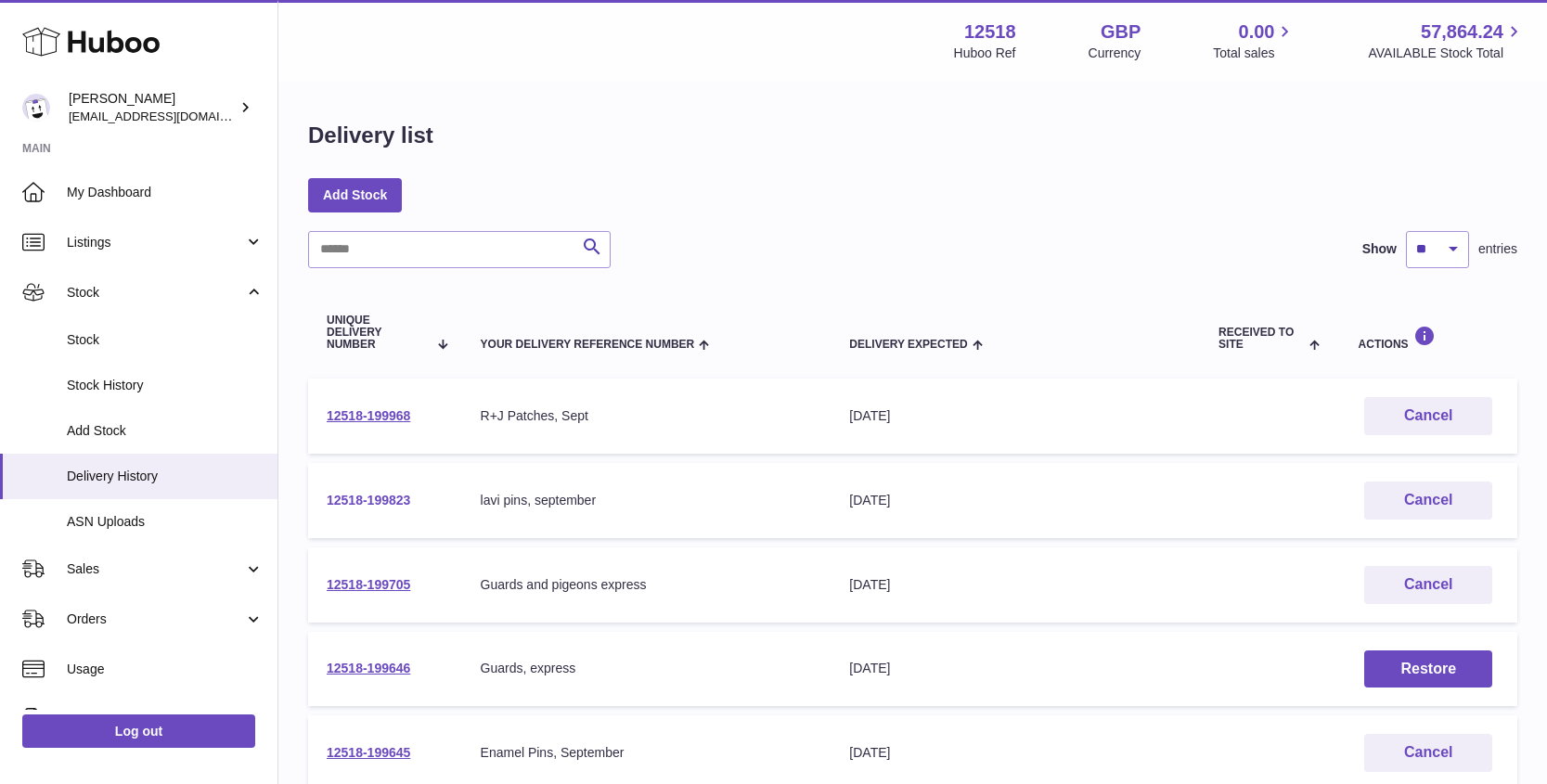
click at [393, 500] on link "12518-199823" at bounding box center [369, 500] width 83 height 15
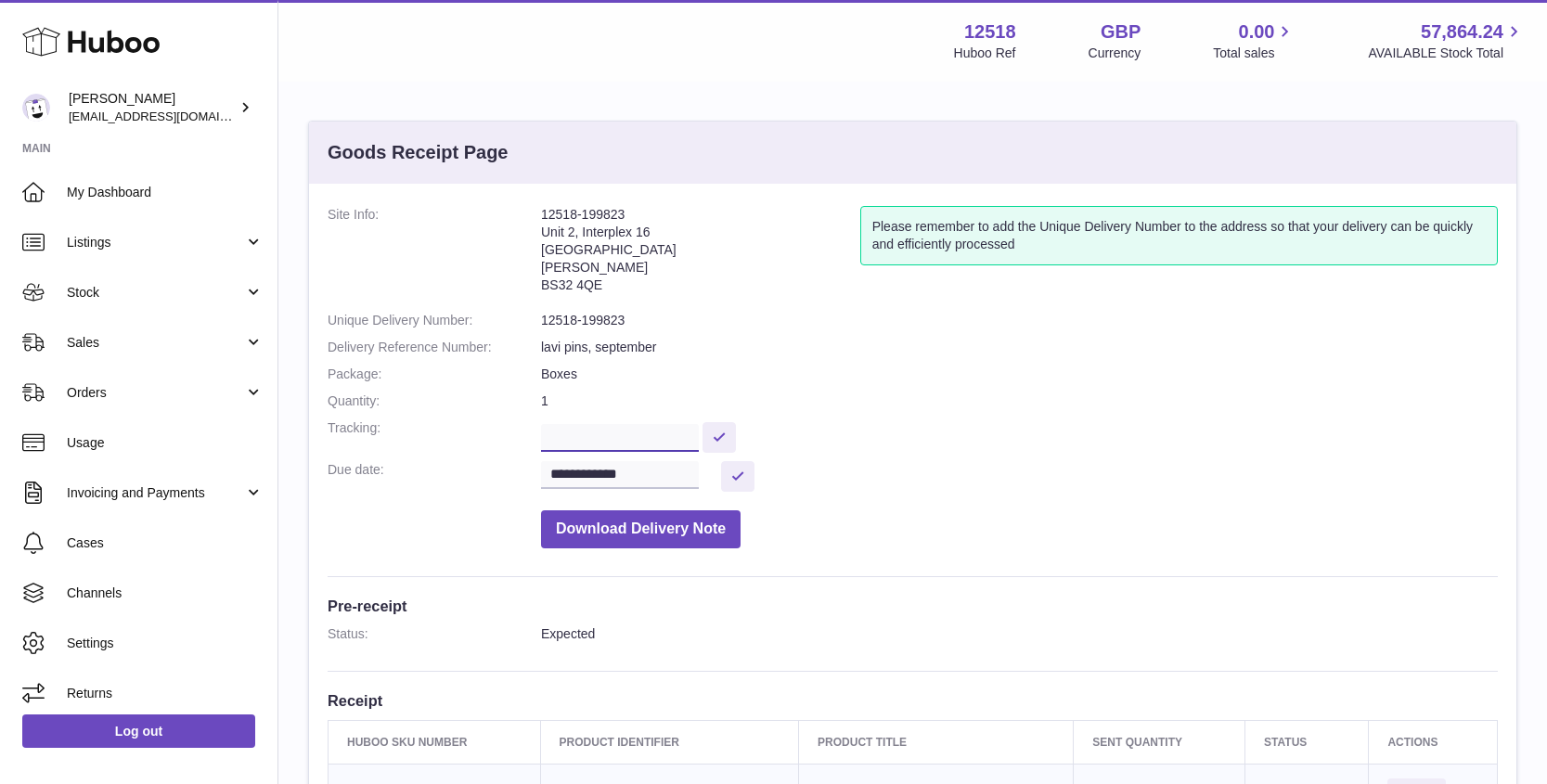
click at [589, 432] on input "text" at bounding box center [619, 437] width 158 height 27
paste input "**********"
type input "**********"
click at [731, 434] on button at bounding box center [718, 437] width 33 height 30
click at [672, 474] on input "**********" at bounding box center [619, 474] width 158 height 27
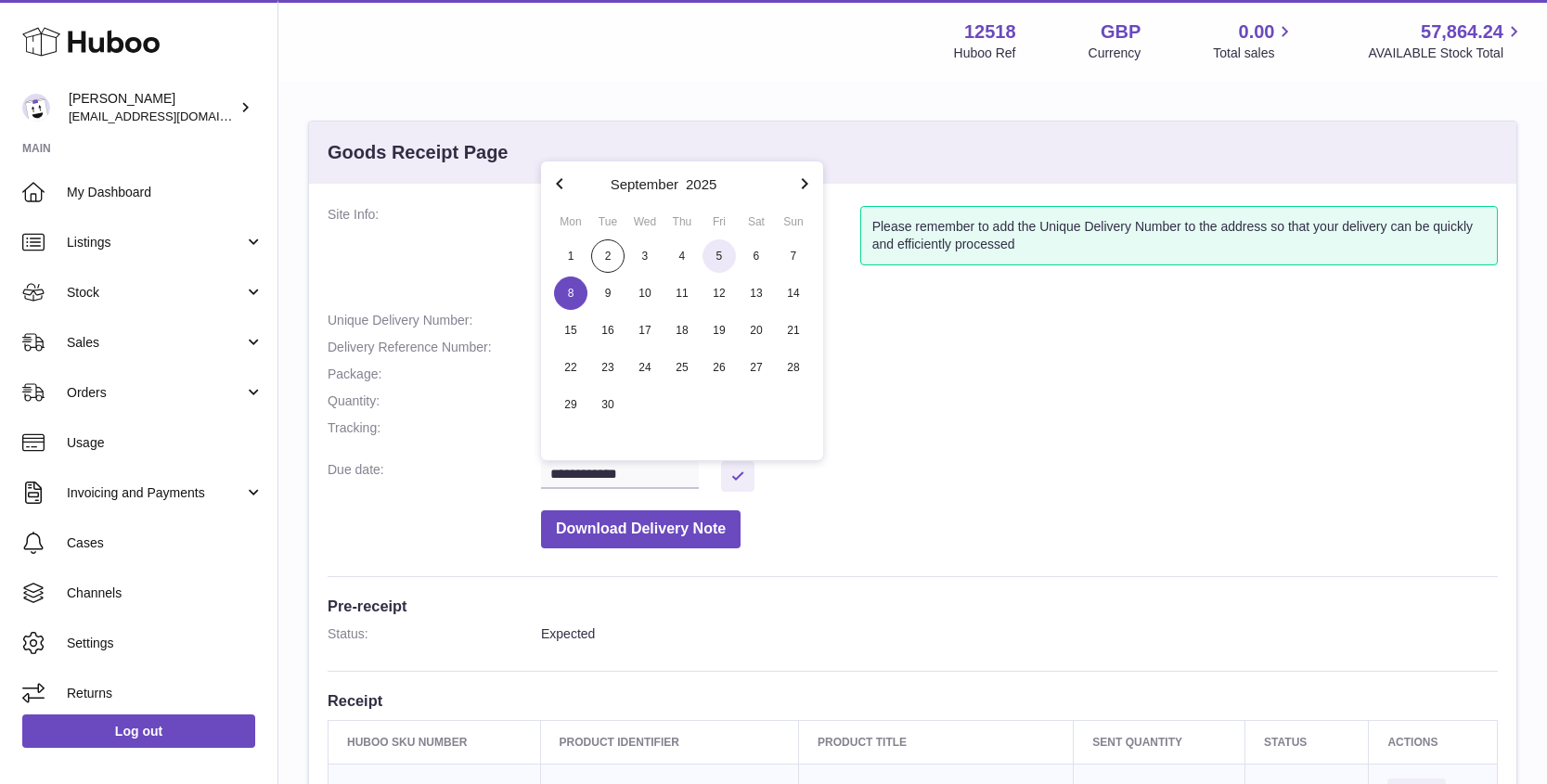
click at [728, 254] on span "5" at bounding box center [718, 255] width 33 height 33
type input "**********"
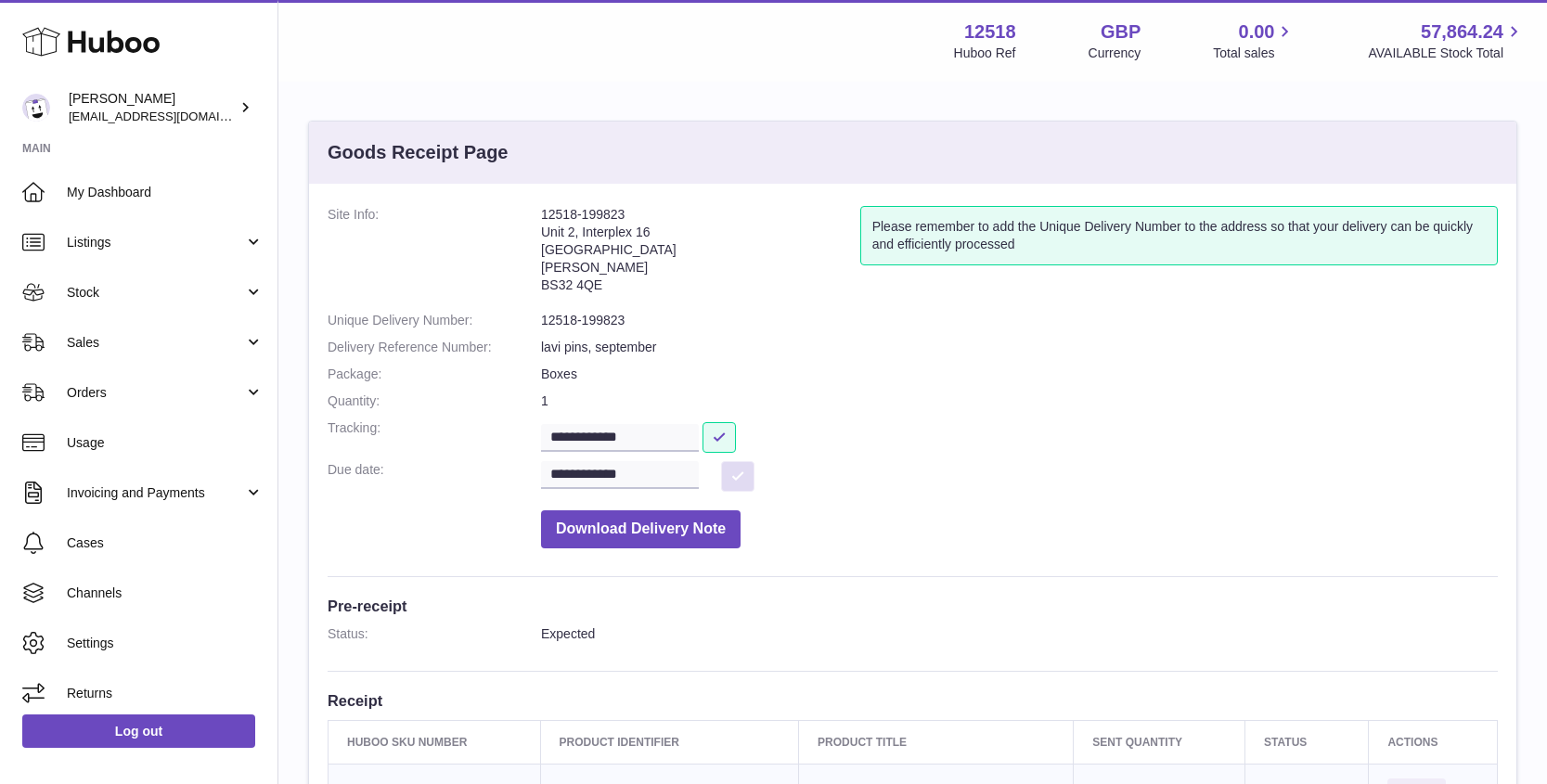
click at [738, 479] on button at bounding box center [737, 476] width 33 height 30
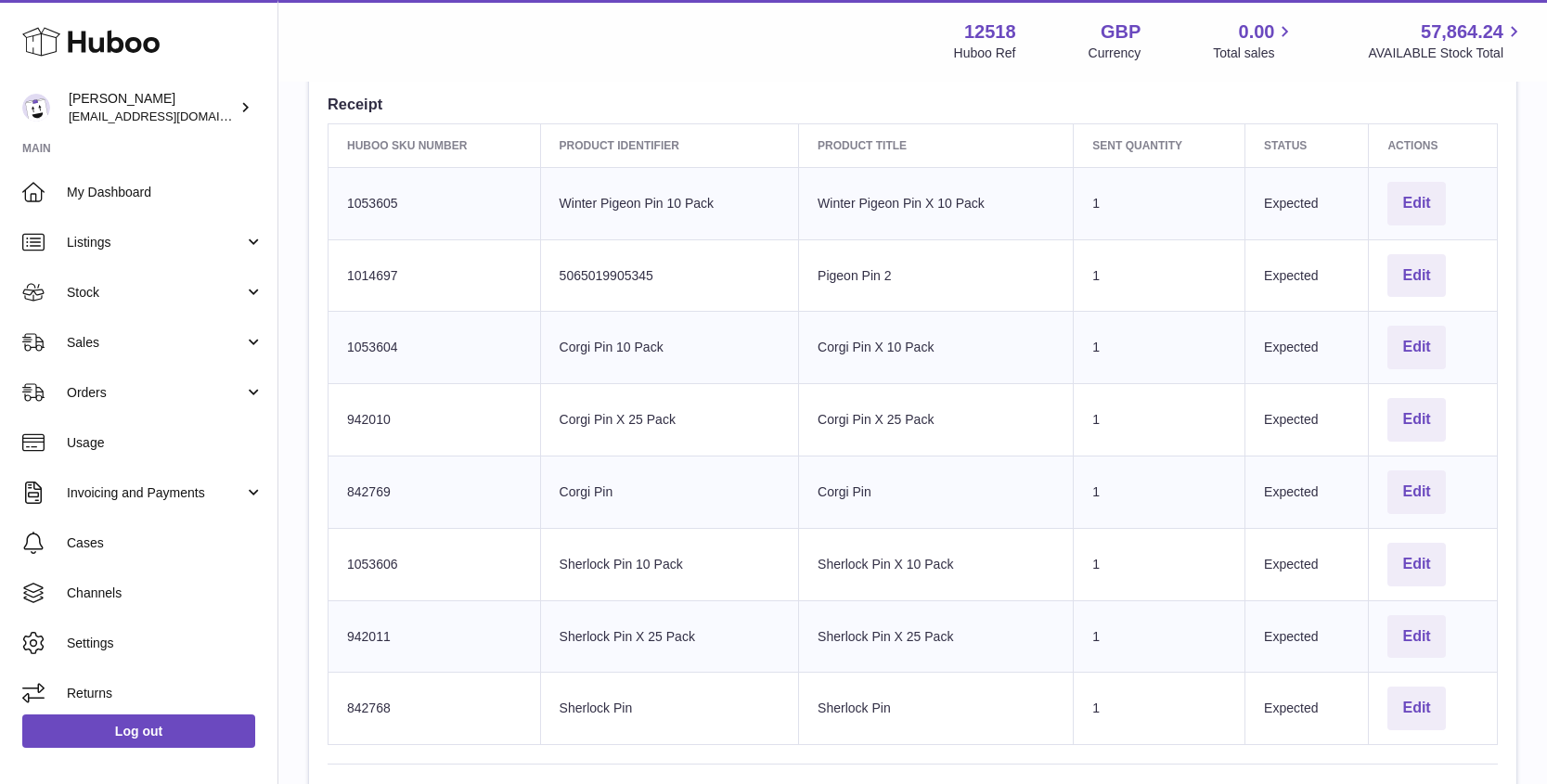
scroll to position [594, 0]
click at [1419, 203] on button "Edit" at bounding box center [1416, 205] width 58 height 43
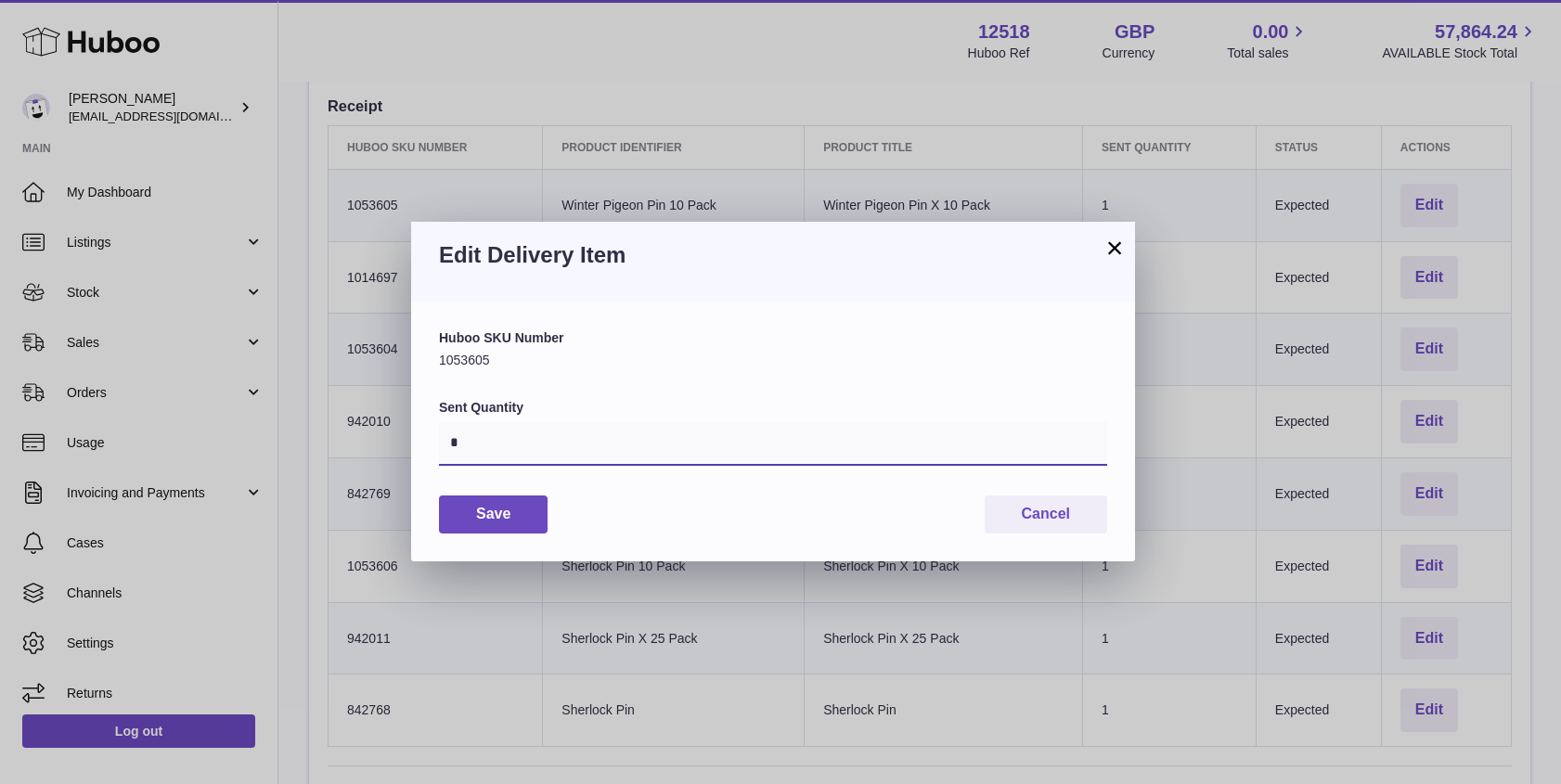
drag, startPoint x: 461, startPoint y: 441, endPoint x: 435, endPoint y: 443, distance: 26.1
click at [436, 441] on div "Huboo SKU Number 1053605 Sent Quantity * Save Cancel" at bounding box center [773, 431] width 724 height 259
type input "*"
click at [495, 511] on button "Save" at bounding box center [492, 514] width 109 height 38
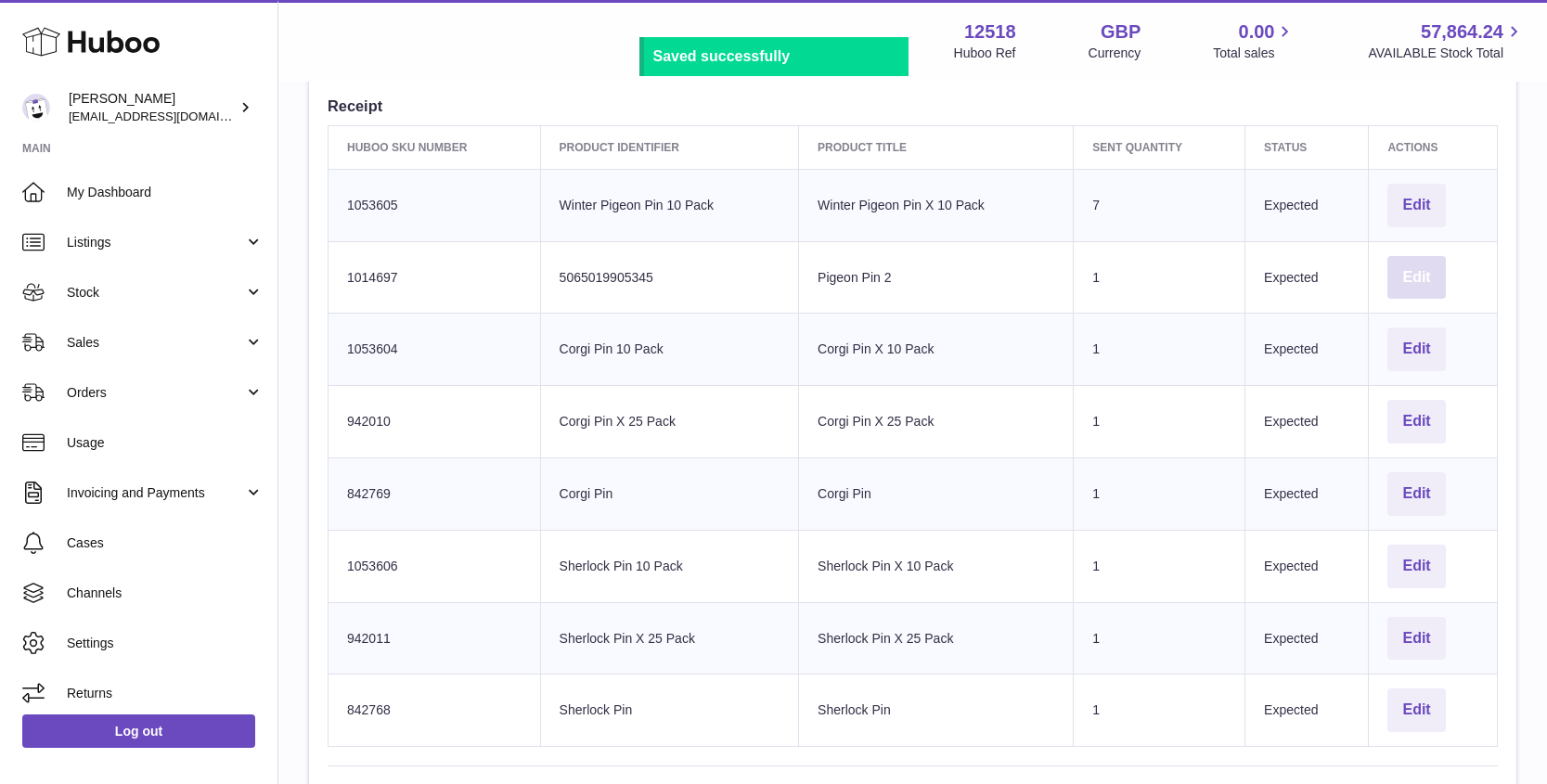
click at [1425, 274] on button "Edit" at bounding box center [1416, 278] width 58 height 43
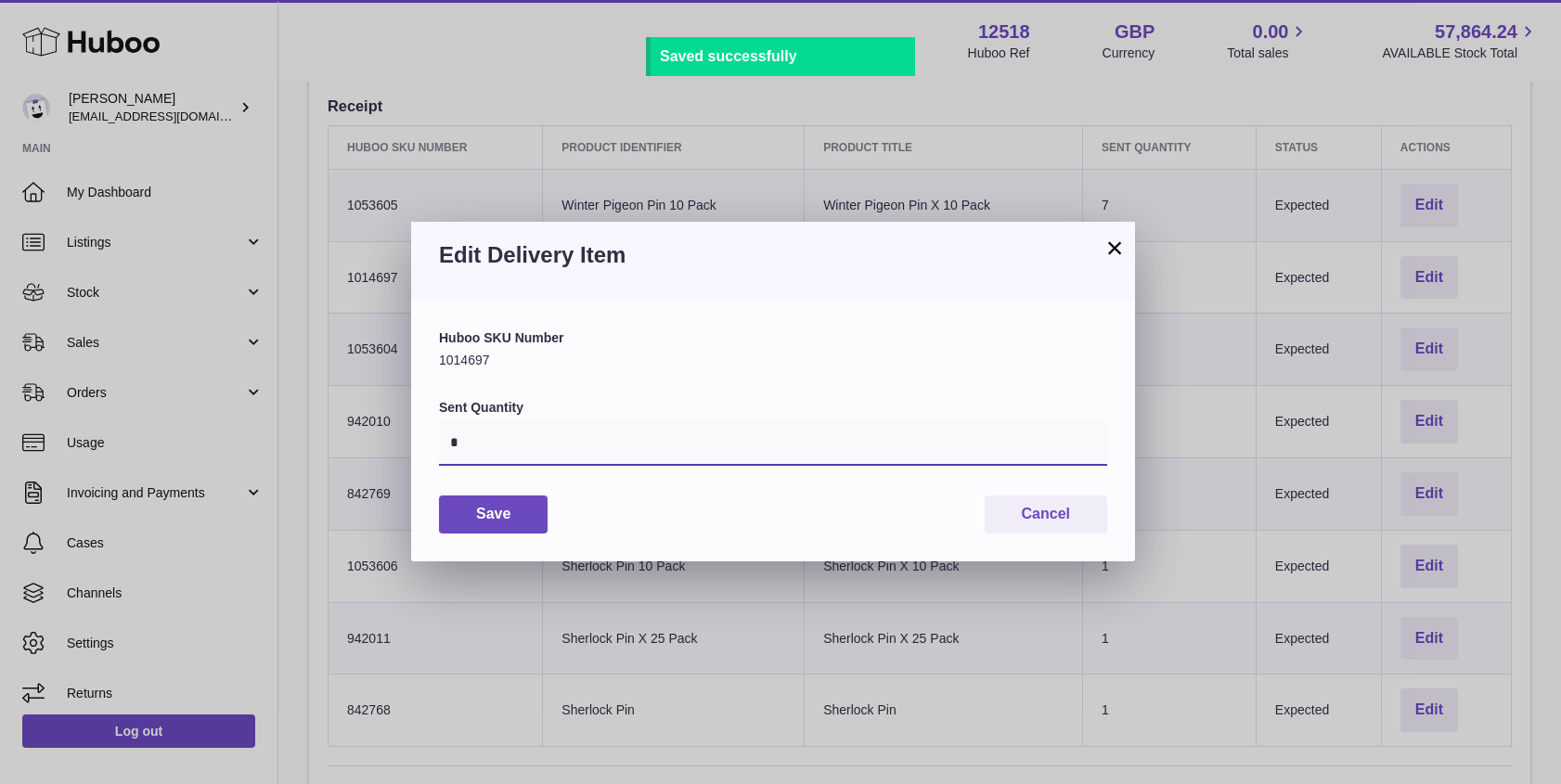
drag, startPoint x: 458, startPoint y: 444, endPoint x: 434, endPoint y: 448, distance: 24.3
click at [435, 446] on div "Huboo SKU Number 1014697 Sent Quantity * Save Cancel" at bounding box center [773, 431] width 724 height 259
type input "**"
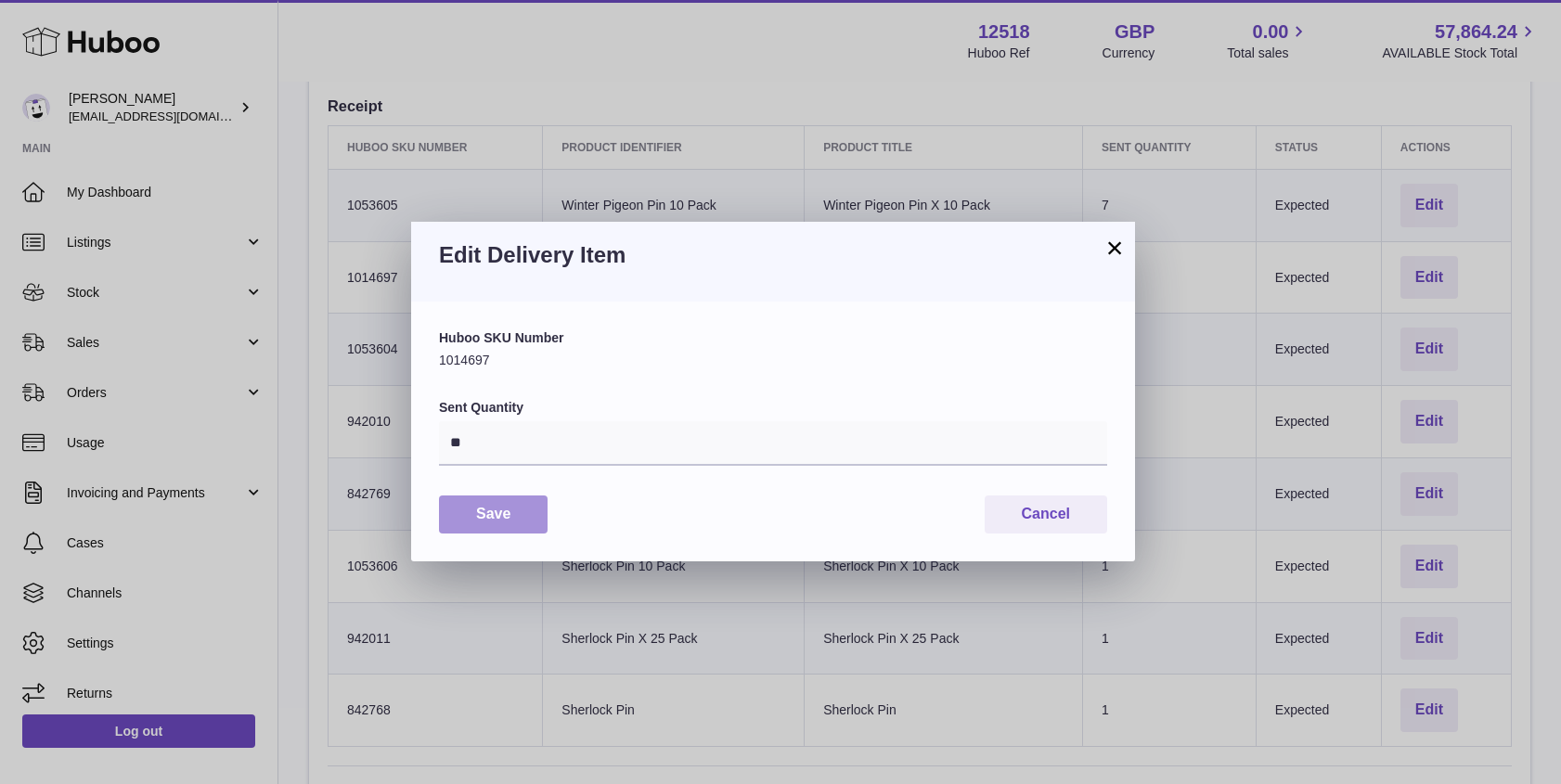
click at [489, 516] on button "Save" at bounding box center [492, 514] width 109 height 38
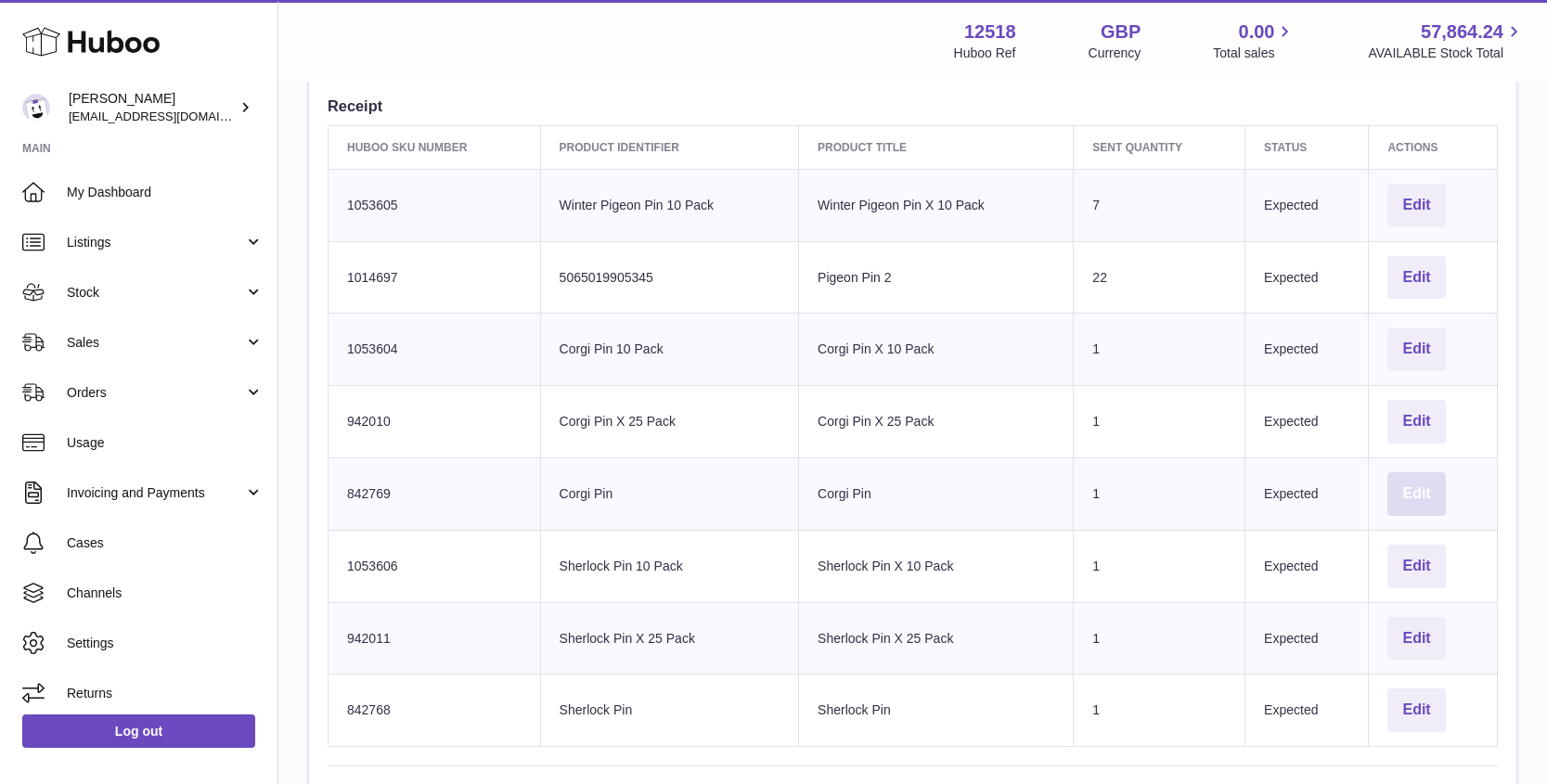
click at [1433, 502] on button "Edit" at bounding box center [1416, 494] width 58 height 43
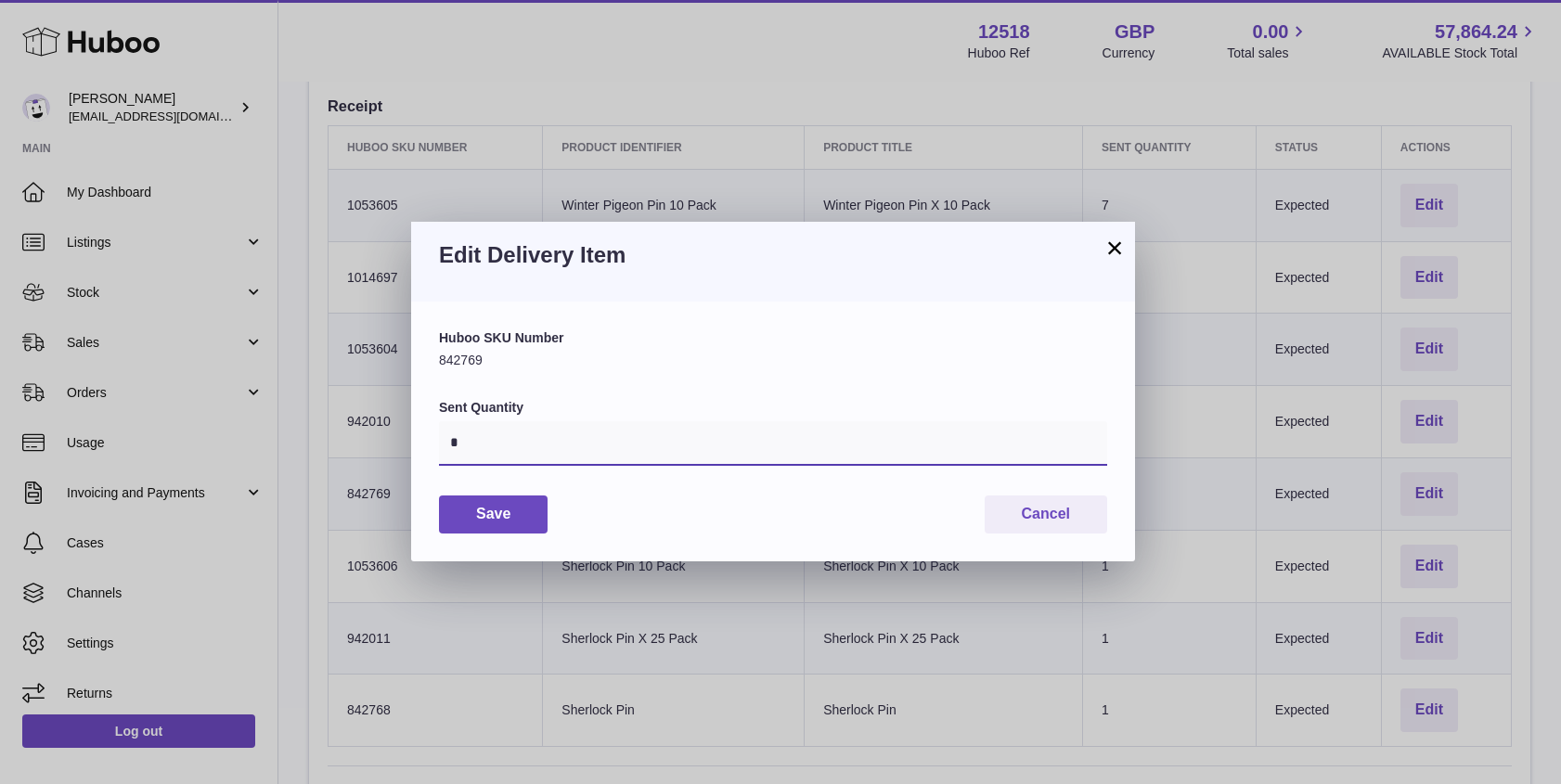
drag, startPoint x: 448, startPoint y: 444, endPoint x: 428, endPoint y: 446, distance: 20.1
click at [433, 444] on div "Huboo SKU Number 842769 Sent Quantity * Save Cancel" at bounding box center [773, 431] width 724 height 259
type input "*"
click at [485, 515] on button "Save" at bounding box center [492, 514] width 109 height 38
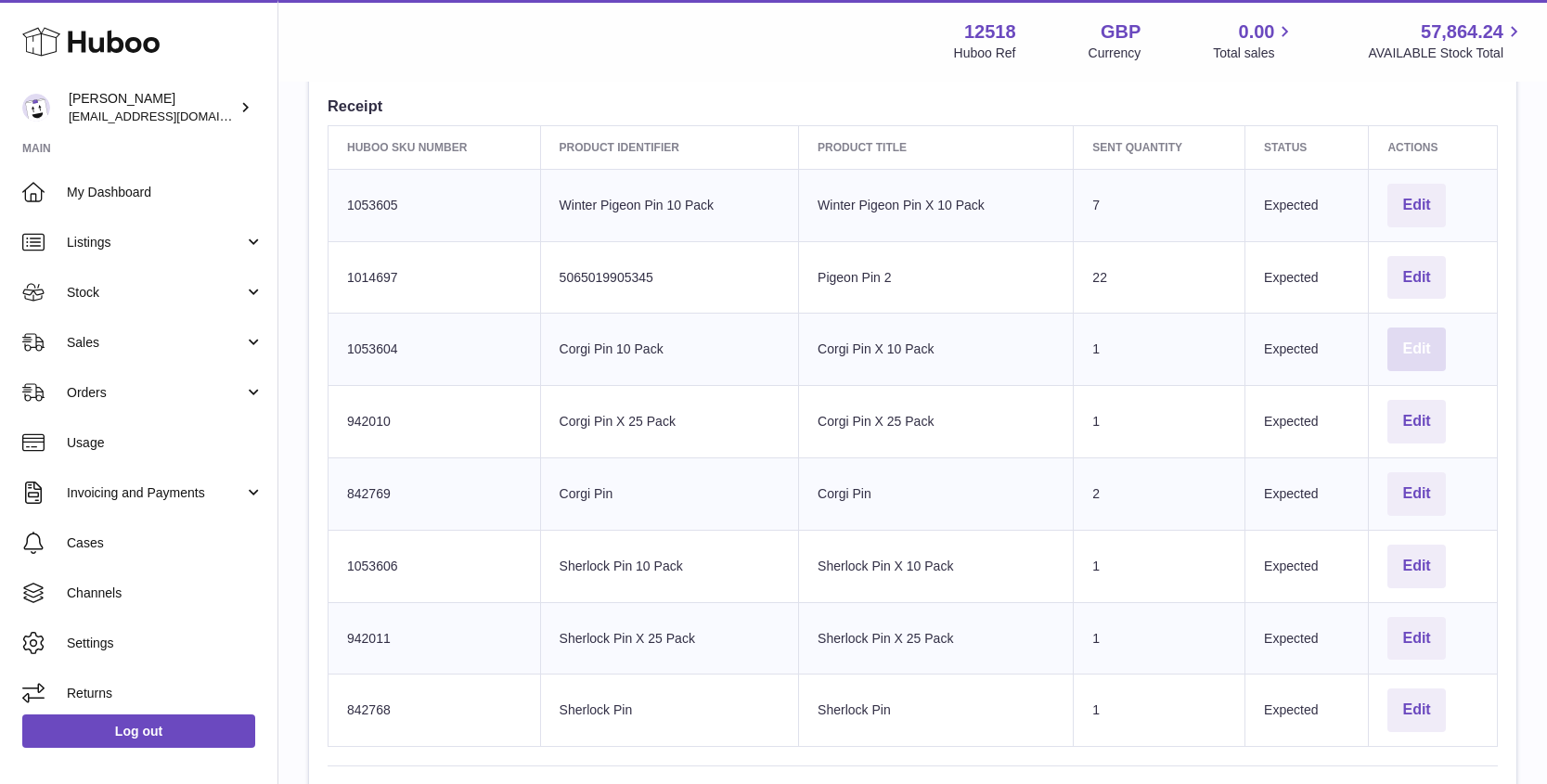
click at [1425, 337] on button "Edit" at bounding box center [1416, 349] width 58 height 43
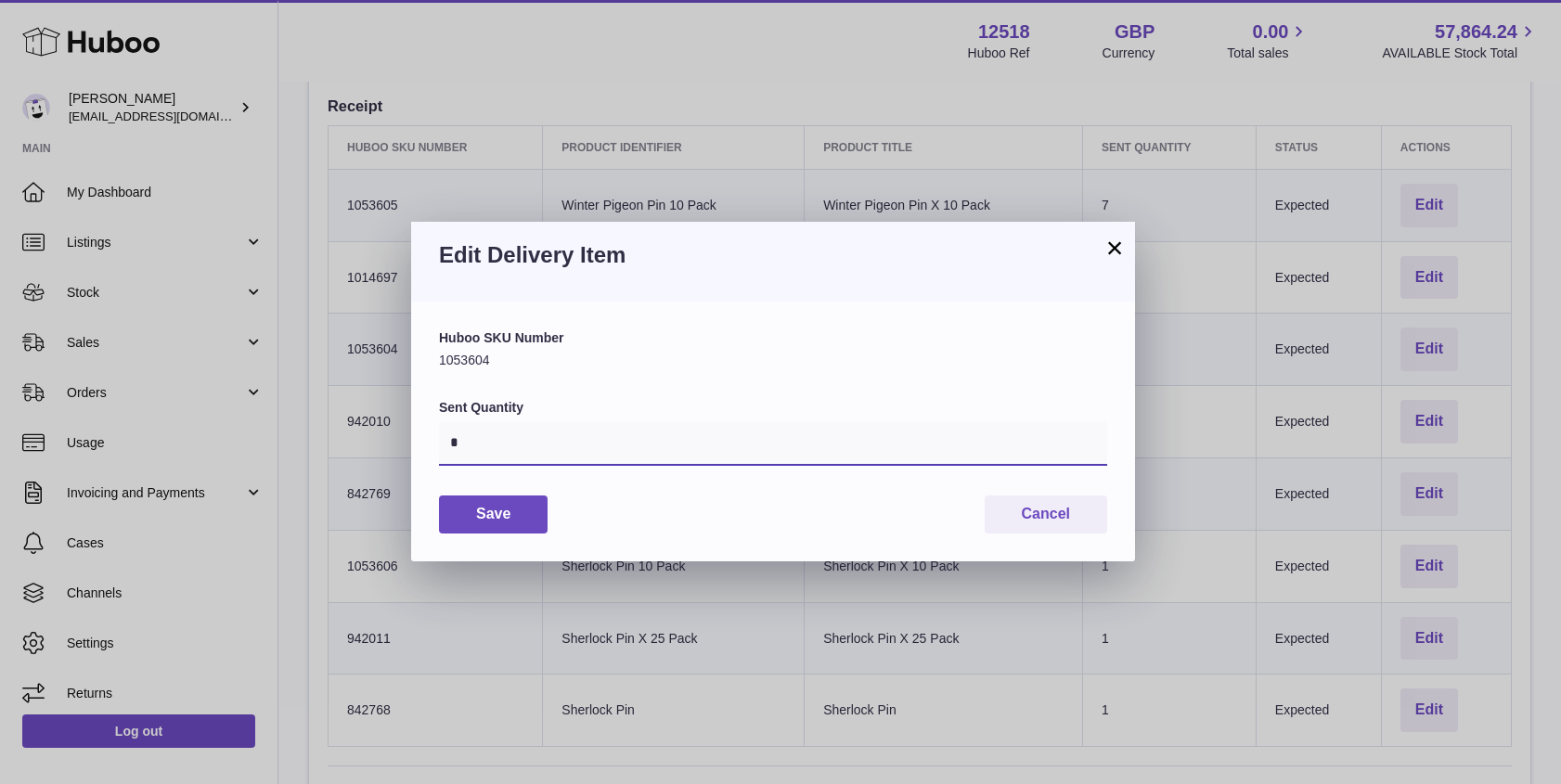
click at [517, 446] on input "*" at bounding box center [772, 443] width 668 height 44
type input "**"
click at [489, 511] on button "Save" at bounding box center [492, 514] width 109 height 38
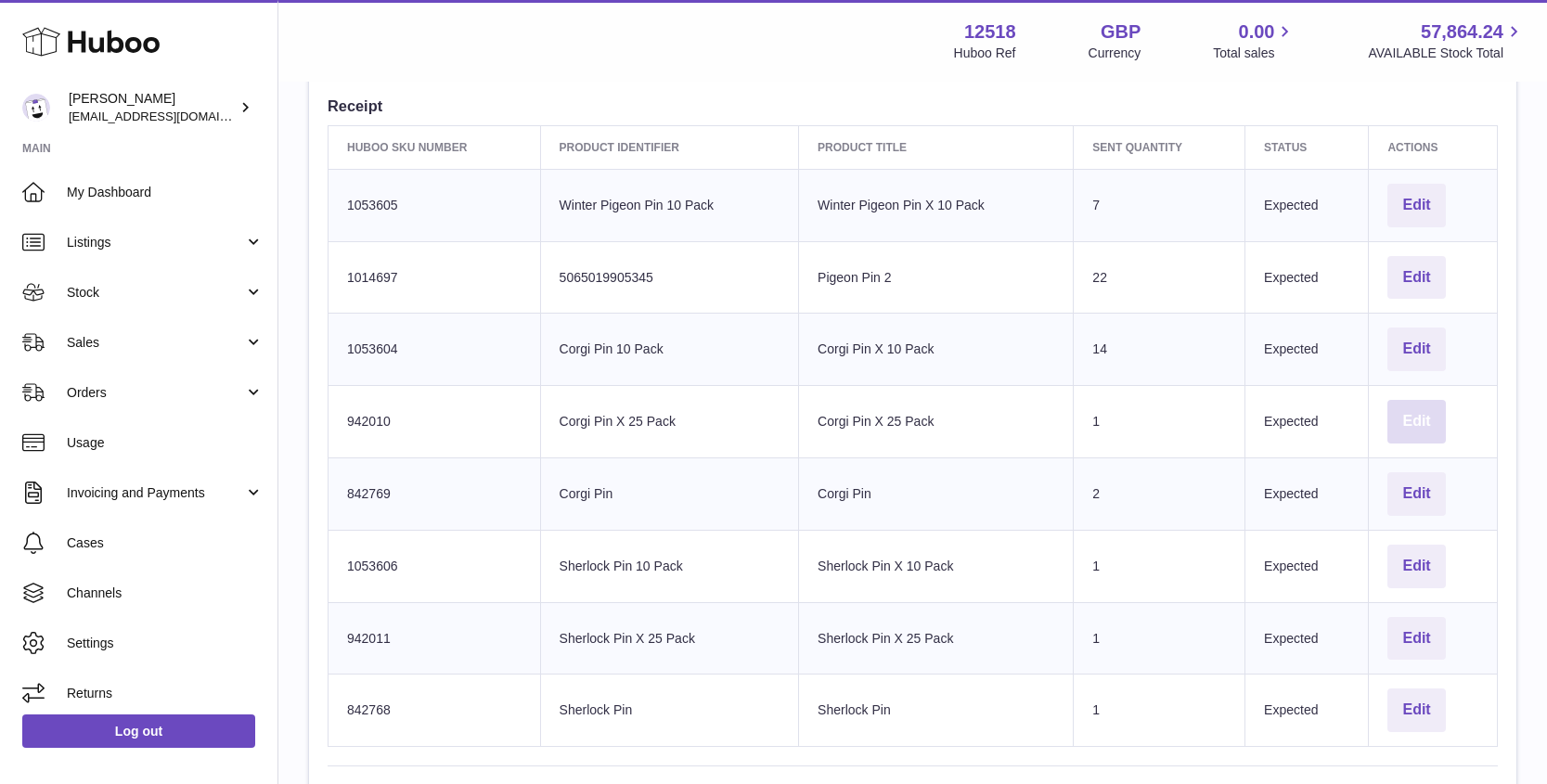
click at [1435, 425] on button "Edit" at bounding box center [1416, 421] width 58 height 43
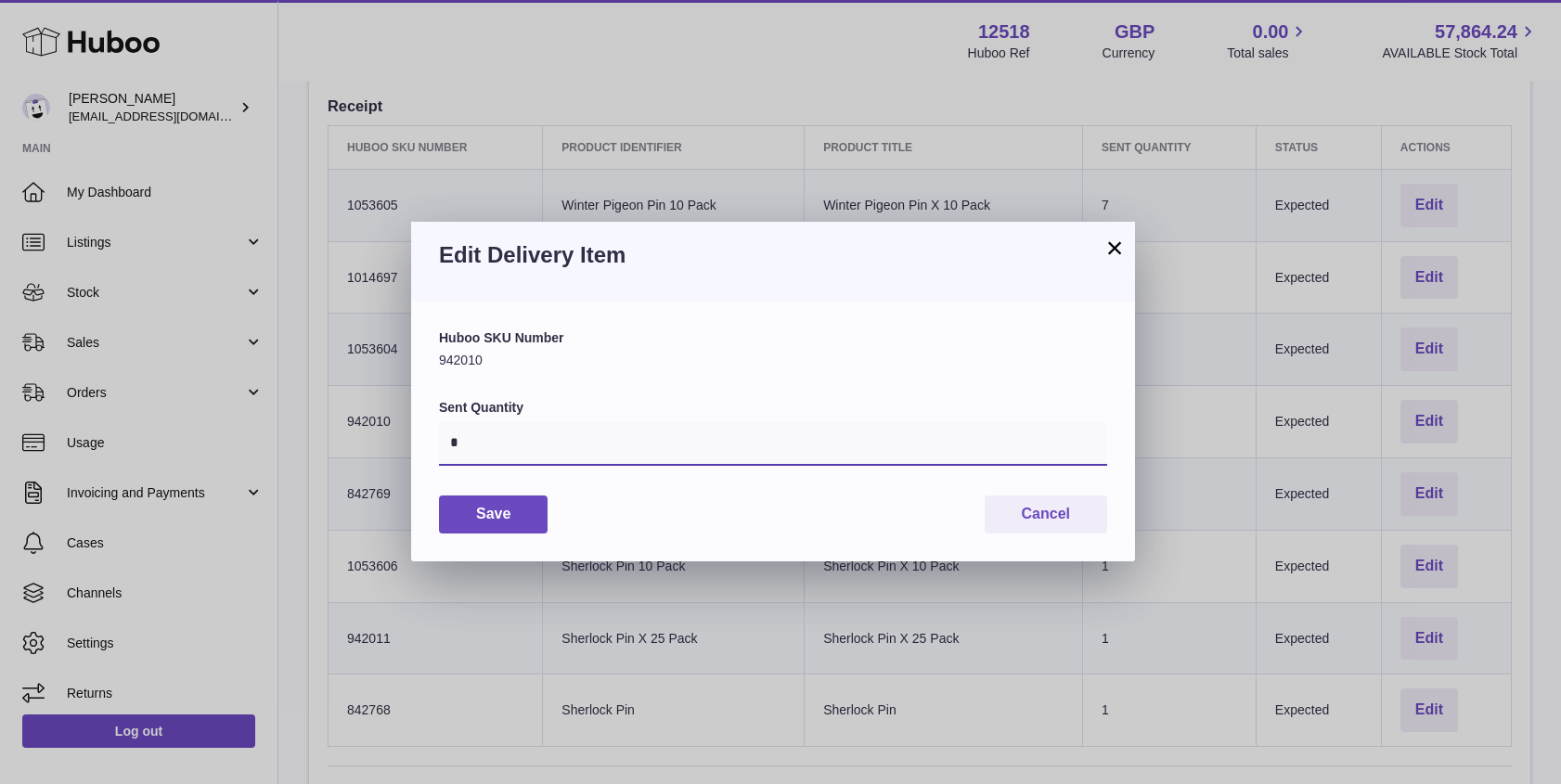
drag, startPoint x: 453, startPoint y: 445, endPoint x: 429, endPoint y: 443, distance: 24.1
click at [435, 443] on div "Huboo SKU Number 942010 Sent Quantity * Save Cancel" at bounding box center [773, 431] width 724 height 259
type input "*"
click at [510, 513] on button "Save" at bounding box center [492, 514] width 109 height 38
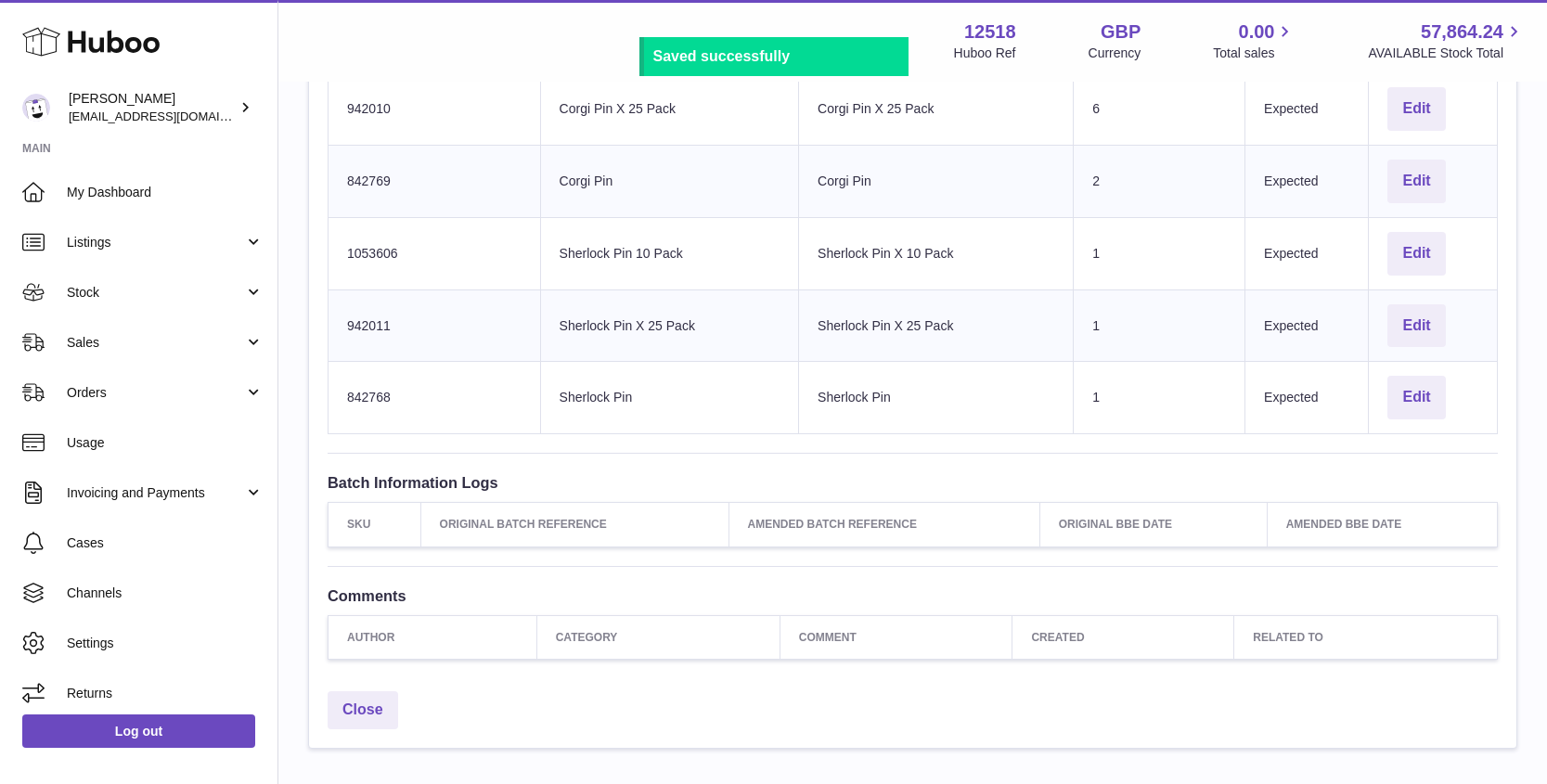
scroll to position [922, 0]
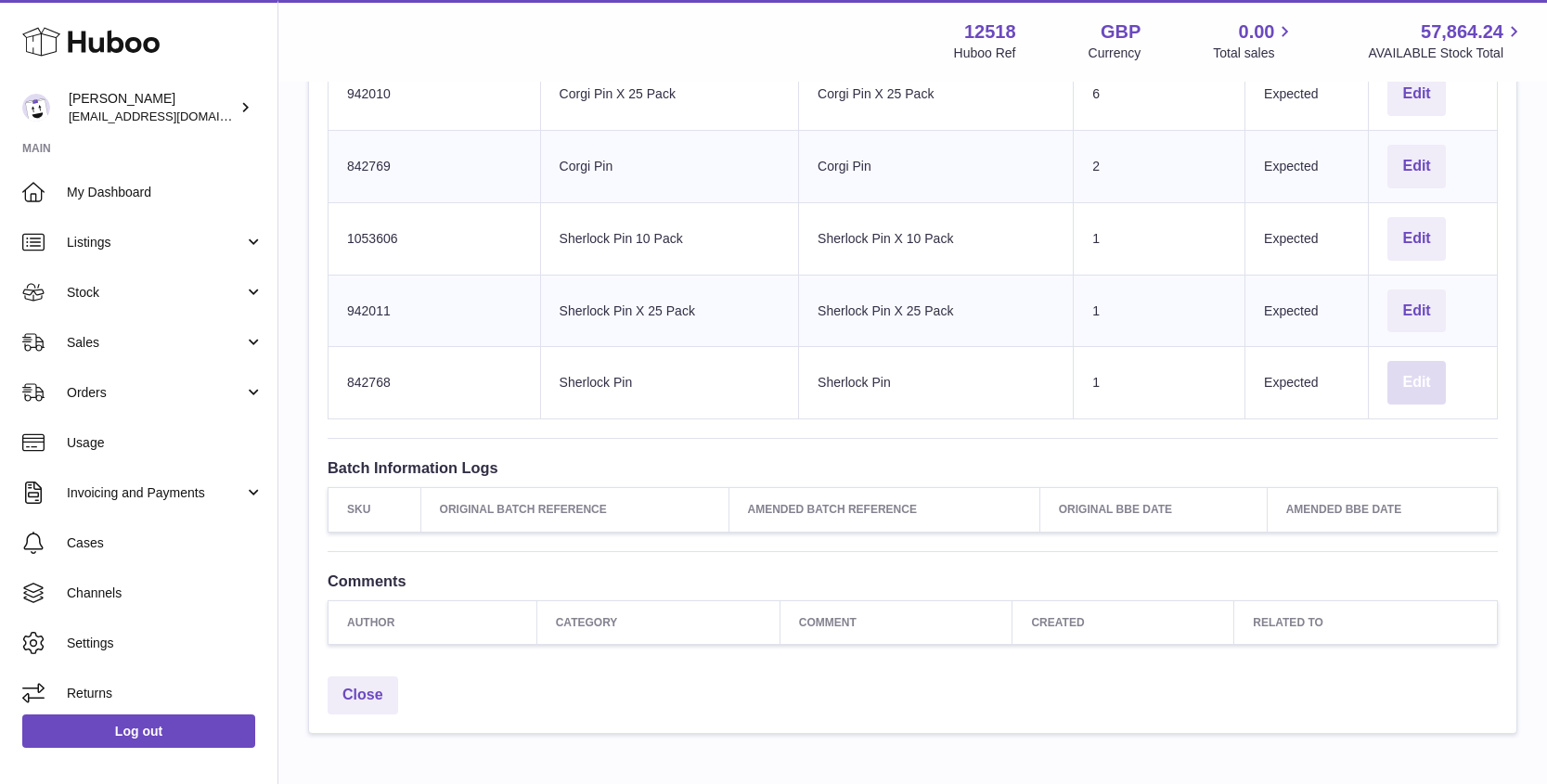
click at [1405, 378] on button "Edit" at bounding box center [1416, 383] width 58 height 43
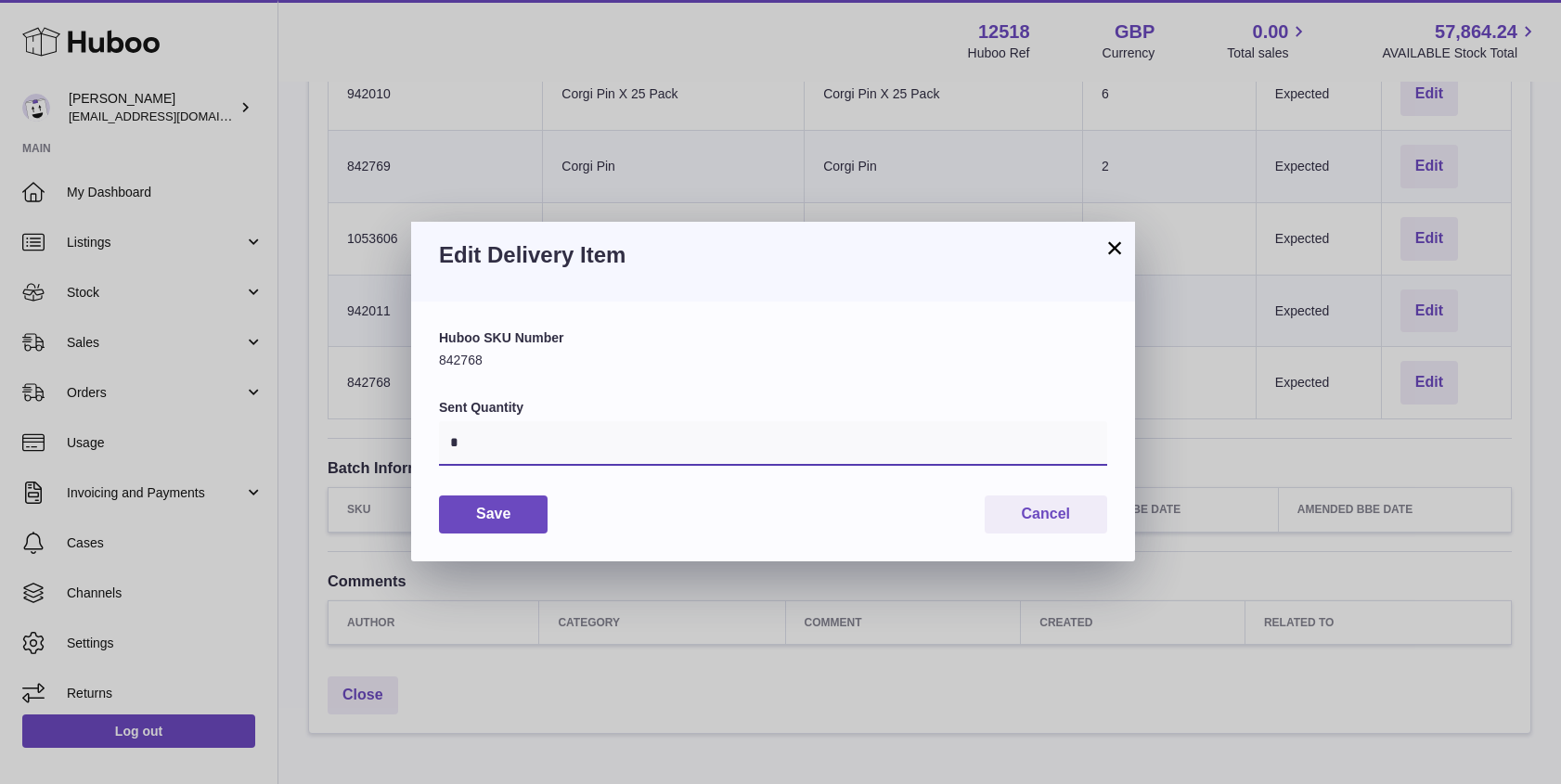
drag, startPoint x: 444, startPoint y: 437, endPoint x: 427, endPoint y: 435, distance: 17.1
click at [435, 436] on div "Huboo SKU Number 842768 Sent Quantity * Save Cancel" at bounding box center [773, 431] width 724 height 259
type input "*"
click at [493, 512] on button "Save" at bounding box center [492, 514] width 109 height 38
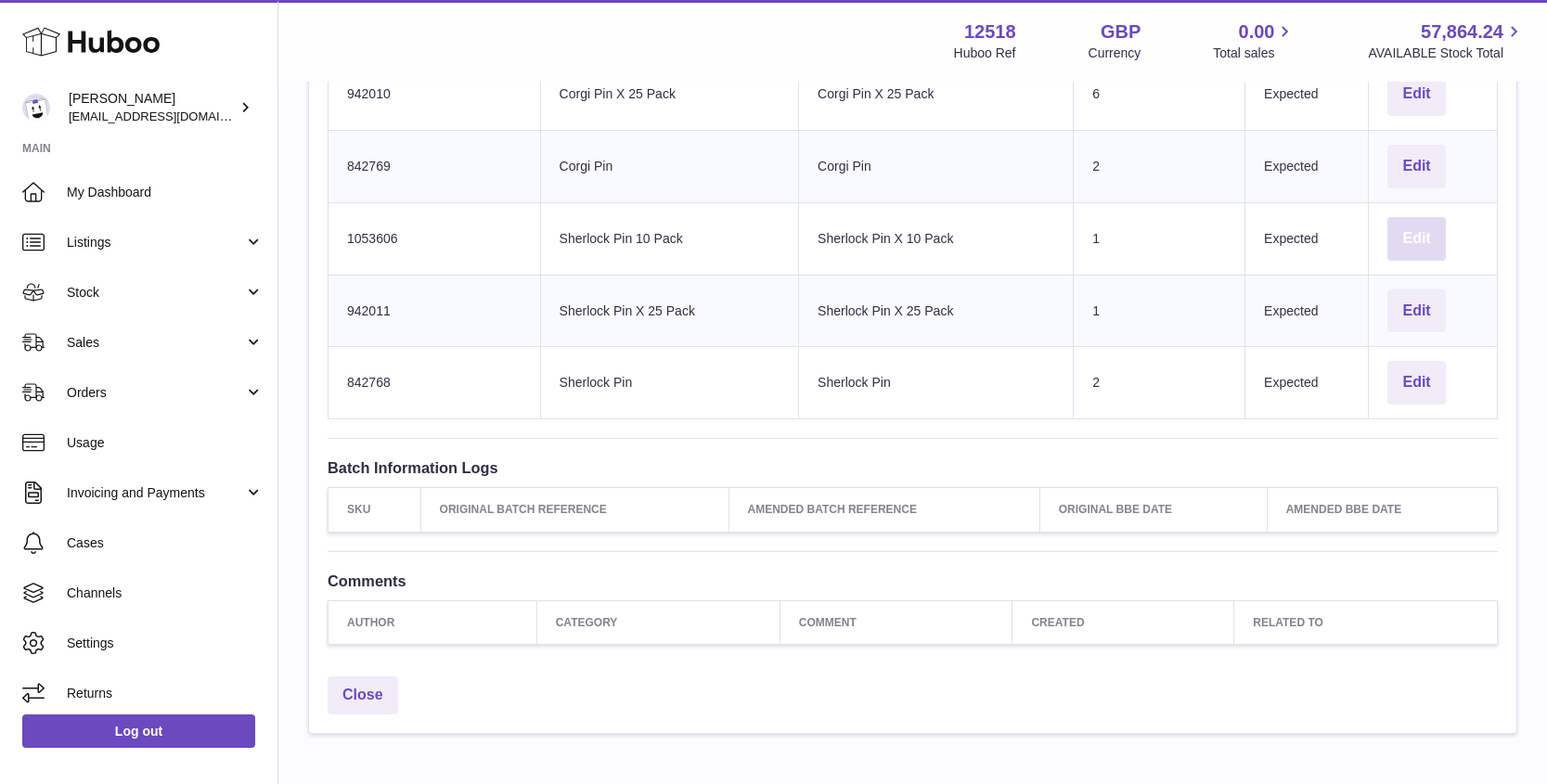
click at [1401, 237] on button "Edit" at bounding box center [1416, 239] width 58 height 43
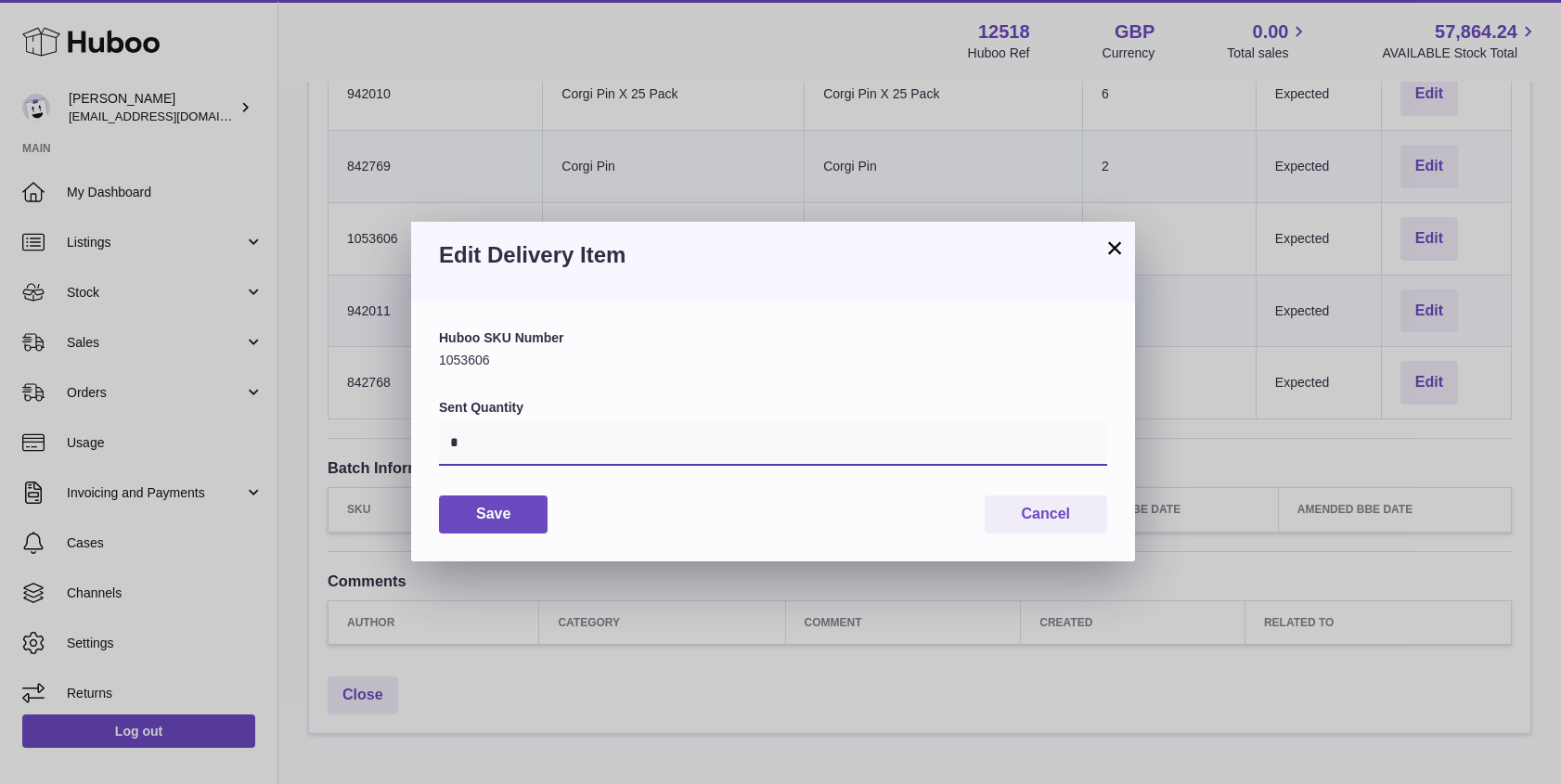
click at [493, 447] on input "*" at bounding box center [772, 443] width 668 height 44
type input "**"
click at [491, 507] on button "Save" at bounding box center [492, 514] width 109 height 38
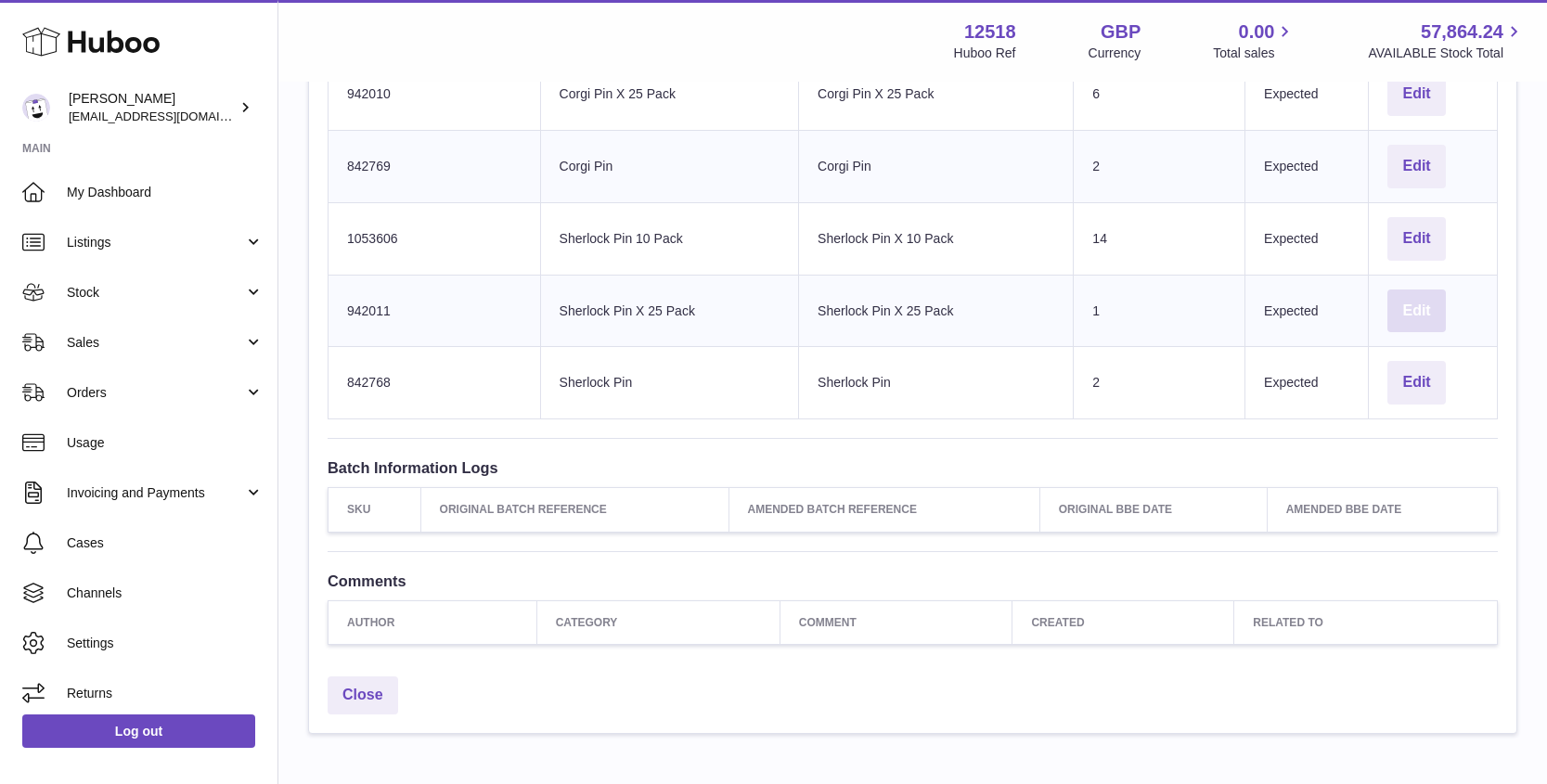
click at [1400, 307] on button "Edit" at bounding box center [1416, 311] width 58 height 43
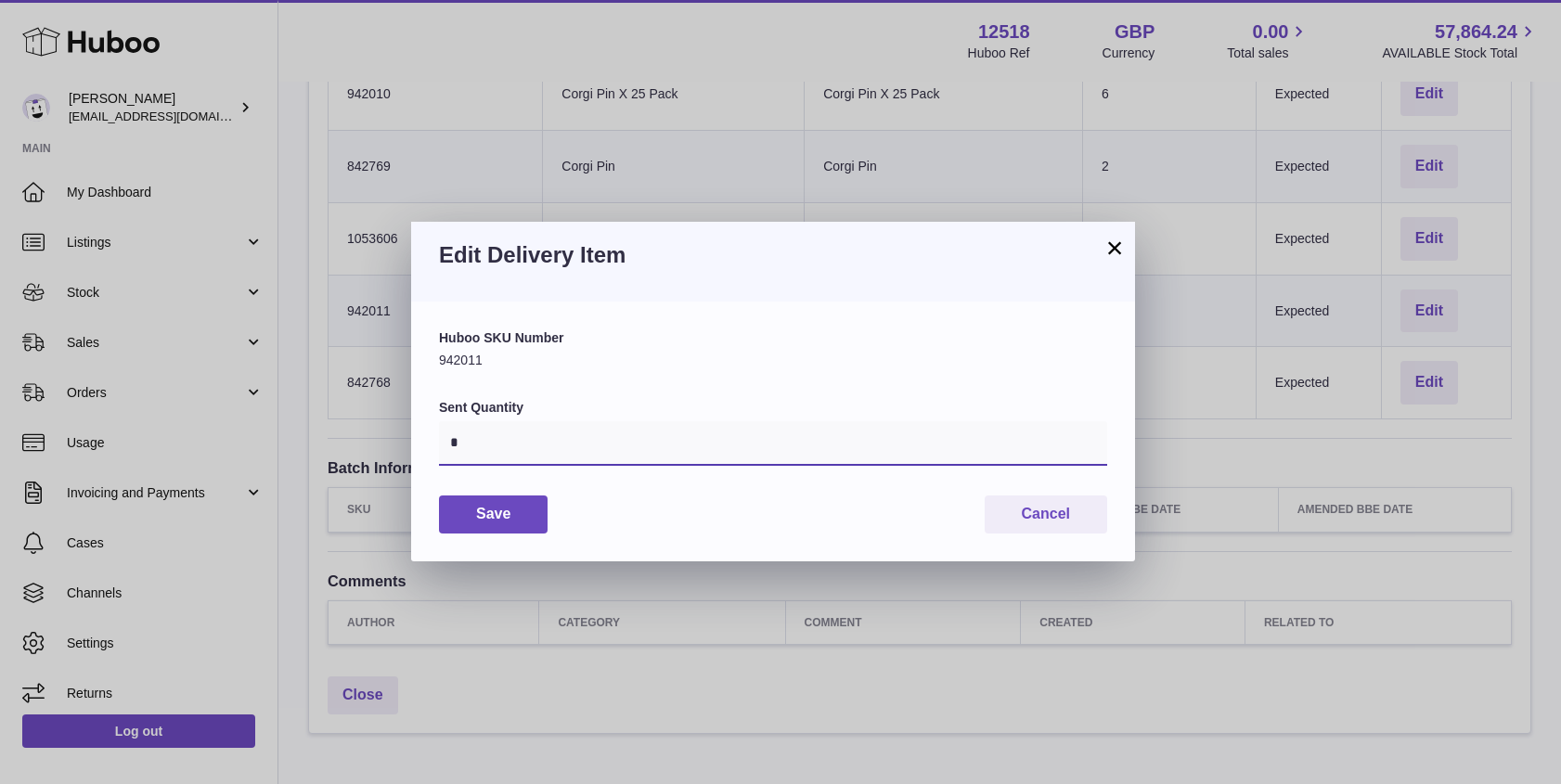
drag, startPoint x: 459, startPoint y: 444, endPoint x: 414, endPoint y: 436, distance: 45.7
click at [425, 437] on div "Huboo SKU Number 942011 Sent Quantity * Save Cancel" at bounding box center [773, 431] width 724 height 259
type input "*"
click at [488, 495] on button "Save" at bounding box center [492, 514] width 109 height 38
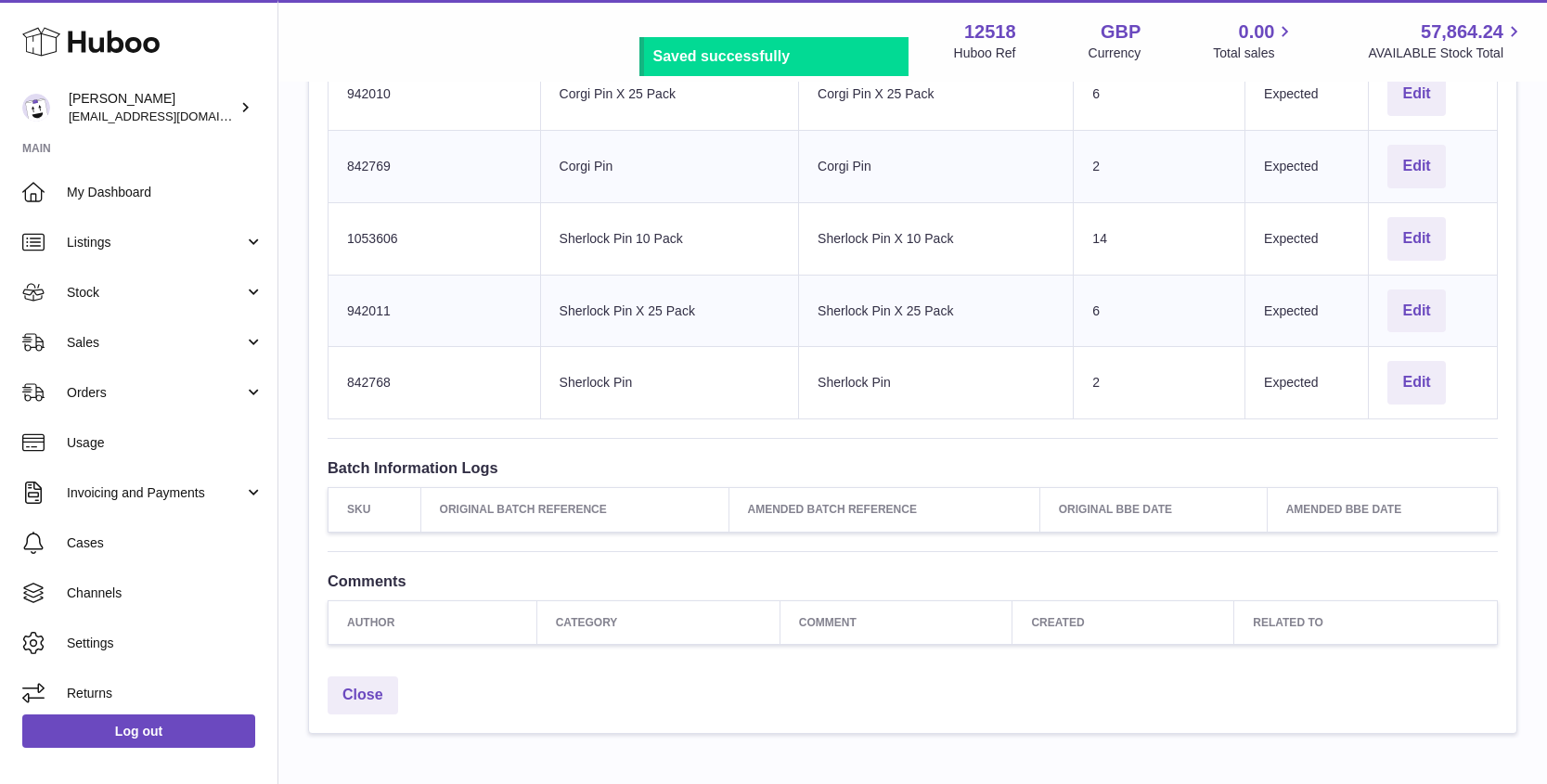
click at [855, 718] on div "Close" at bounding box center [912, 700] width 1207 height 66
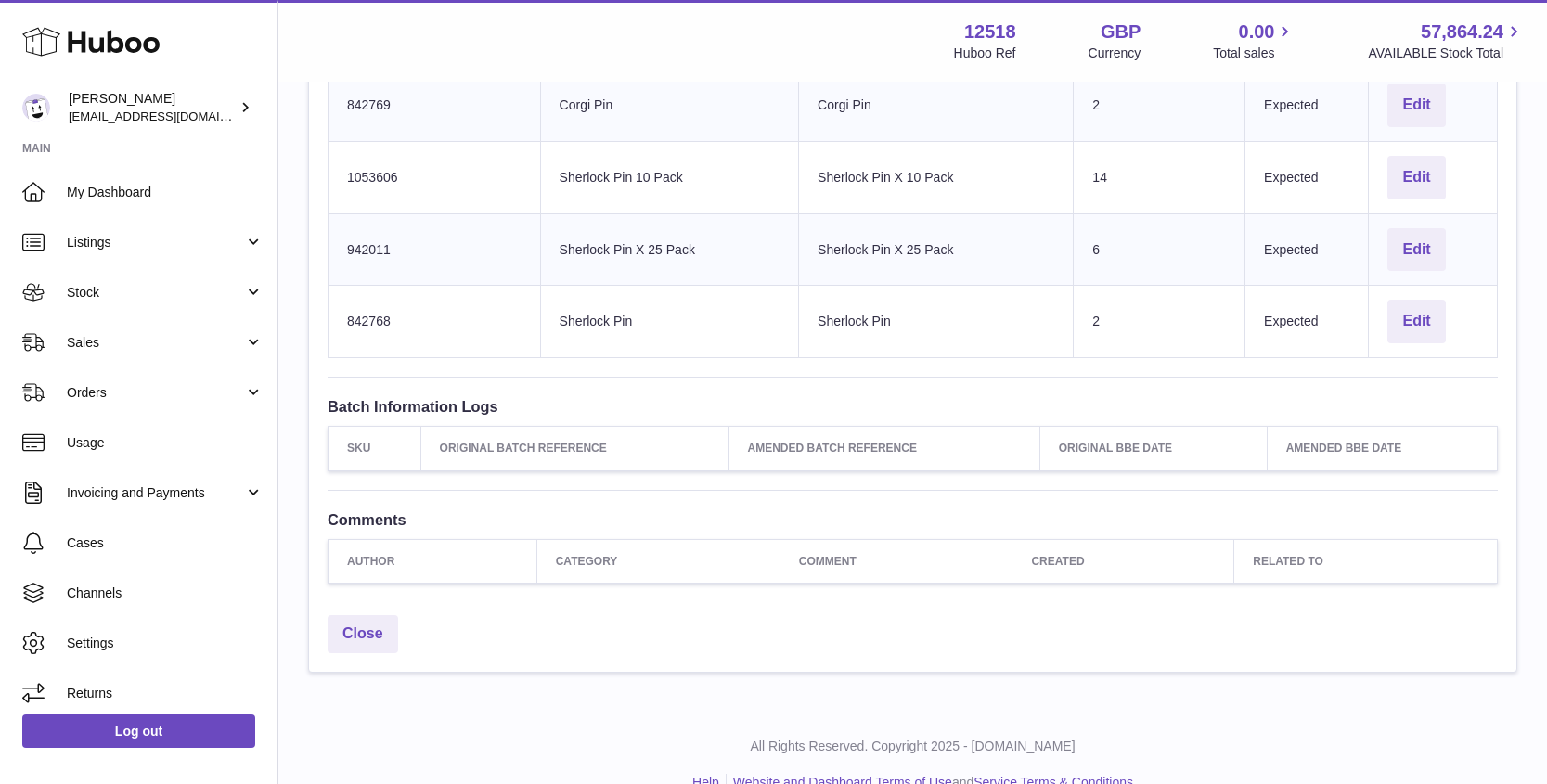
scroll to position [1016, 0]
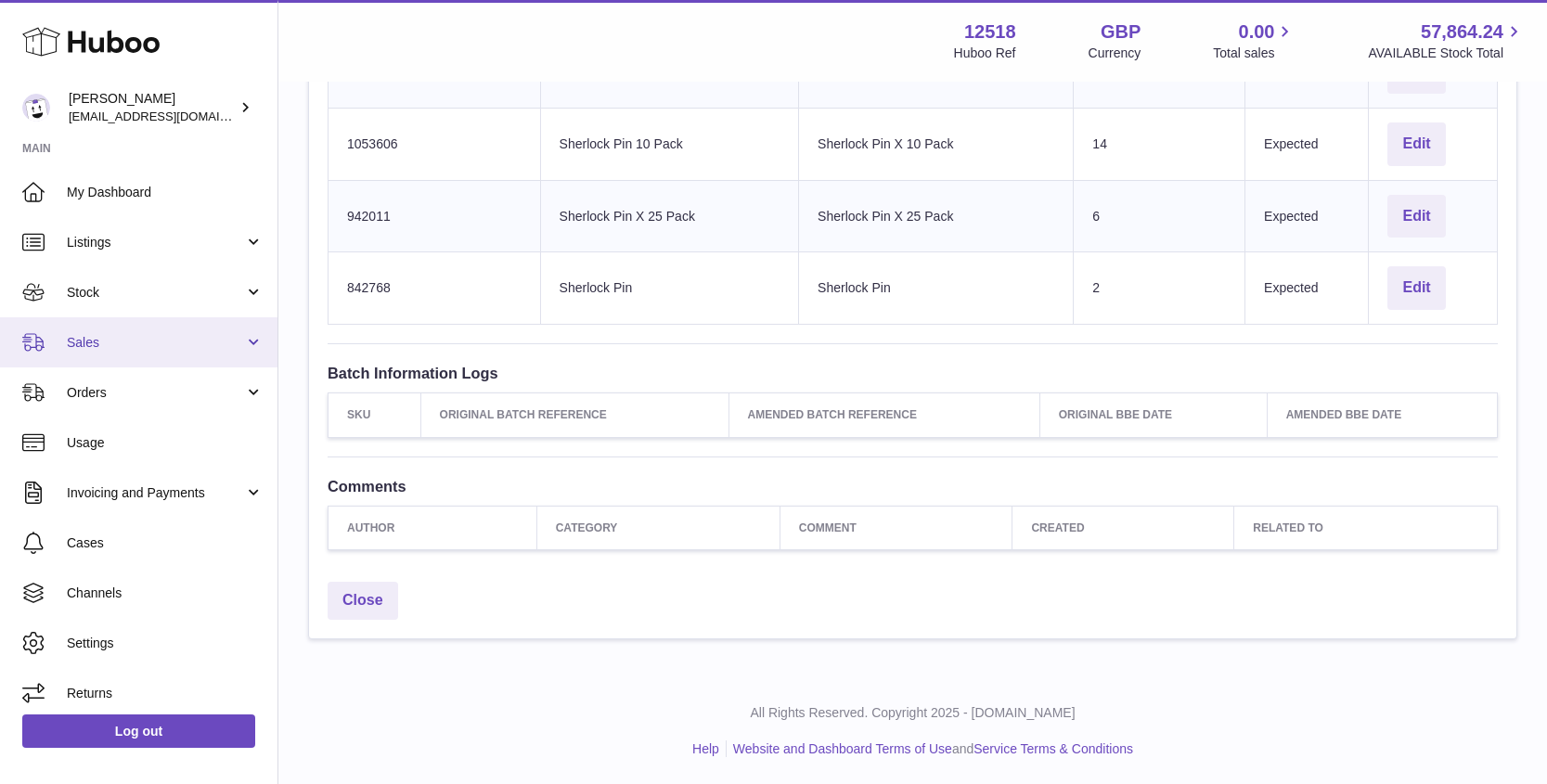
click at [96, 347] on span "Sales" at bounding box center [156, 342] width 178 height 18
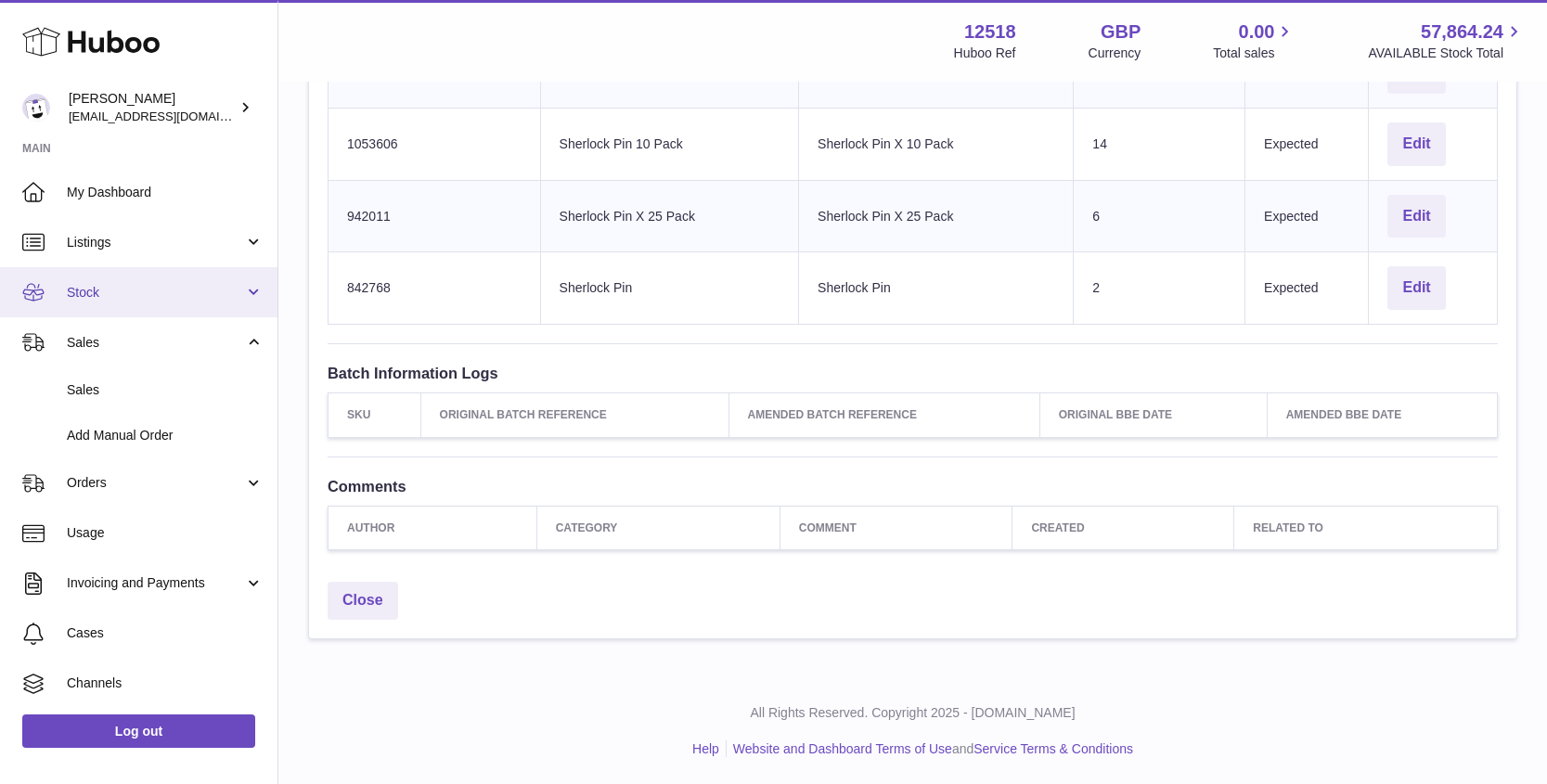
click at [108, 295] on span "Stock" at bounding box center [156, 292] width 178 height 18
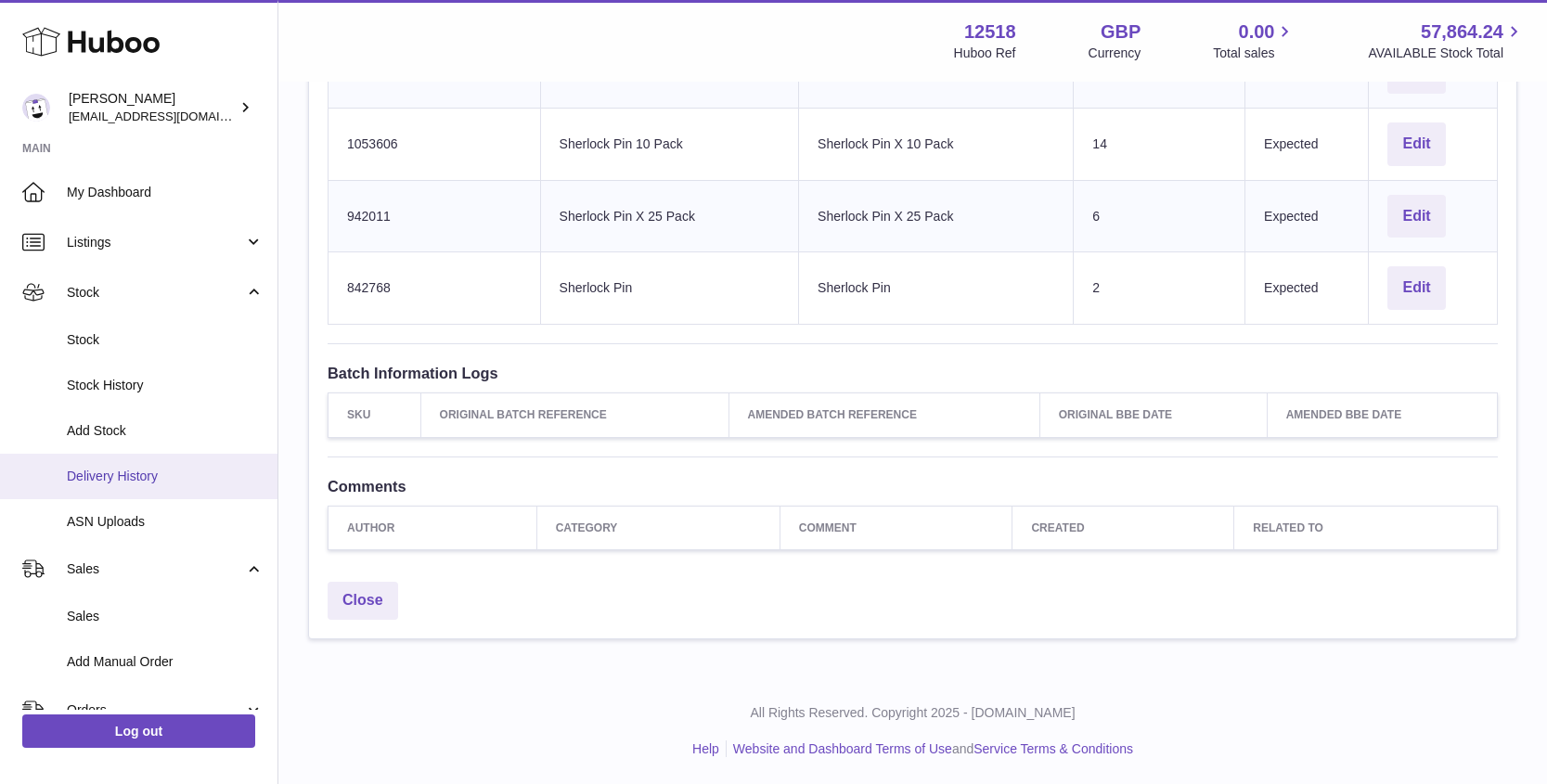
click at [112, 474] on span "Delivery History" at bounding box center [165, 476] width 197 height 18
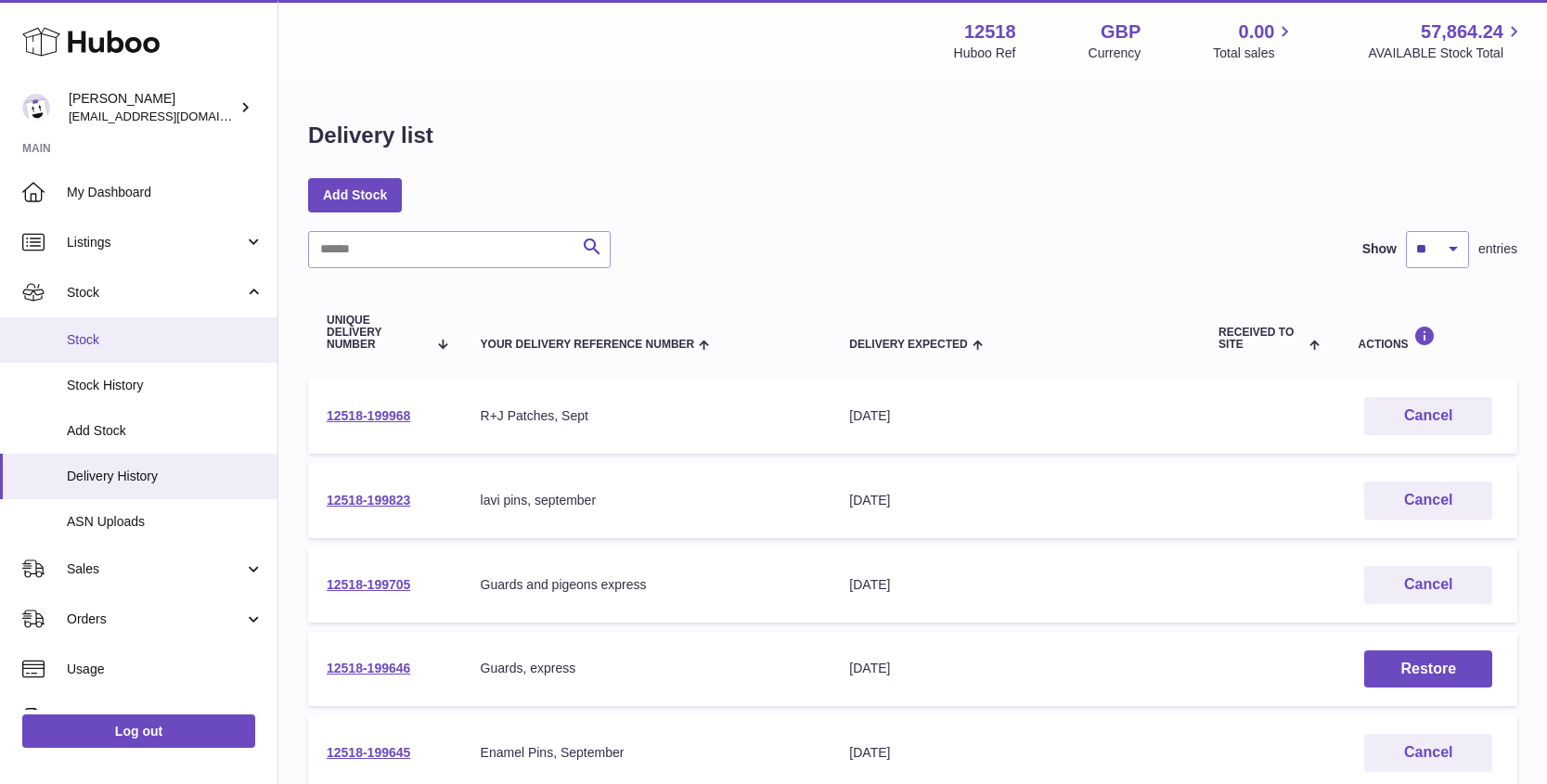
click at [92, 339] on span "Stock" at bounding box center [165, 340] width 197 height 18
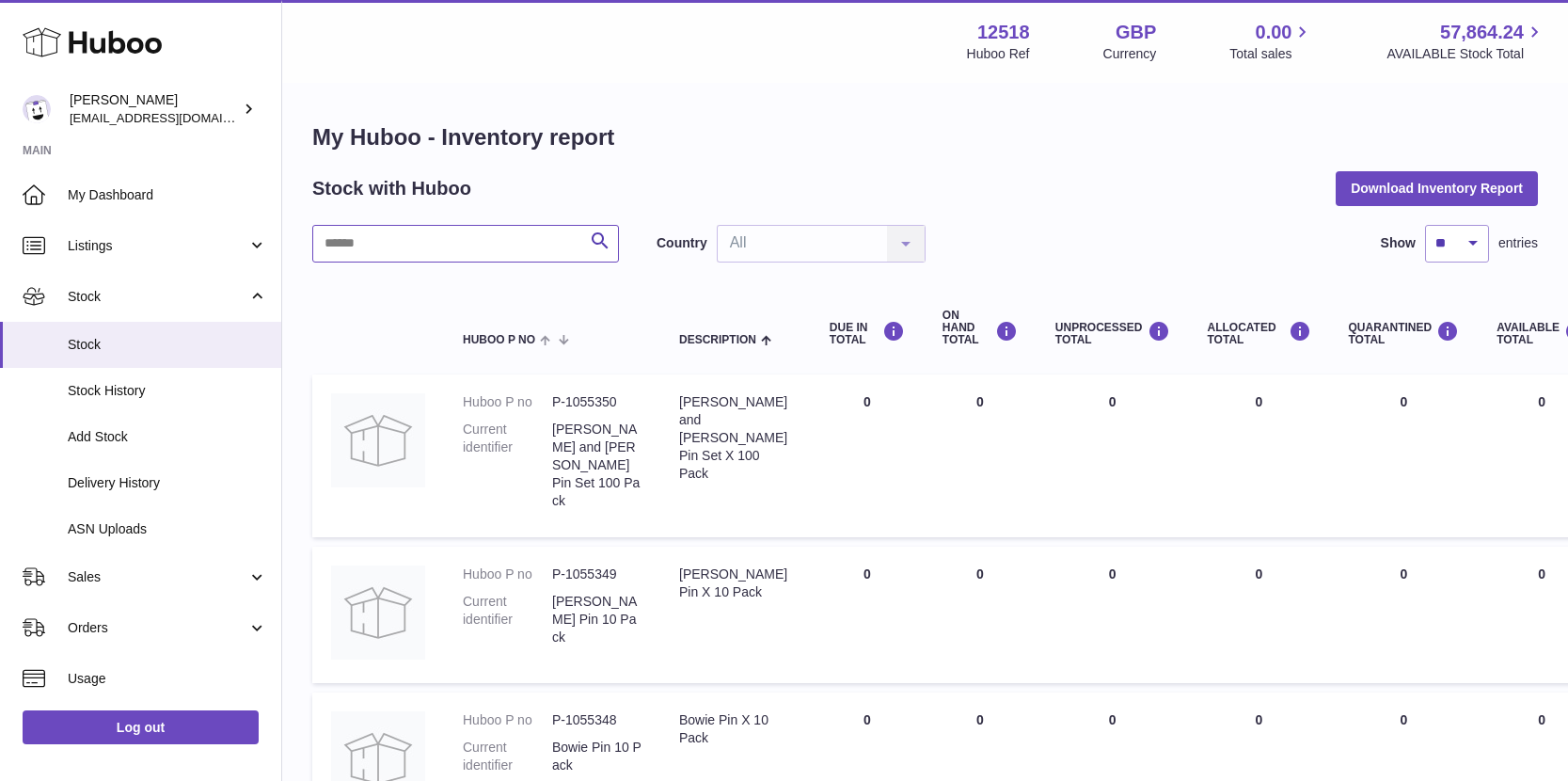
click at [410, 250] on input "text" at bounding box center [466, 243] width 307 height 37
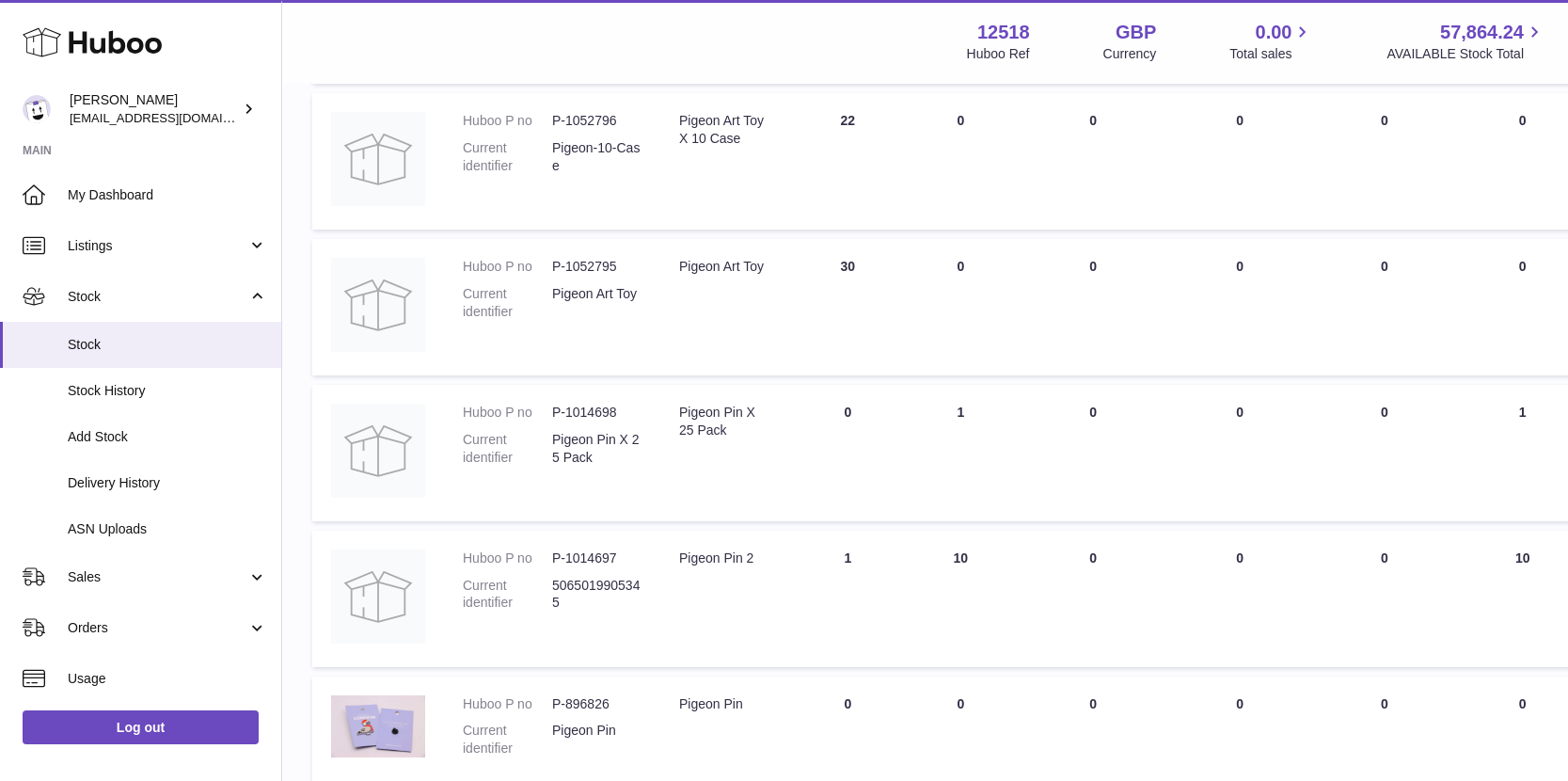
scroll to position [434, 0]
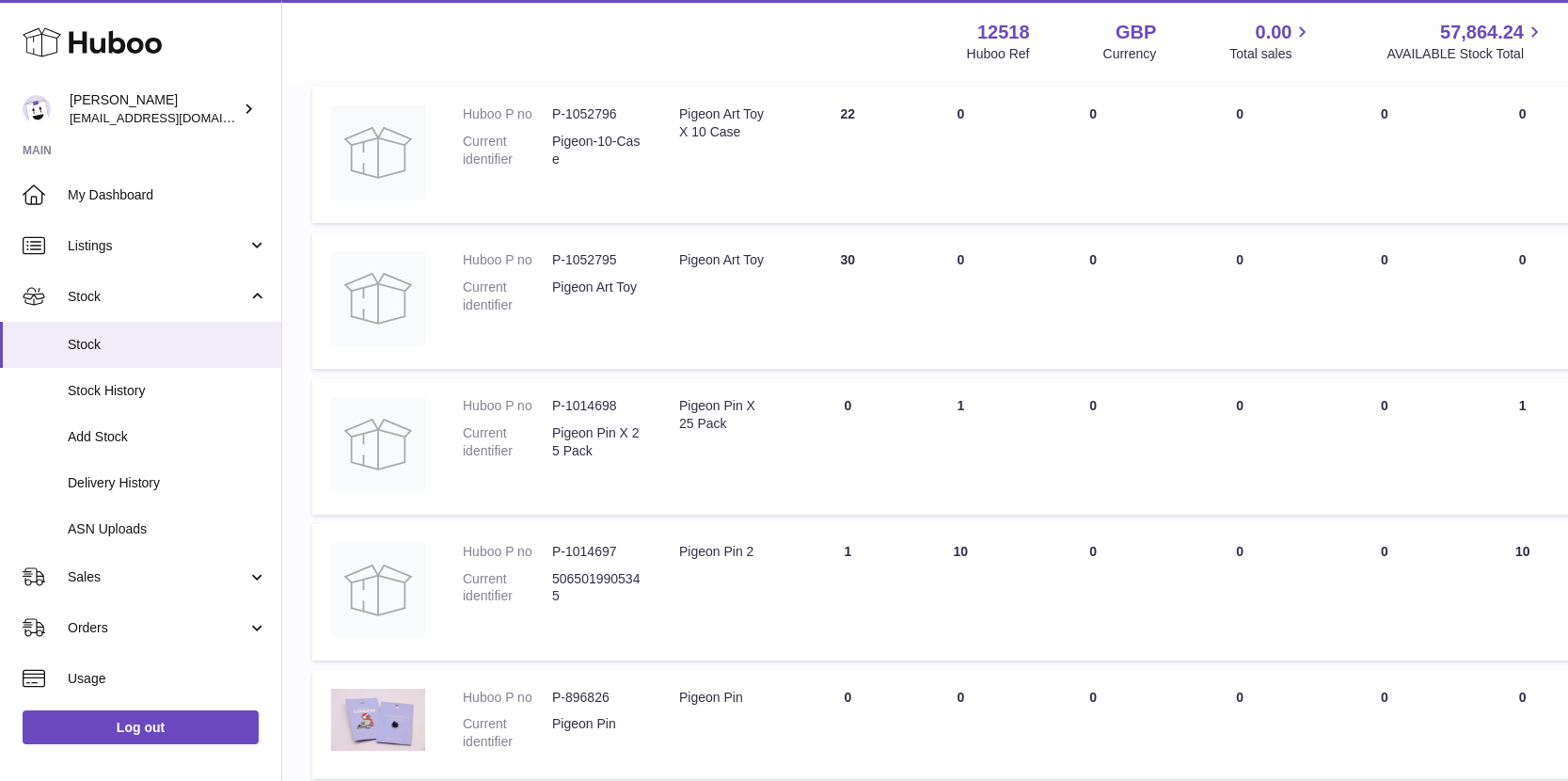
drag, startPoint x: 974, startPoint y: 549, endPoint x: 934, endPoint y: 546, distance: 40.1
click at [933, 549] on td "ON HAND Total 10" at bounding box center [961, 592] width 113 height 136
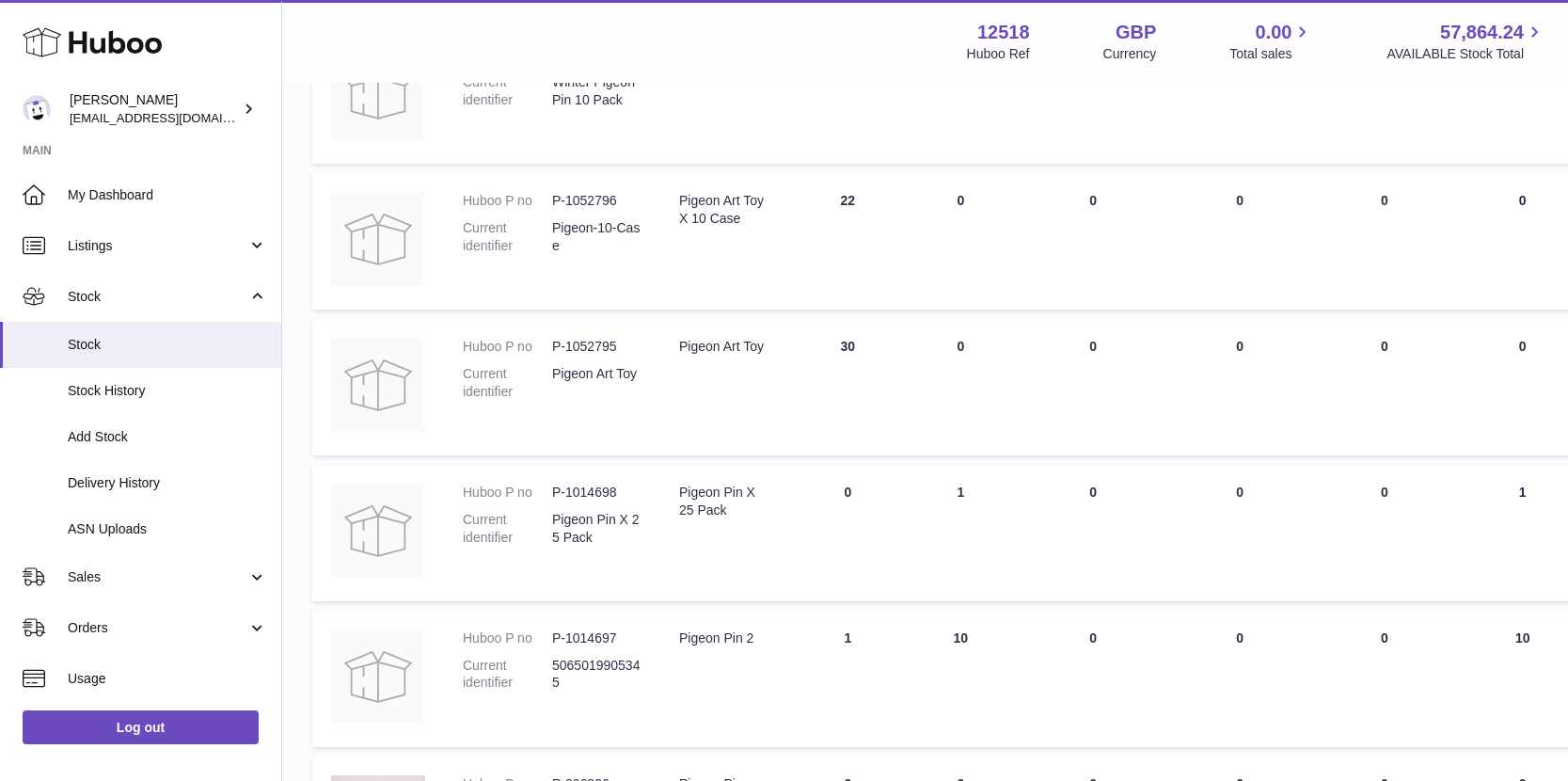
scroll to position [0, 0]
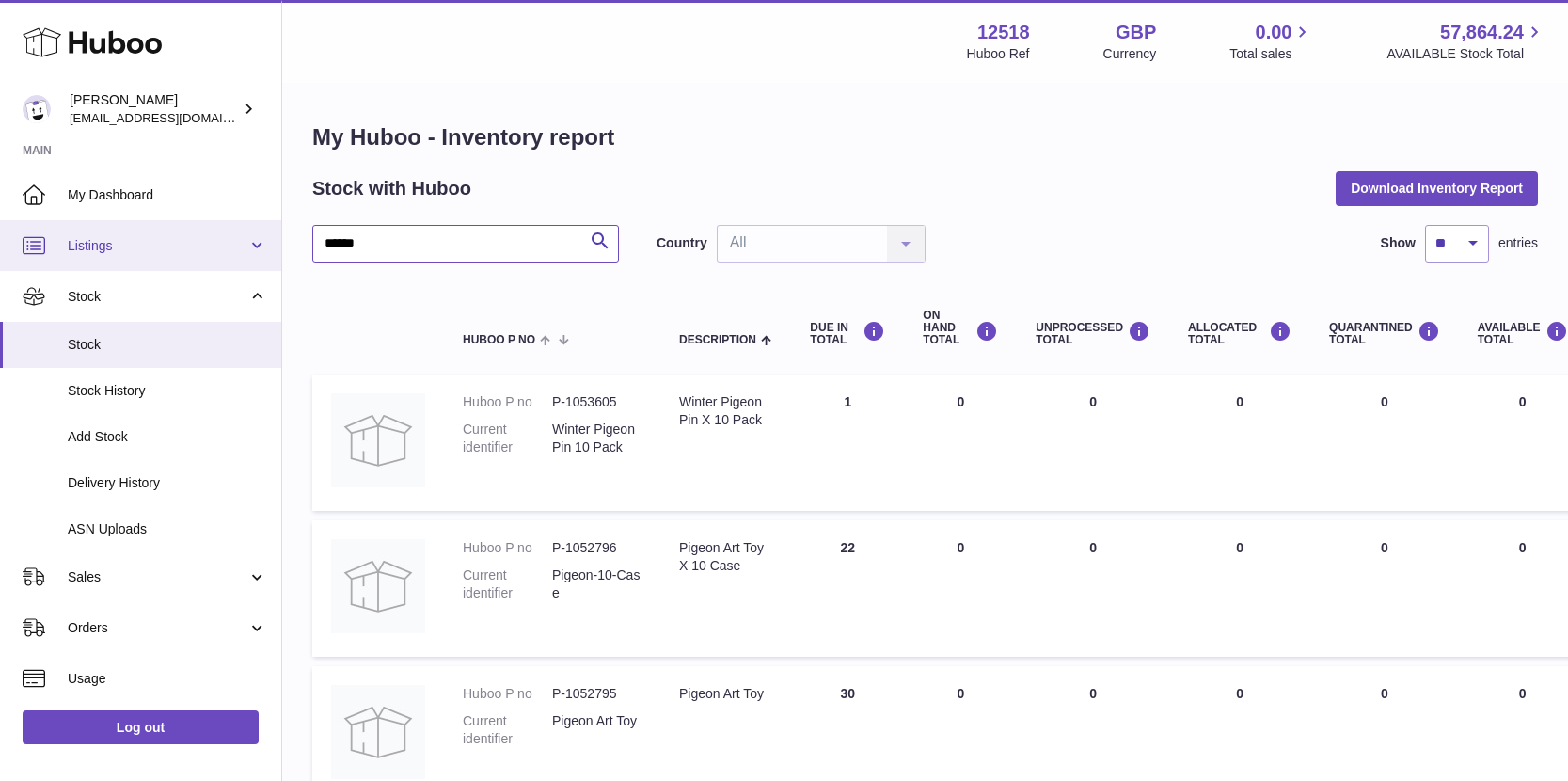
drag, startPoint x: 383, startPoint y: 246, endPoint x: 244, endPoint y: 242, distance: 139.1
click at [246, 250] on div "Huboo Caitlin Derer caitlin@fancylamp.co Main My Dashboard Listings Not with Hu…" at bounding box center [784, 685] width 1568 height 1371
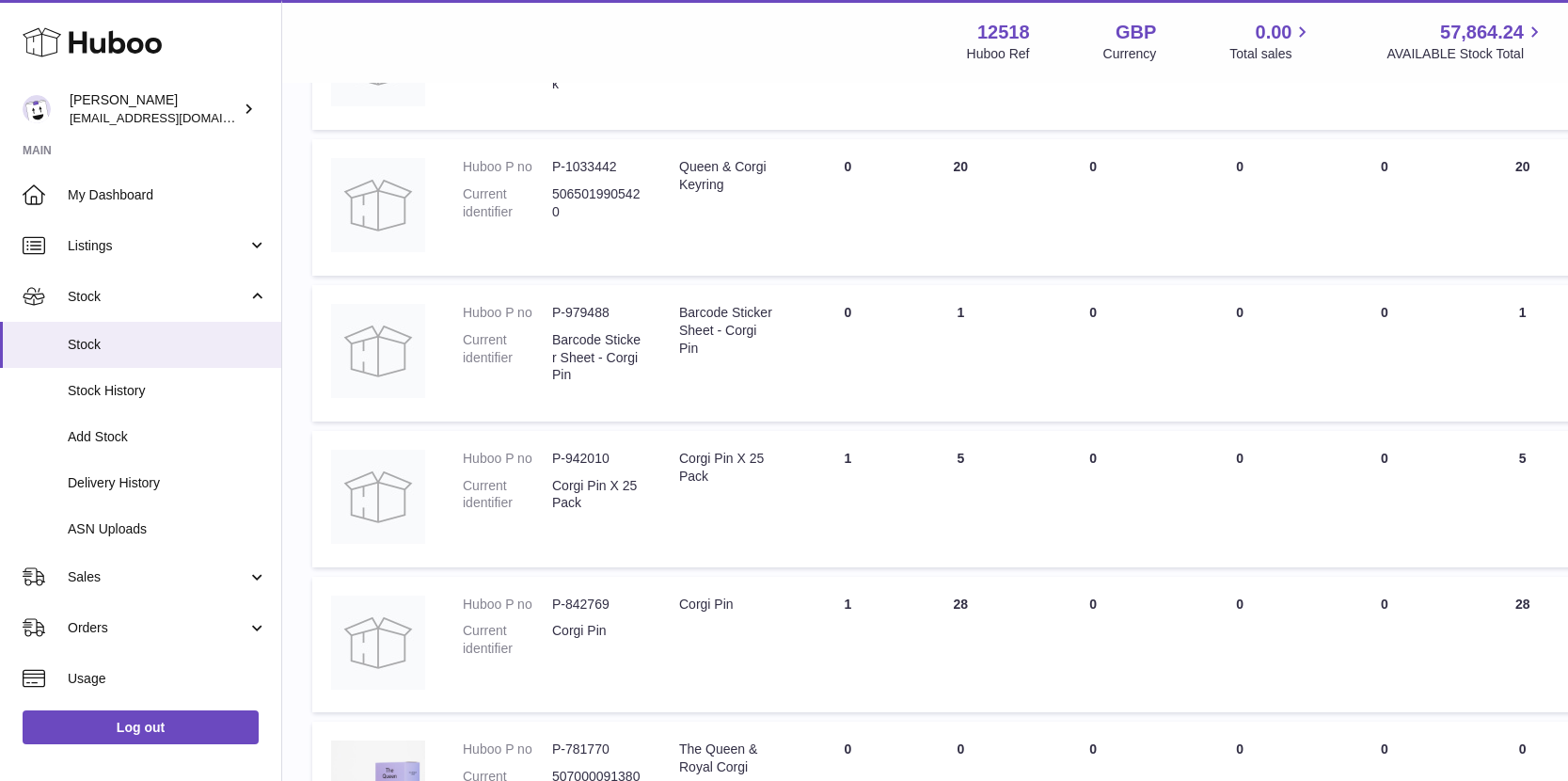
scroll to position [529, 0]
drag, startPoint x: 975, startPoint y: 604, endPoint x: 937, endPoint y: 600, distance: 38.2
click at [937, 600] on td "ON HAND Total 28" at bounding box center [961, 643] width 113 height 136
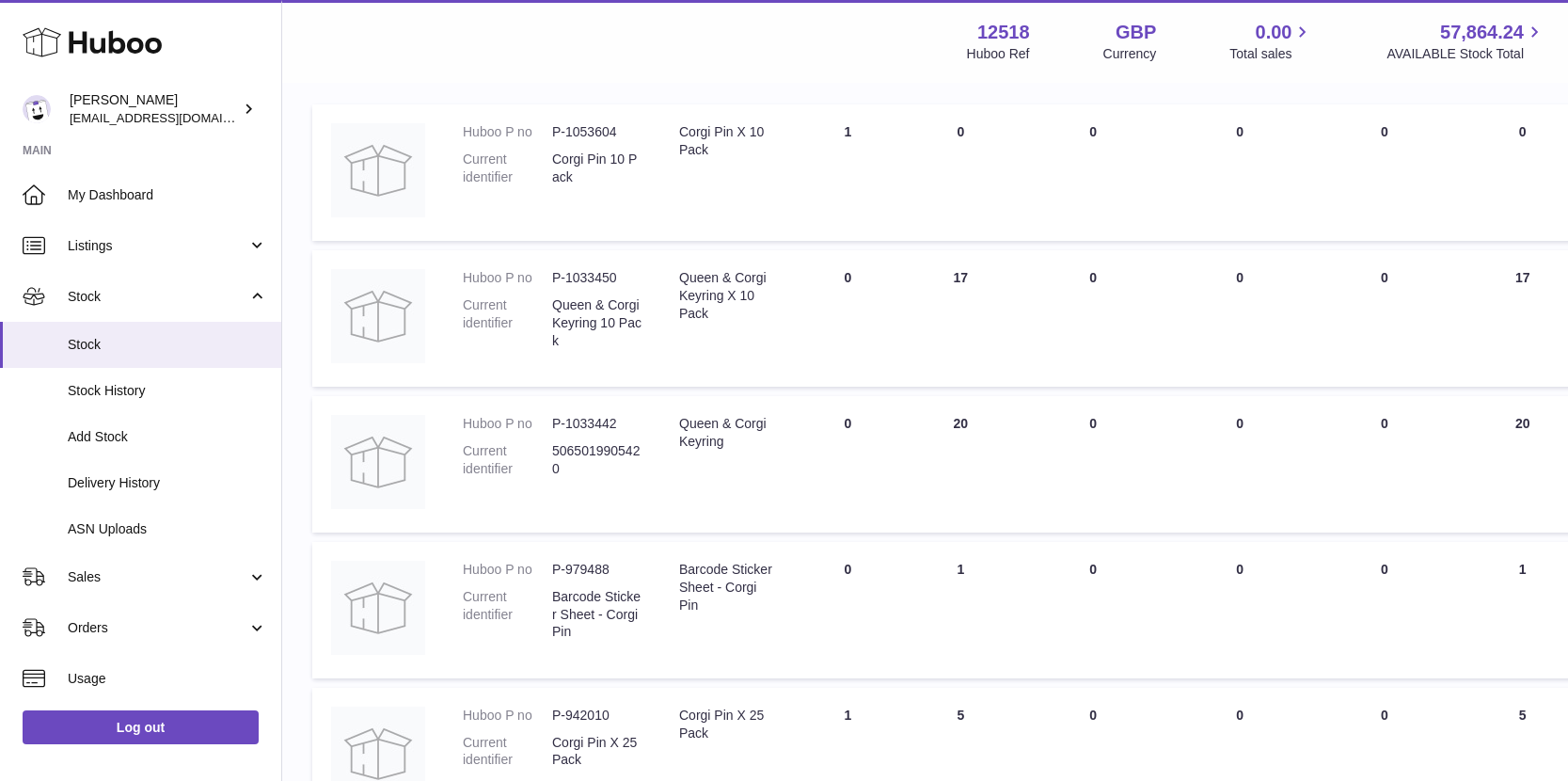
scroll to position [0, 0]
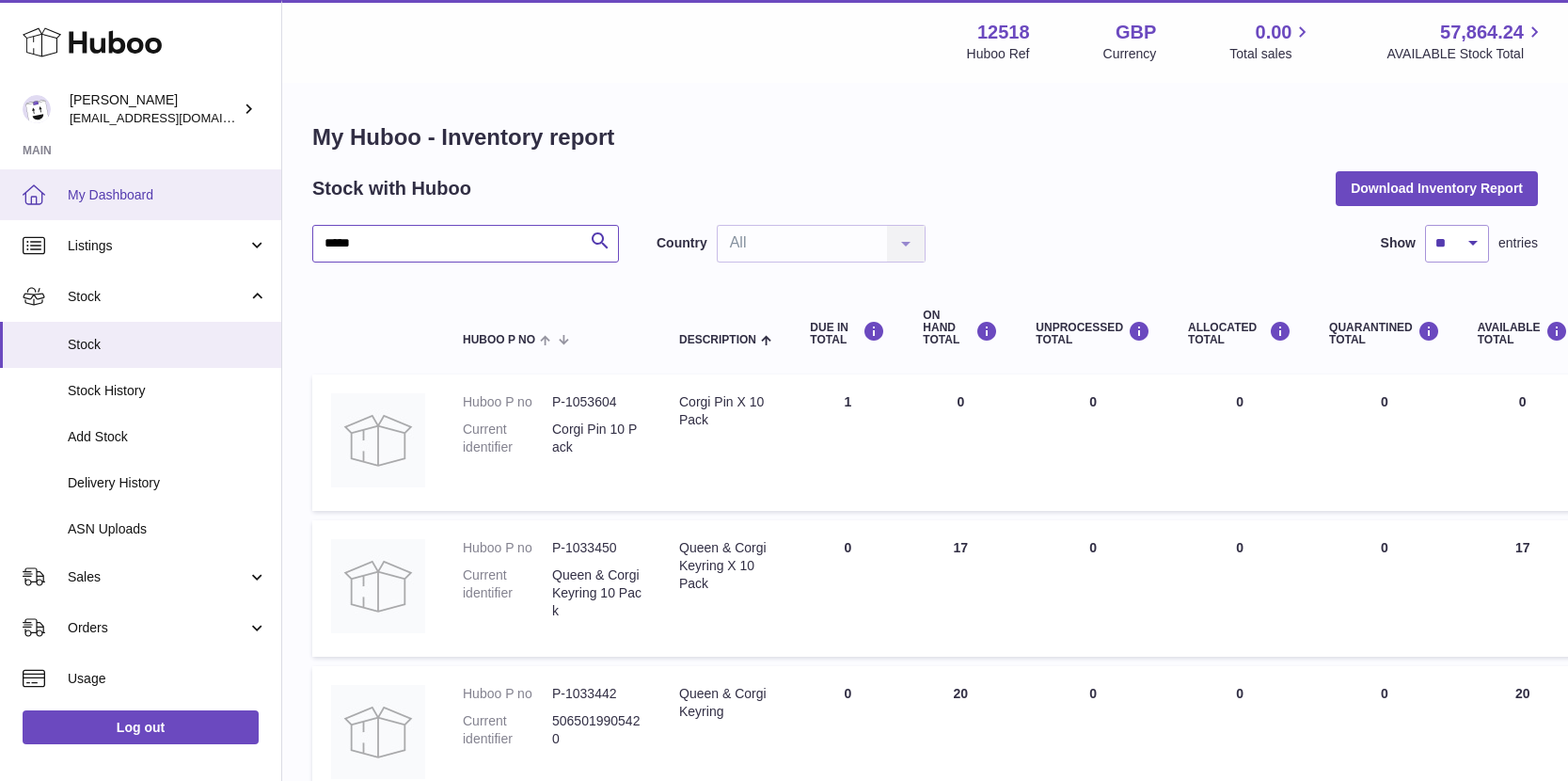
drag, startPoint x: 375, startPoint y: 241, endPoint x: 258, endPoint y: 215, distance: 119.9
click at [261, 235] on div "Huboo Caitlin Derer caitlin@fancylamp.co Main My Dashboard Listings Not with Hu…" at bounding box center [784, 771] width 1568 height 1543
type input "**********"
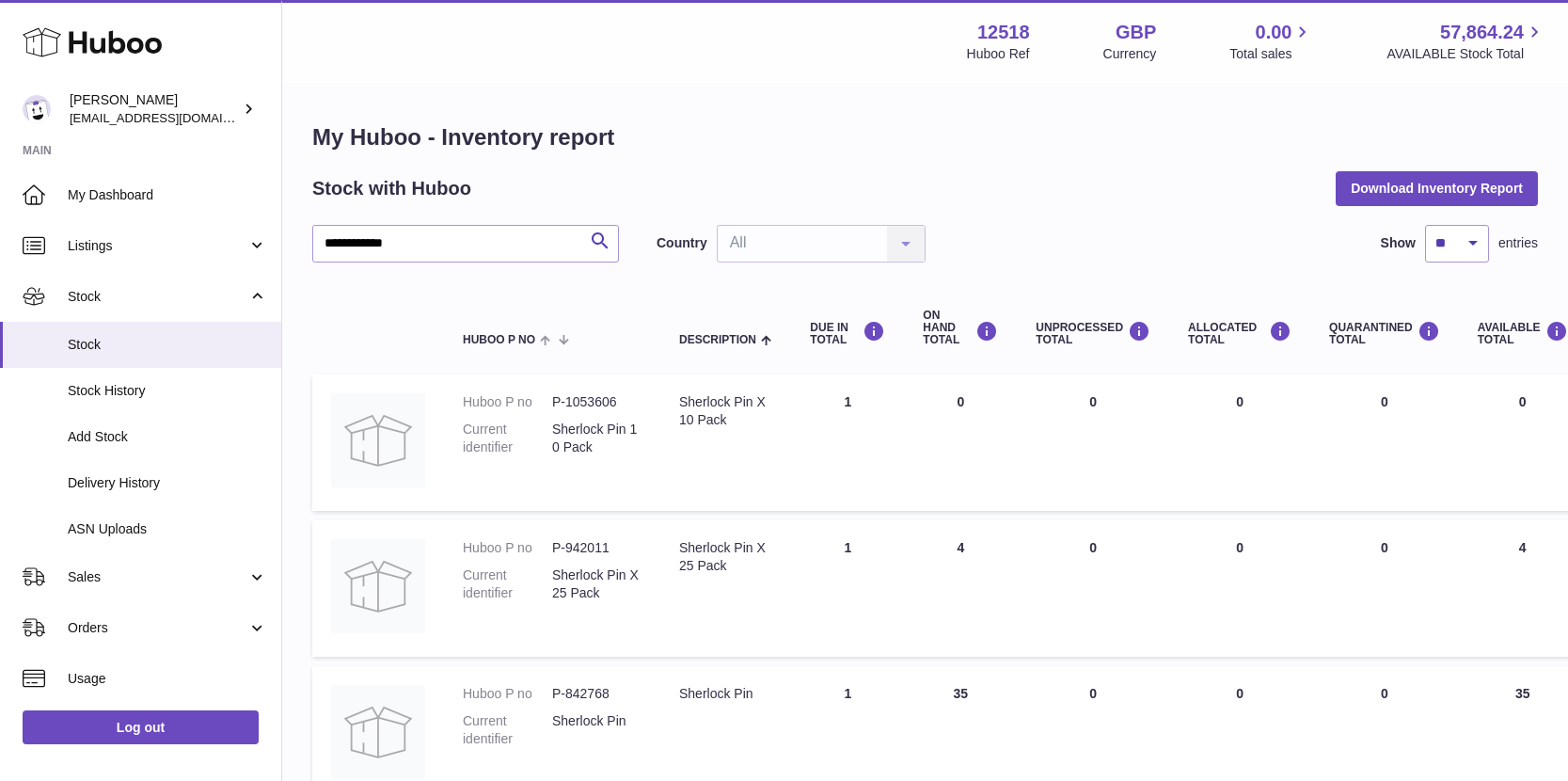
drag, startPoint x: 966, startPoint y: 694, endPoint x: 937, endPoint y: 693, distance: 29.0
click at [939, 694] on td "ON HAND Total 35" at bounding box center [961, 734] width 113 height 136
drag, startPoint x: 973, startPoint y: 543, endPoint x: 912, endPoint y: 534, distance: 61.7
click at [916, 540] on td "ON HAND Total 4" at bounding box center [961, 588] width 113 height 136
click at [128, 191] on span "My Dashboard" at bounding box center [168, 195] width 199 height 18
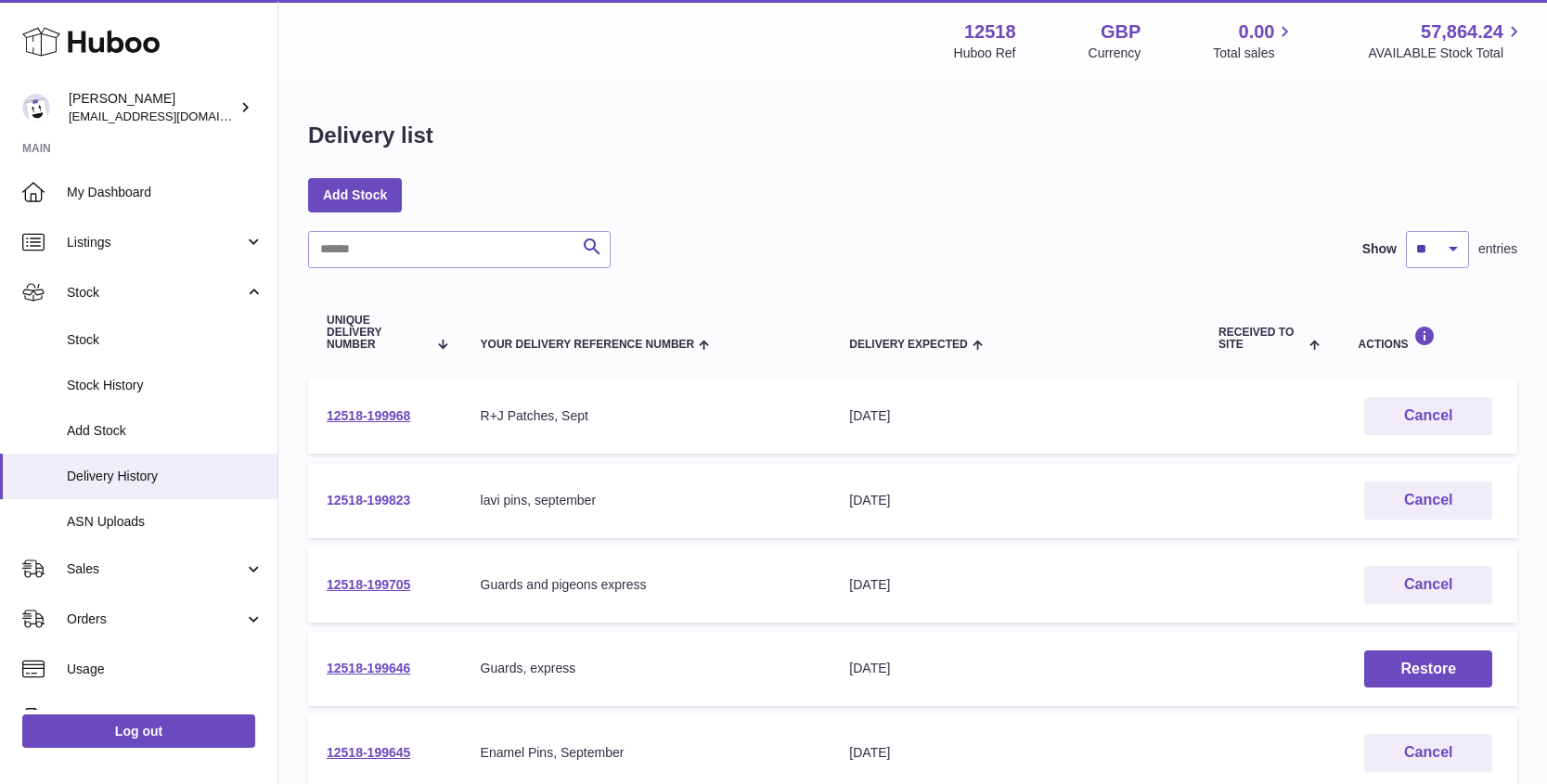
click at [398, 498] on link "12518-199823" at bounding box center [369, 500] width 83 height 15
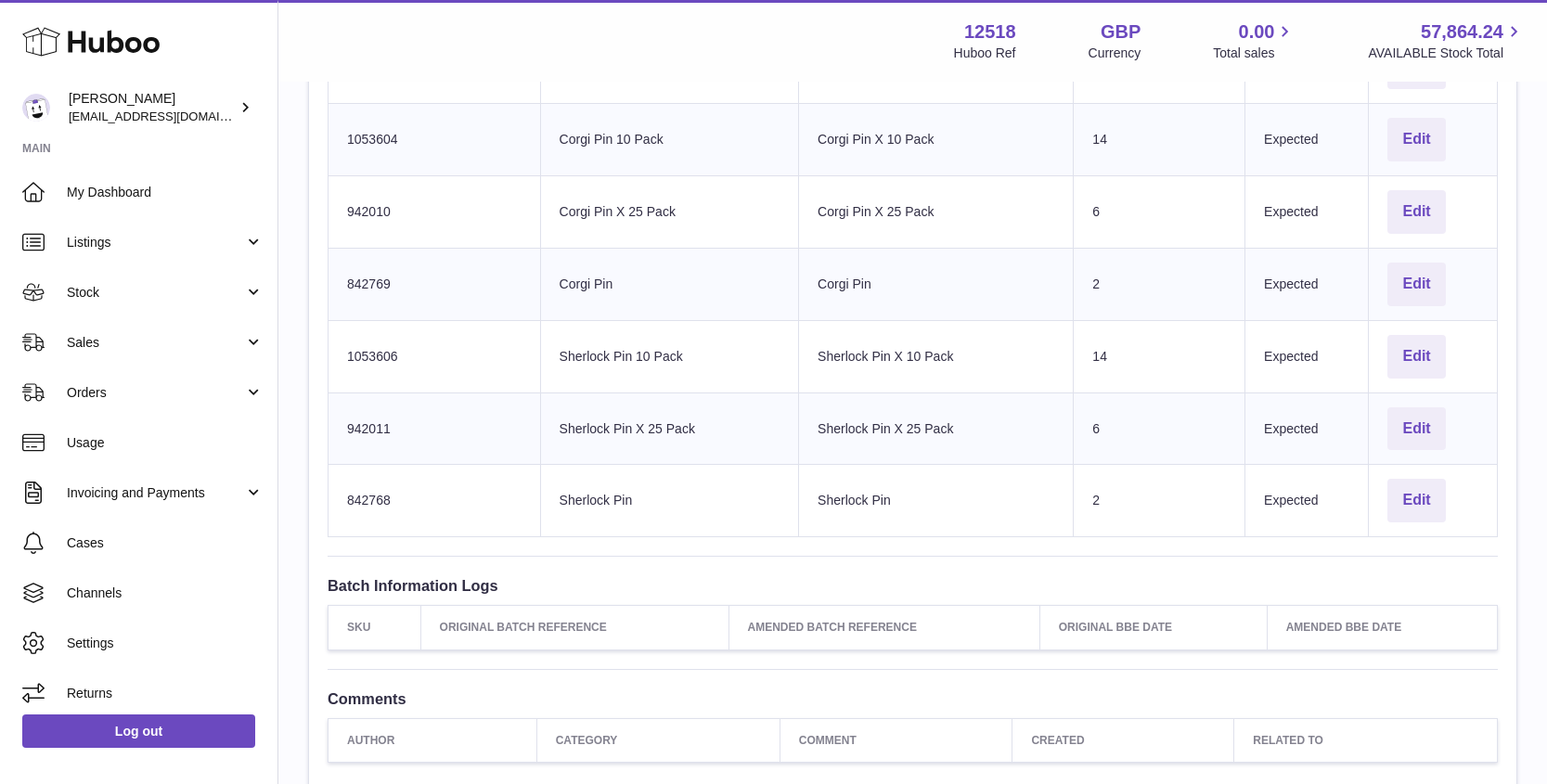
scroll to position [811, 0]
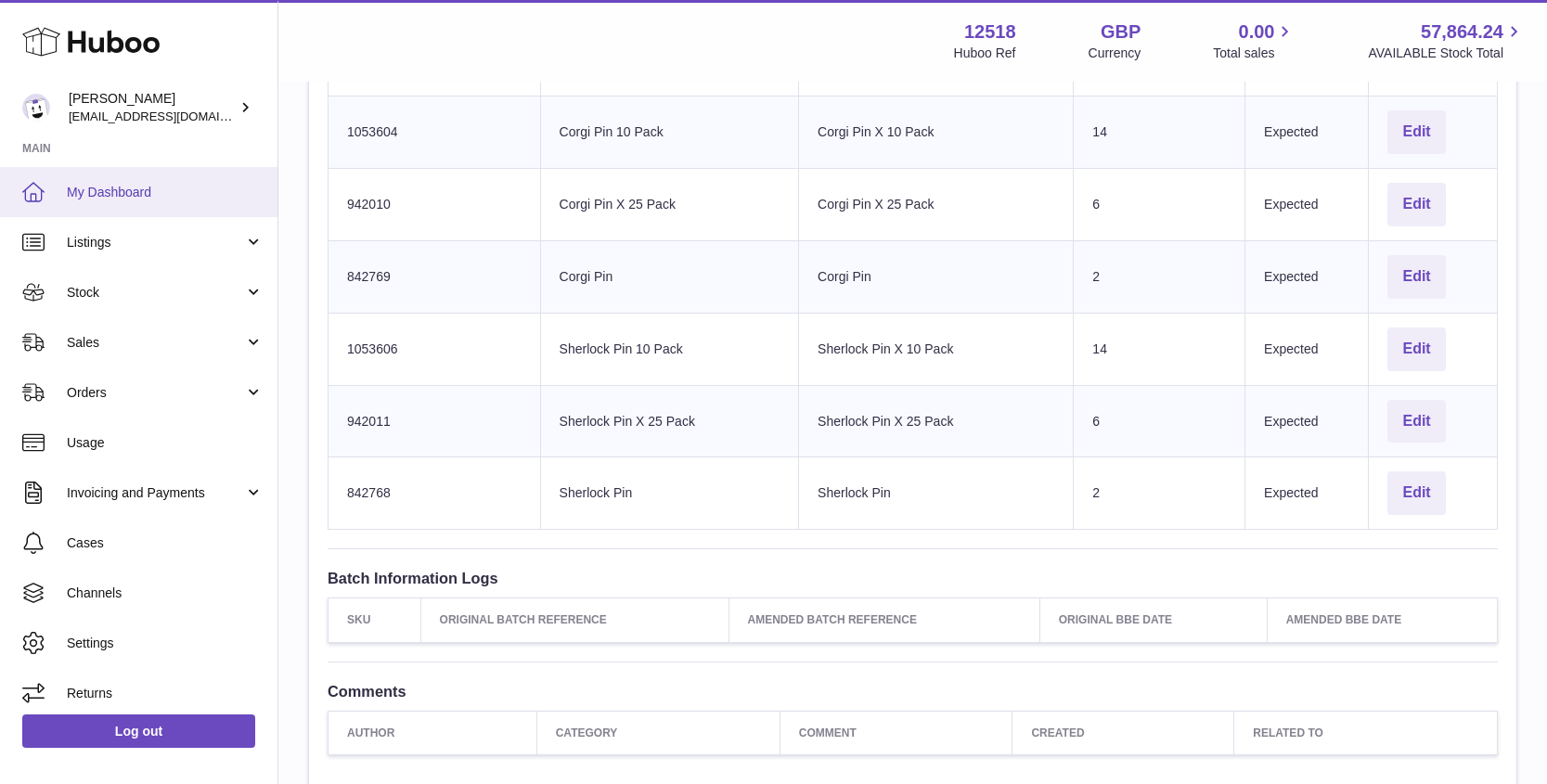
click at [136, 195] on span "My Dashboard" at bounding box center [165, 192] width 197 height 18
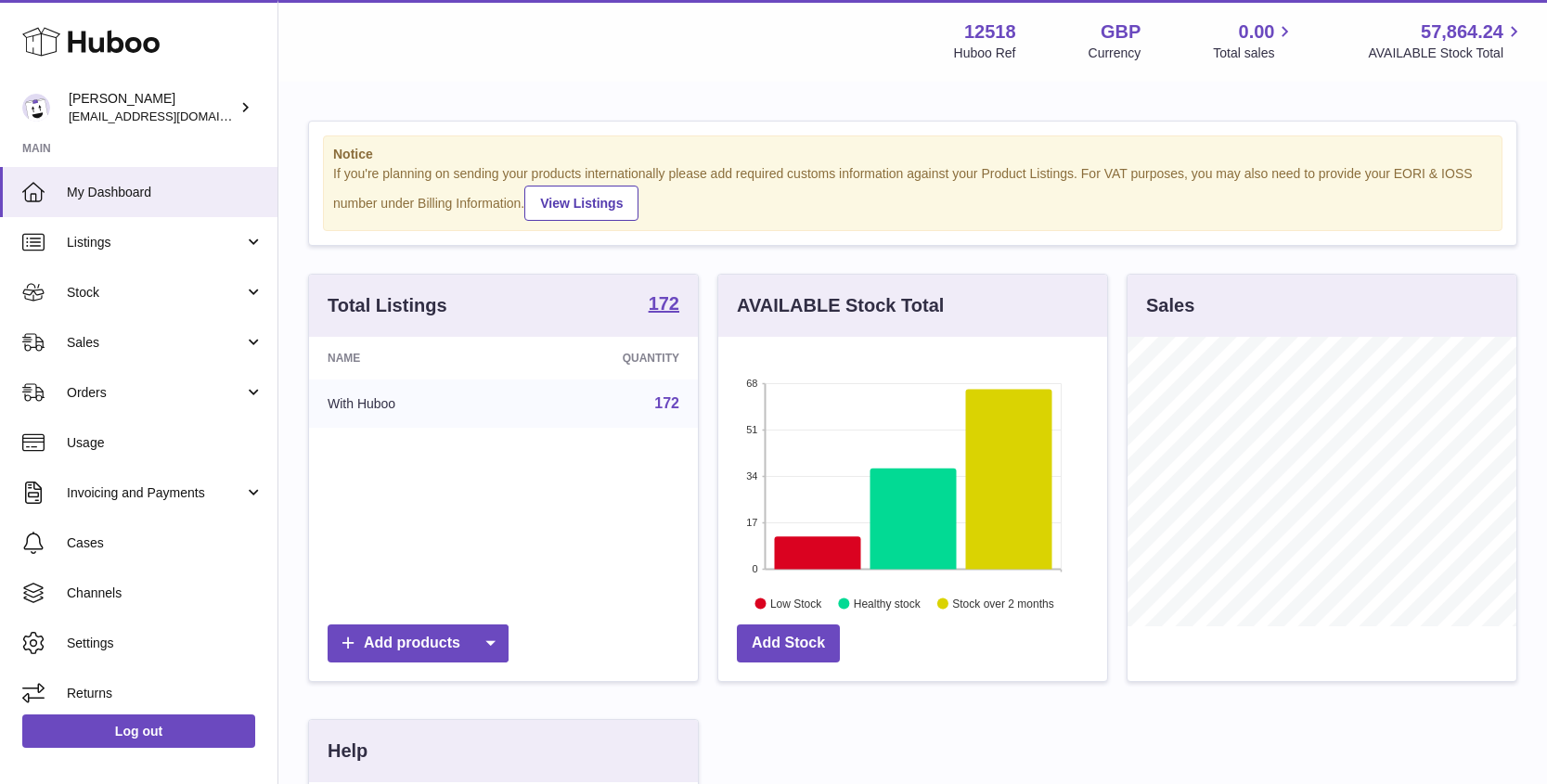
scroll to position [289, 388]
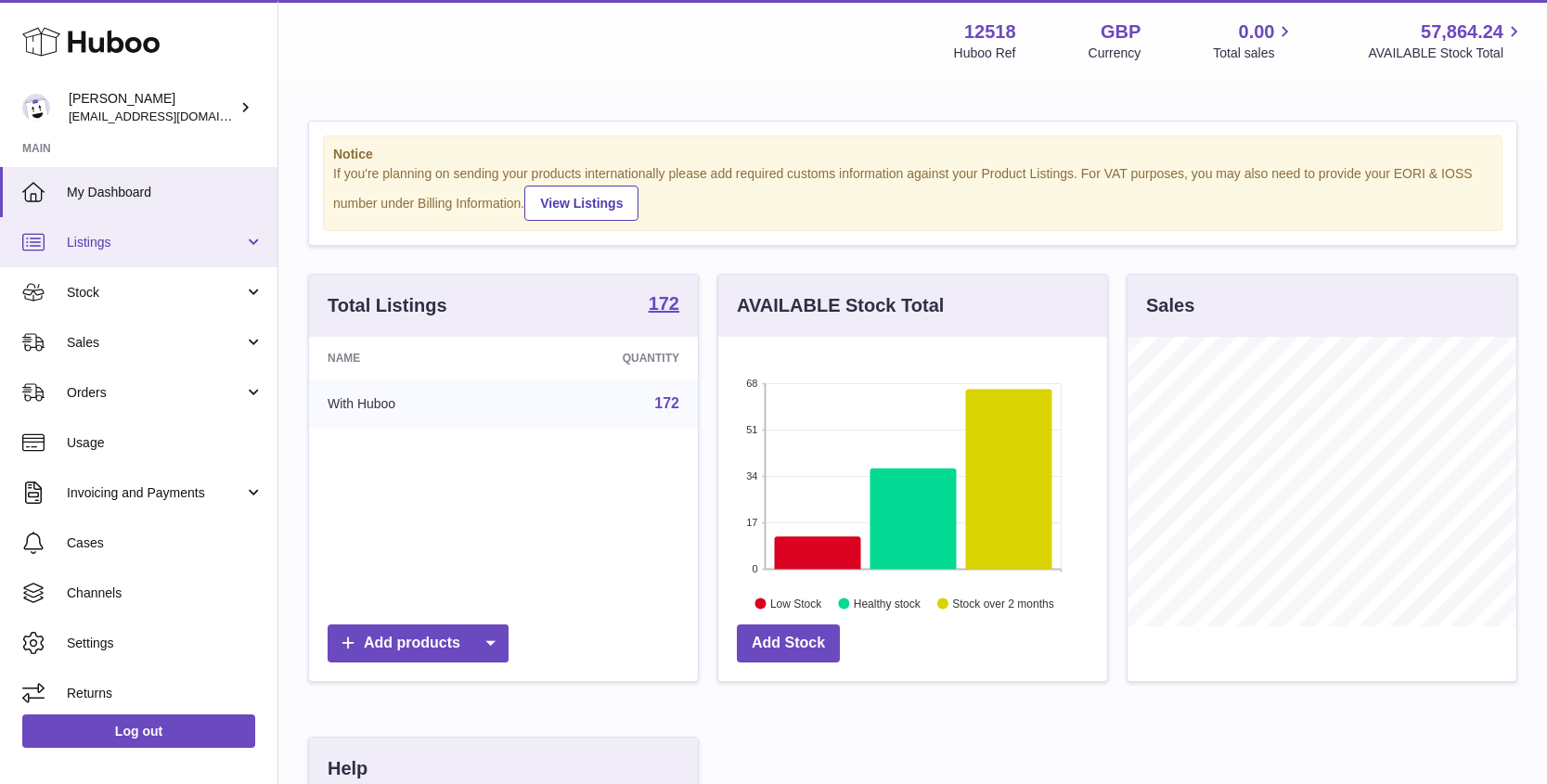
click at [105, 247] on span "Listings" at bounding box center [156, 242] width 178 height 18
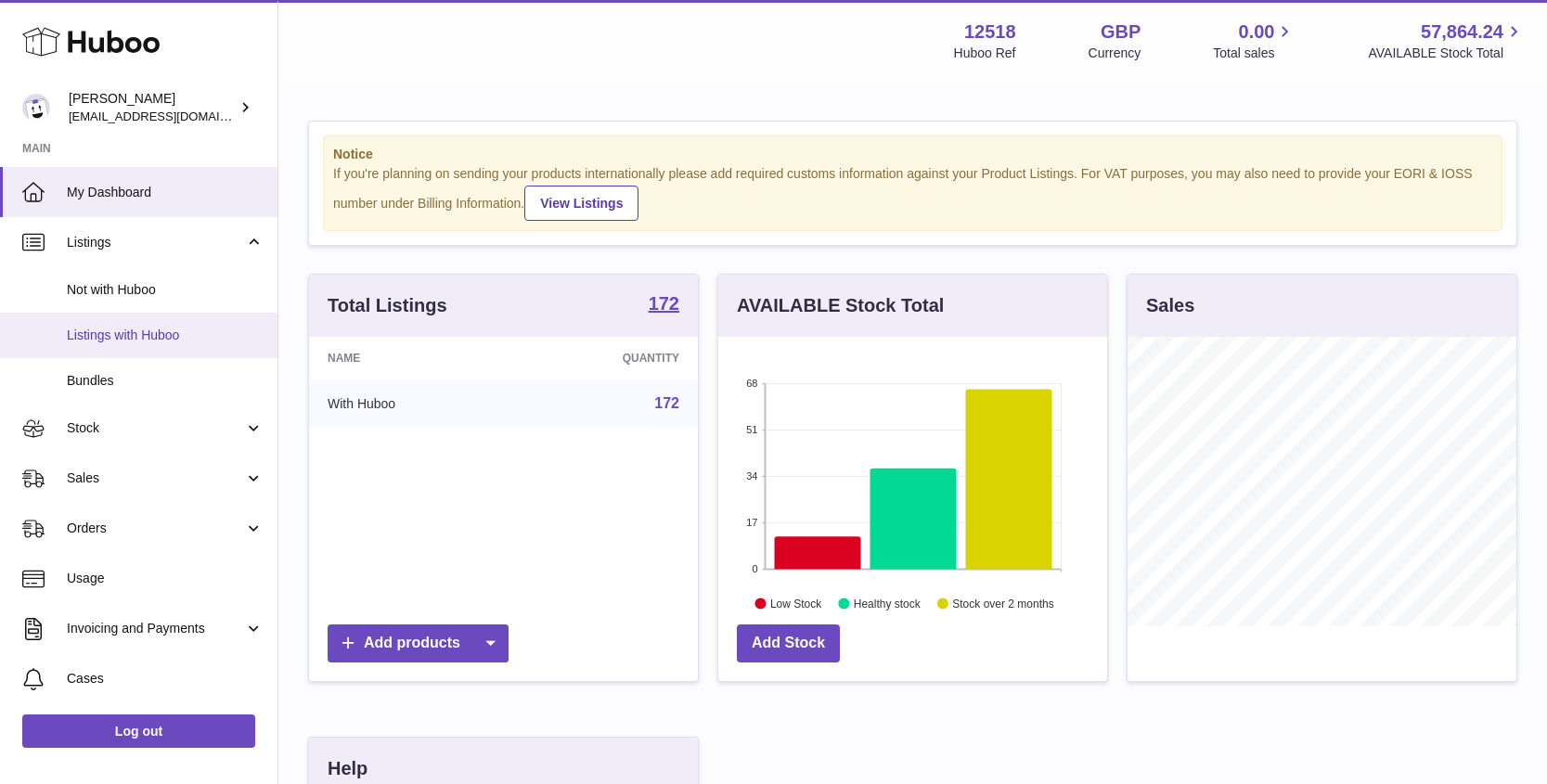
click at [127, 344] on link "Listings with Huboo" at bounding box center [139, 335] width 278 height 45
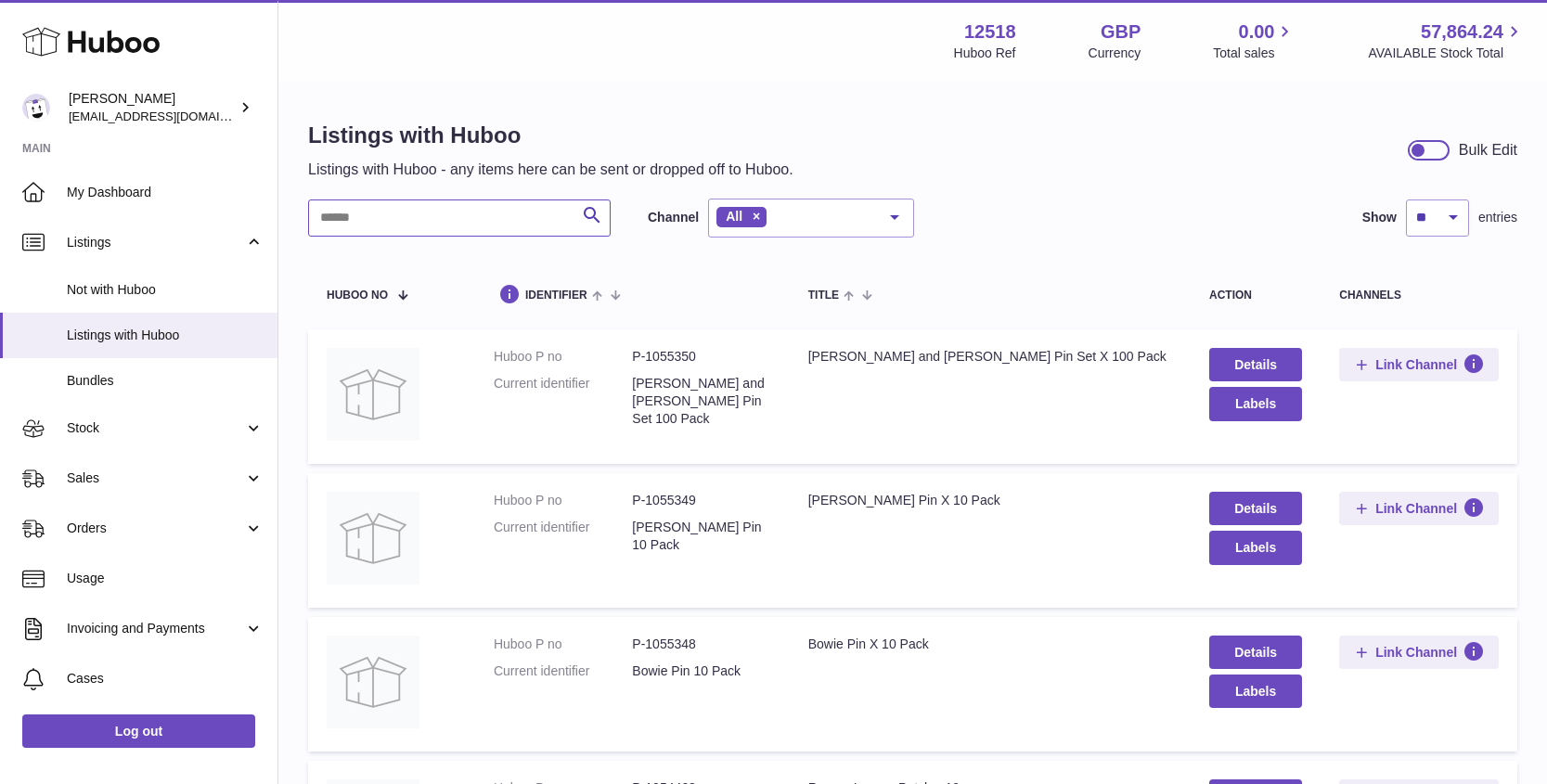
click at [359, 218] on input "text" at bounding box center [459, 217] width 302 height 37
click at [366, 217] on input "text" at bounding box center [459, 217] width 302 height 37
type input "*******"
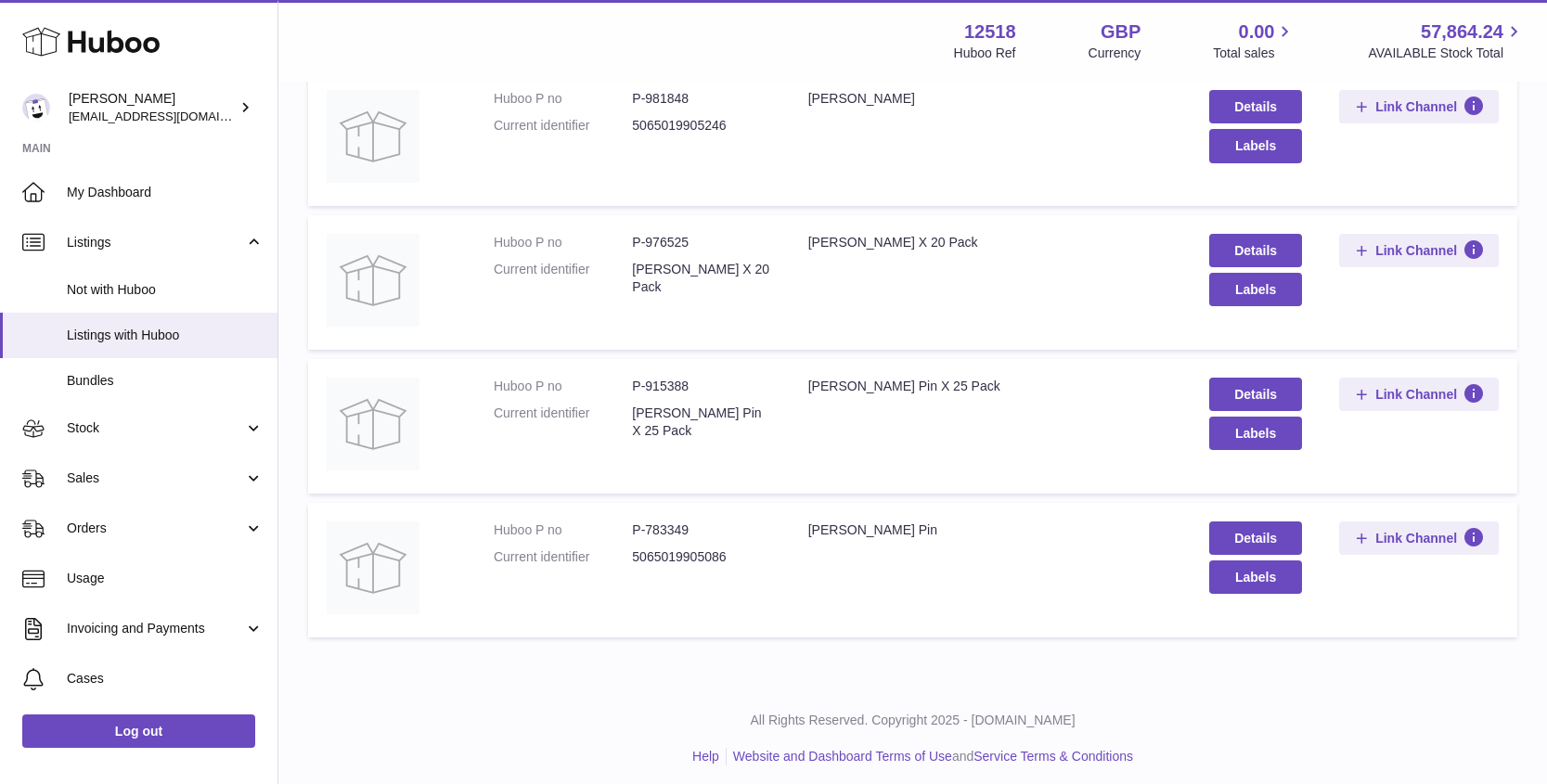
scroll to position [411, 0]
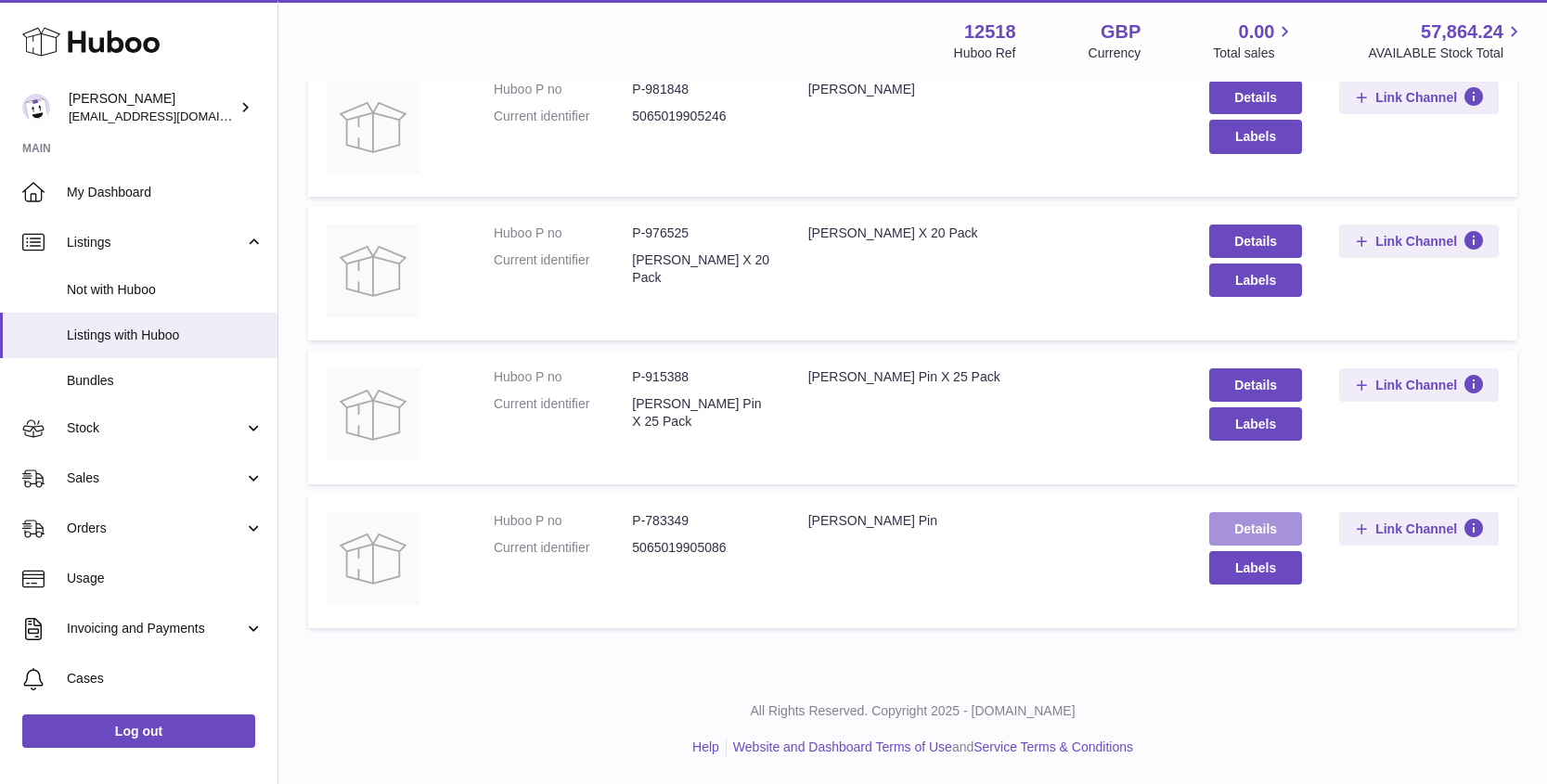
click at [1283, 526] on link "Details" at bounding box center [1255, 528] width 93 height 33
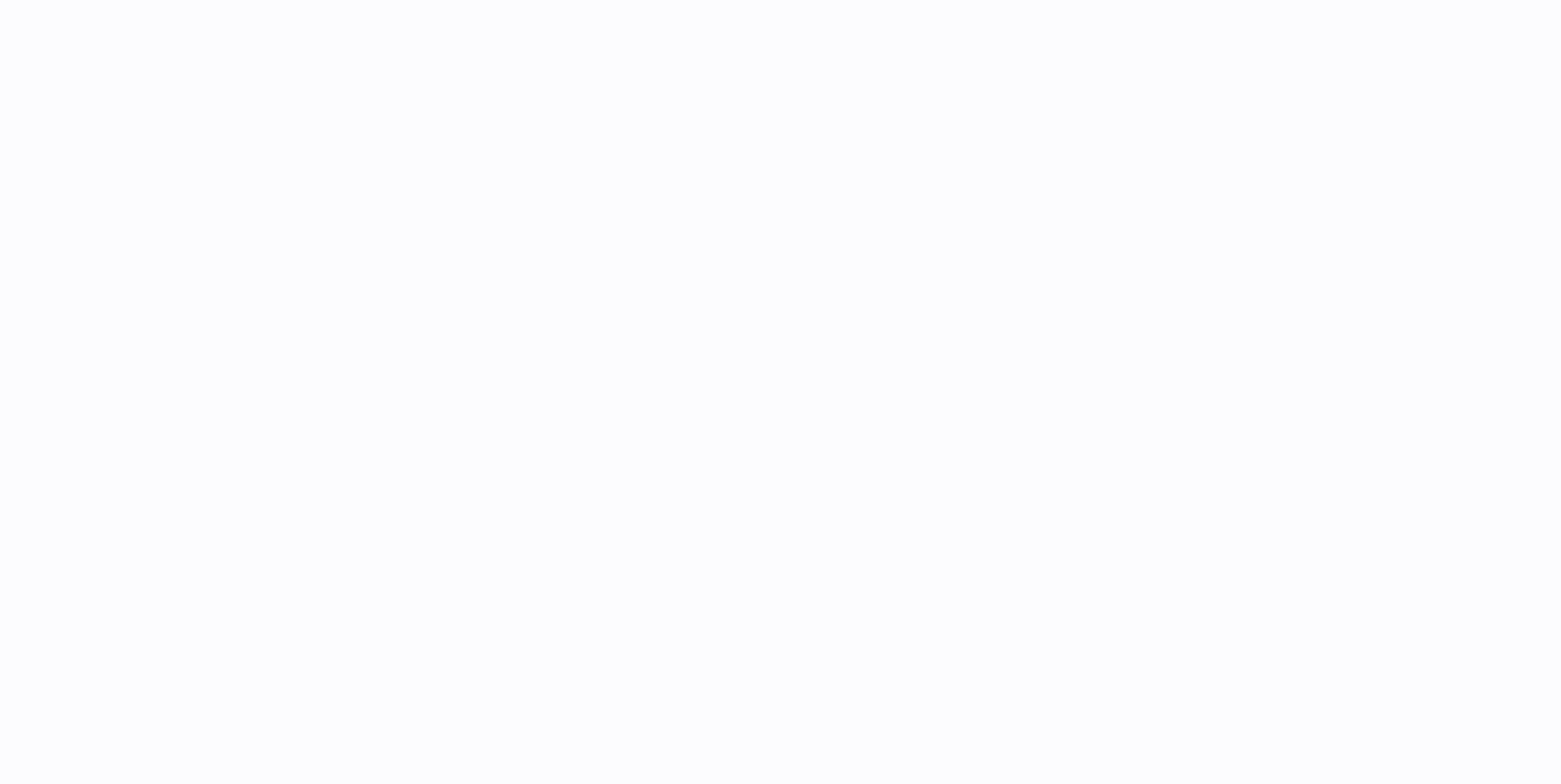
select select "**"
select select "****"
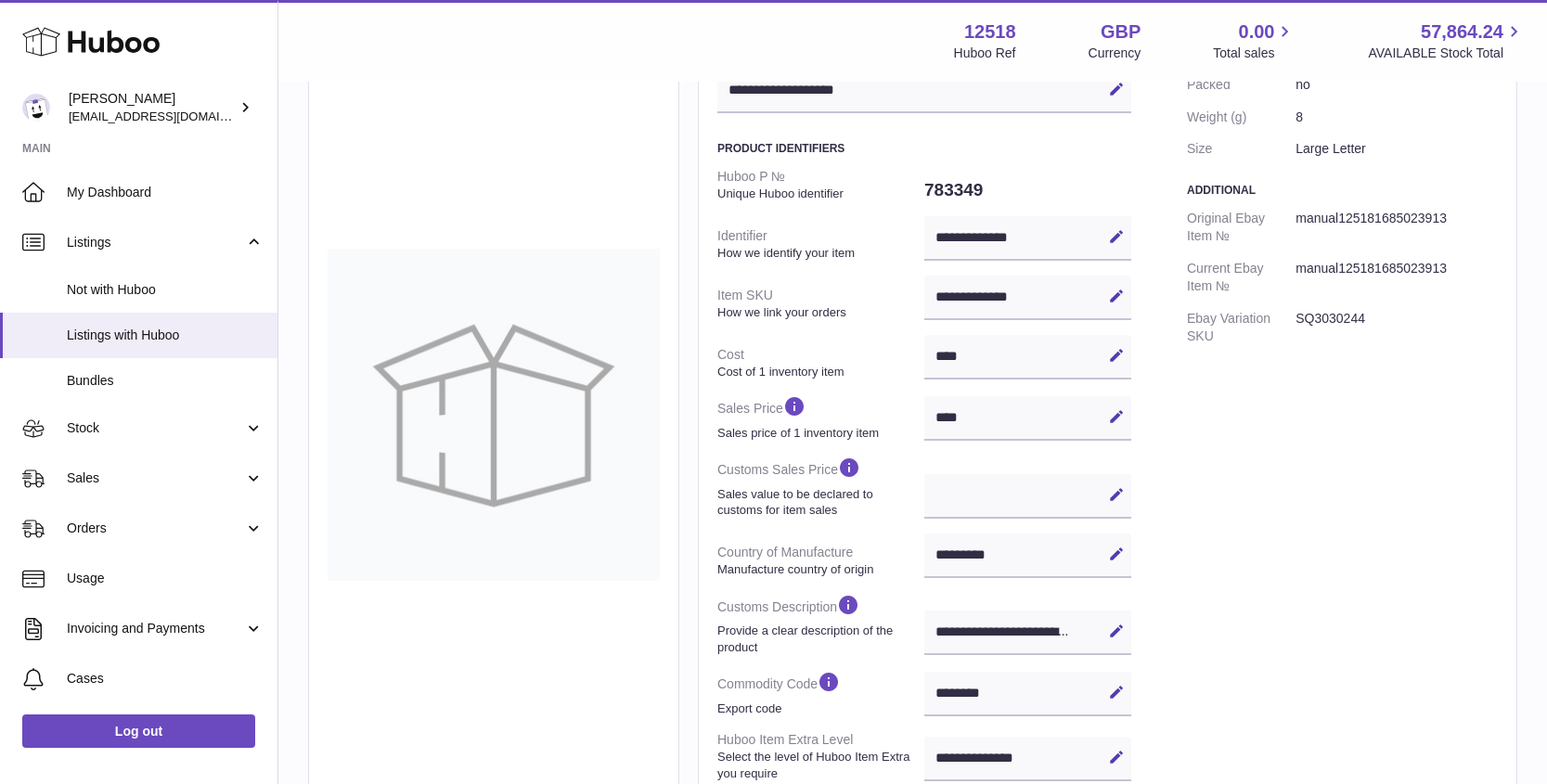
scroll to position [319, 0]
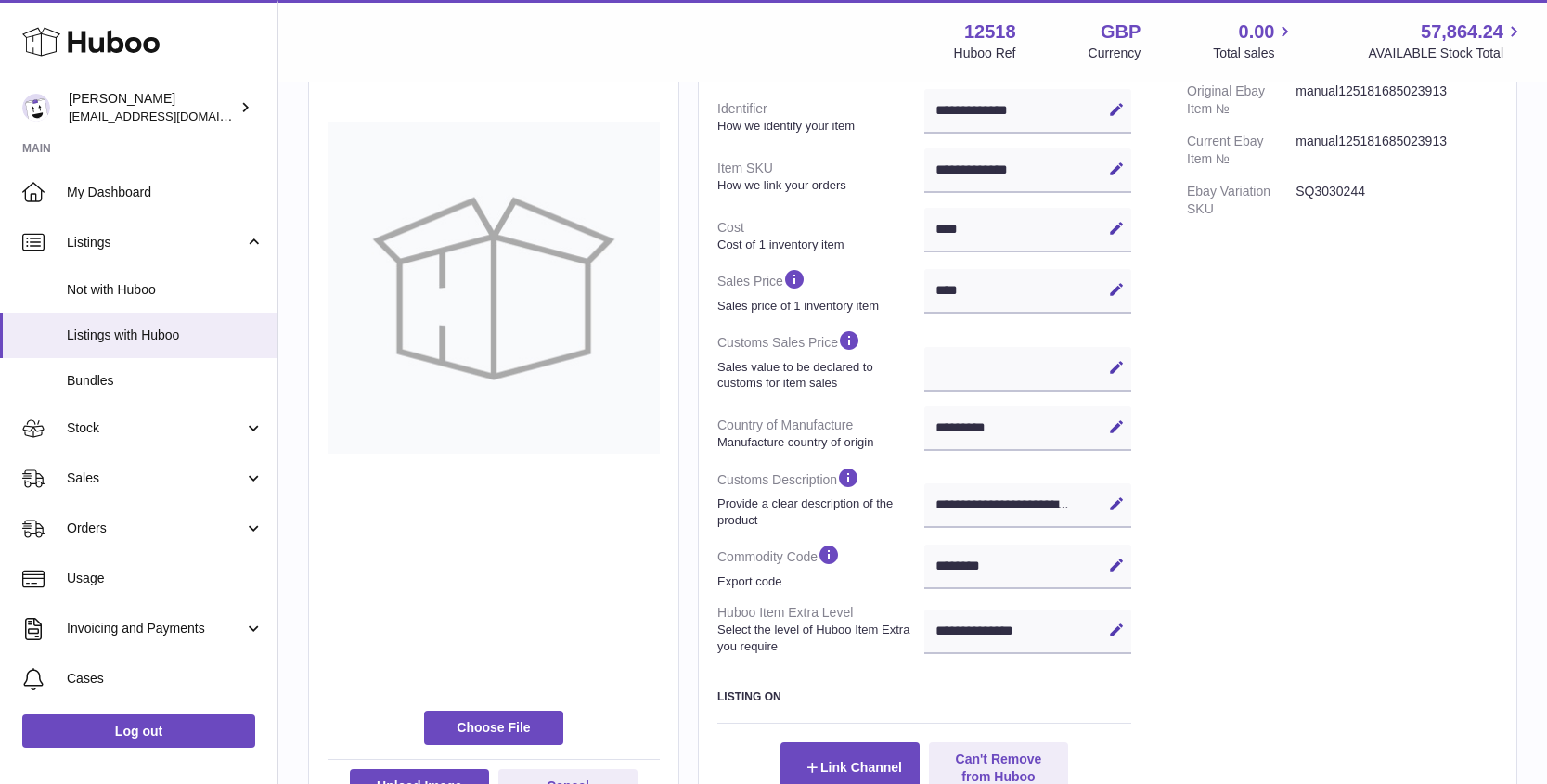
drag, startPoint x: 1000, startPoint y: 562, endPoint x: 937, endPoint y: 566, distance: 63.1
click at [935, 567] on div "******** Edit Cancel Save" at bounding box center [1027, 566] width 207 height 44
click at [954, 567] on div "******** Edit Cancel Save" at bounding box center [1027, 566] width 207 height 44
drag, startPoint x: 954, startPoint y: 568, endPoint x: 1038, endPoint y: 578, distance: 84.6
click at [954, 568] on div "******** Edit Cancel Save" at bounding box center [1027, 566] width 207 height 44
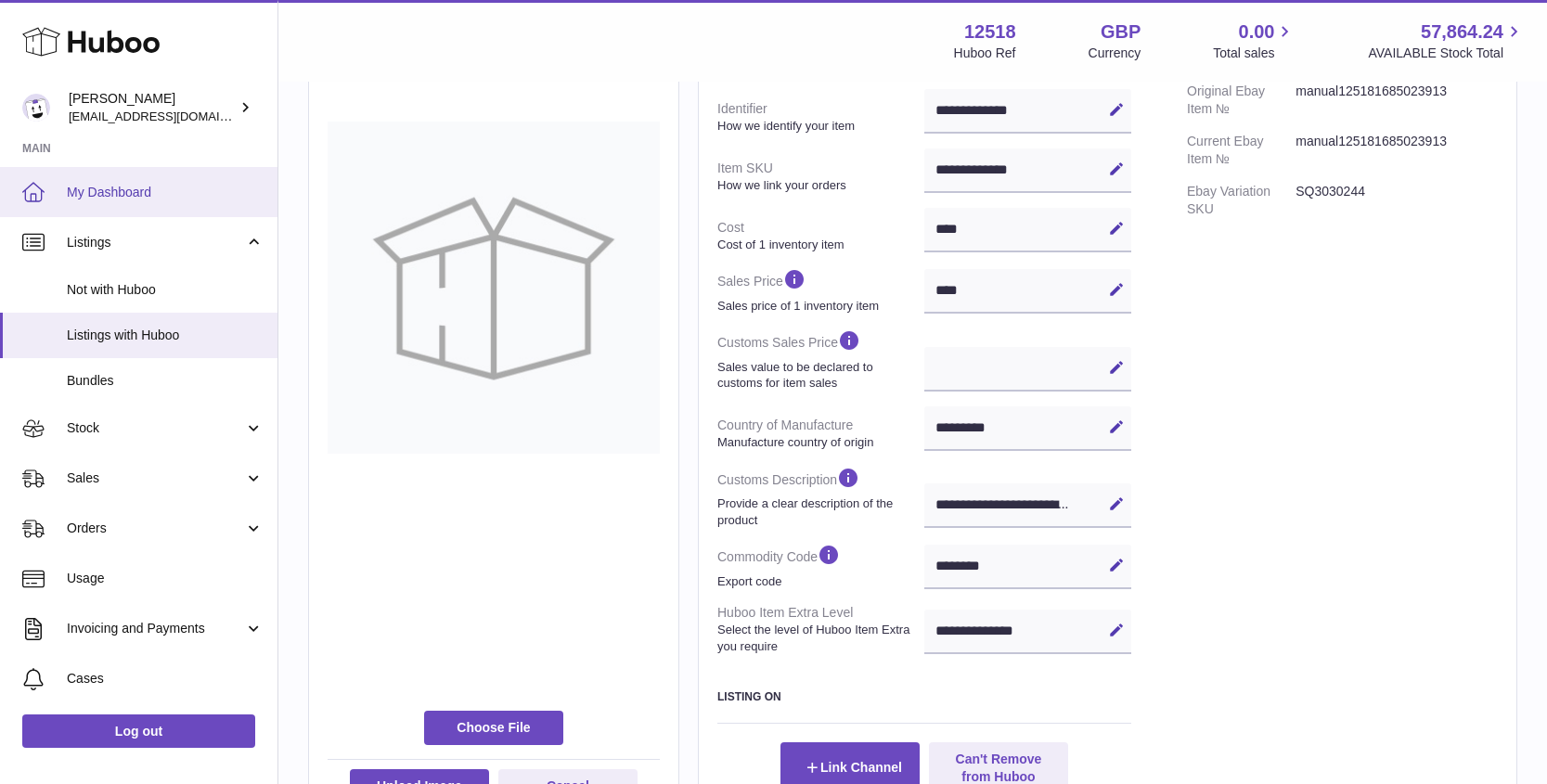
click at [116, 194] on span "My Dashboard" at bounding box center [165, 192] width 197 height 18
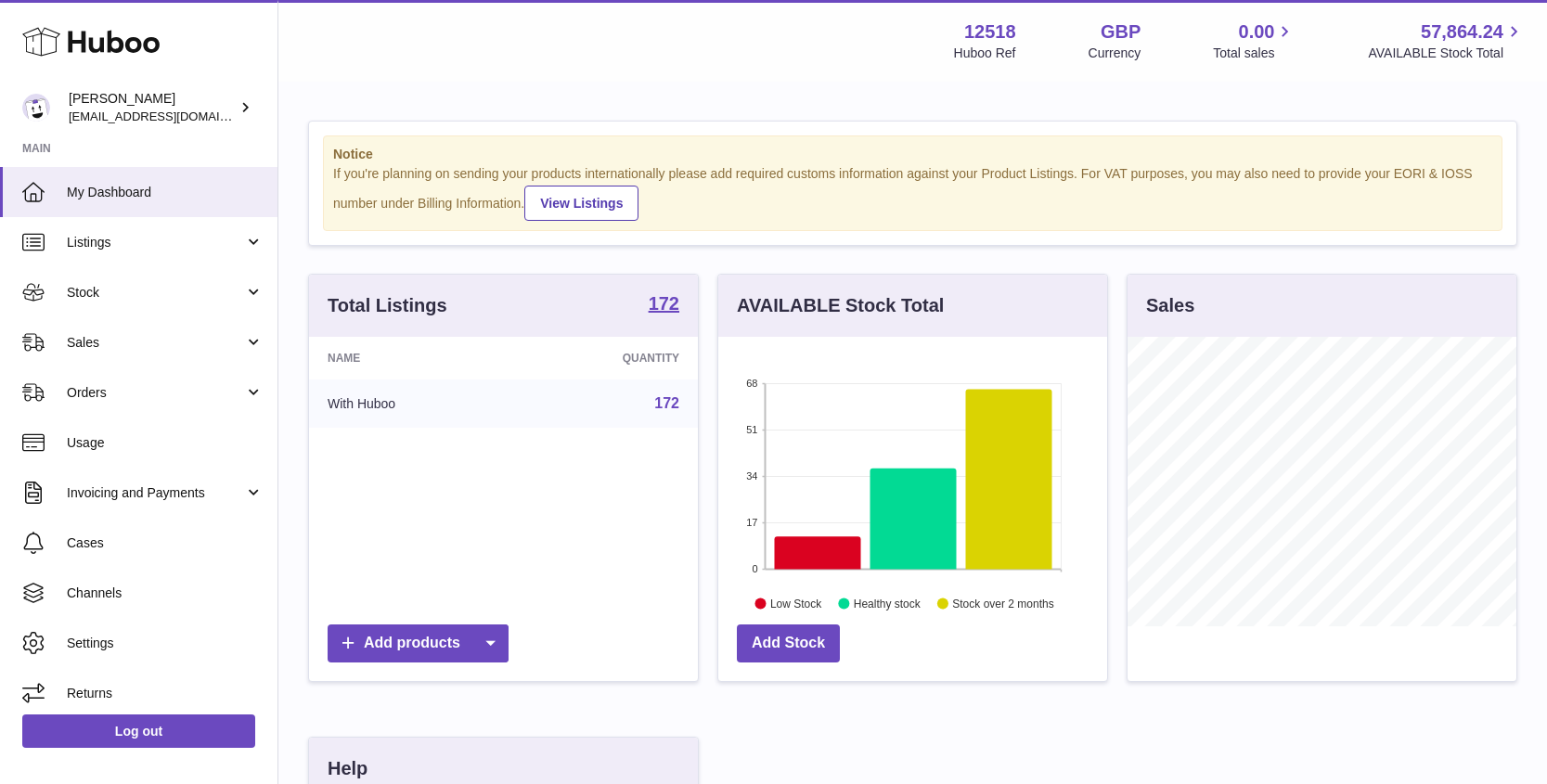
scroll to position [289, 388]
